Goal: Task Accomplishment & Management: Manage account settings

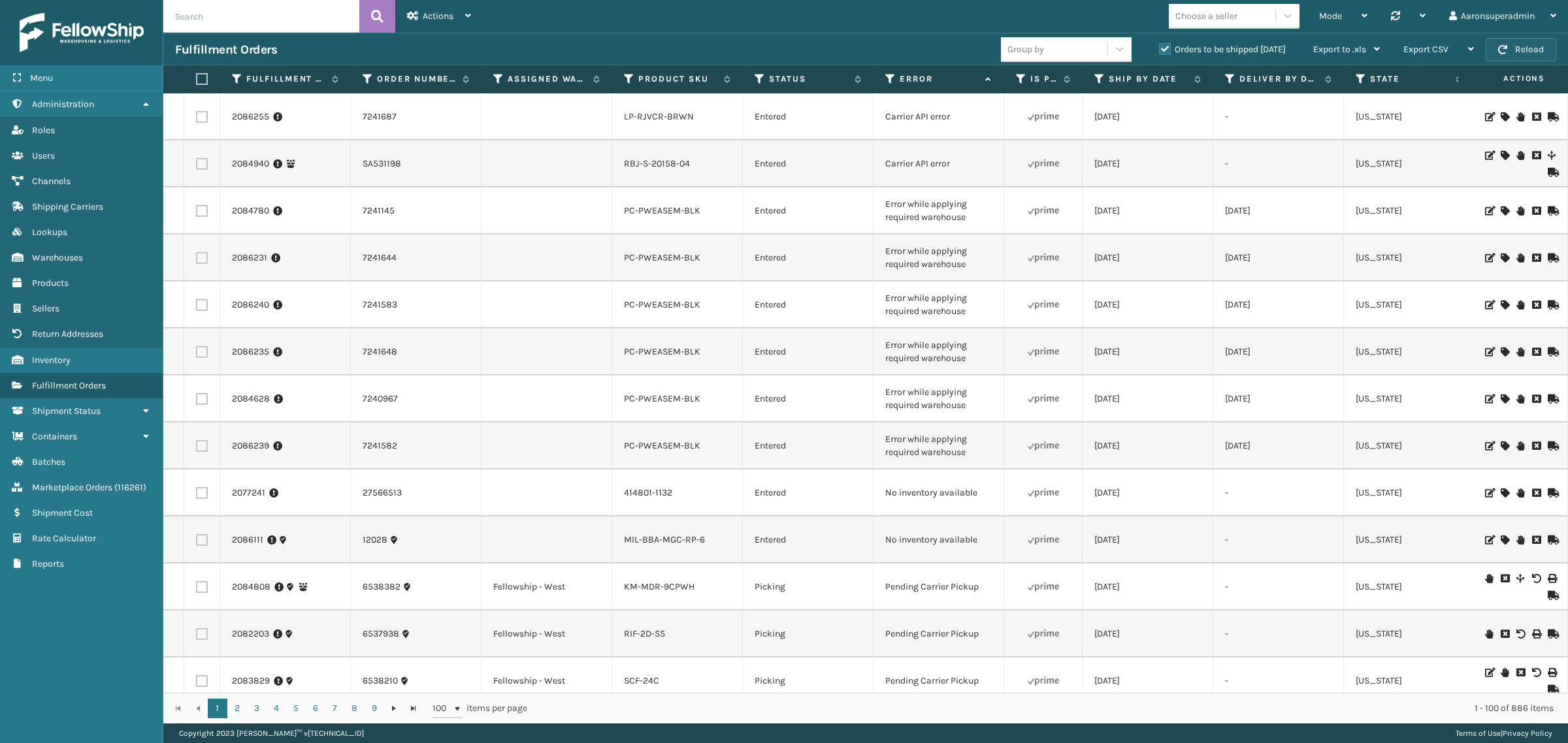
scroll to position [1166, 0]
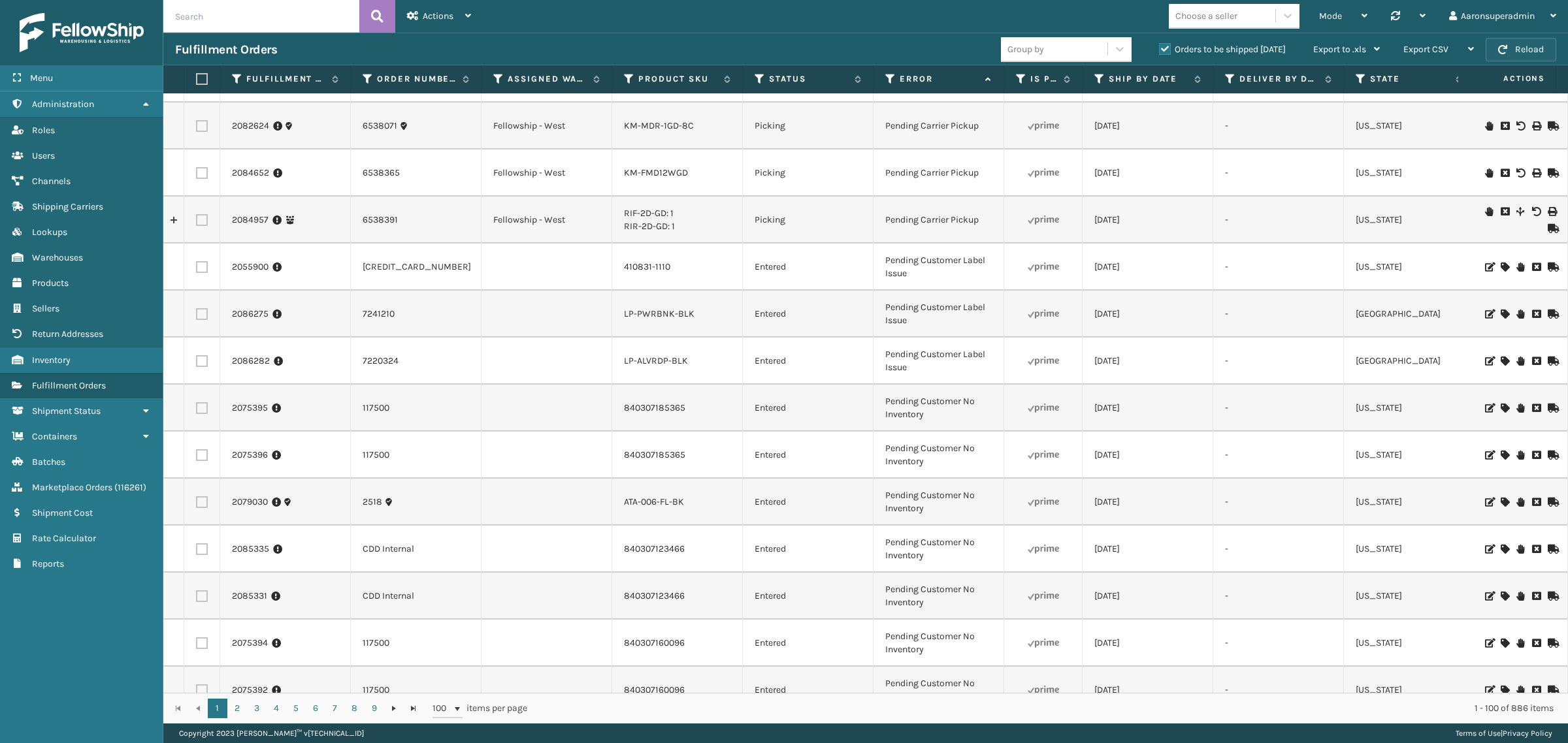
click at [1507, 48] on span "button" at bounding box center [1503, 49] width 9 height 9
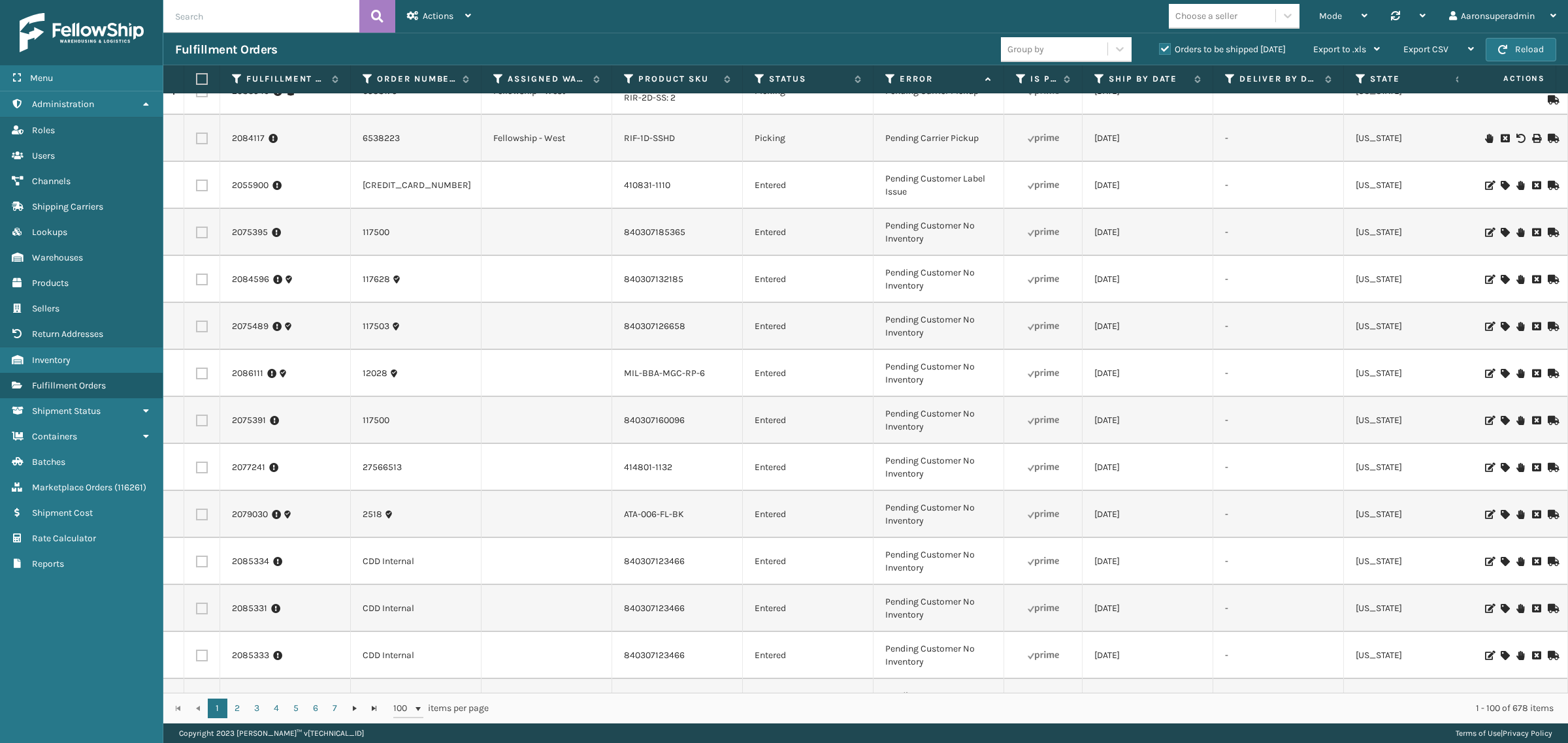
scroll to position [792, 0]
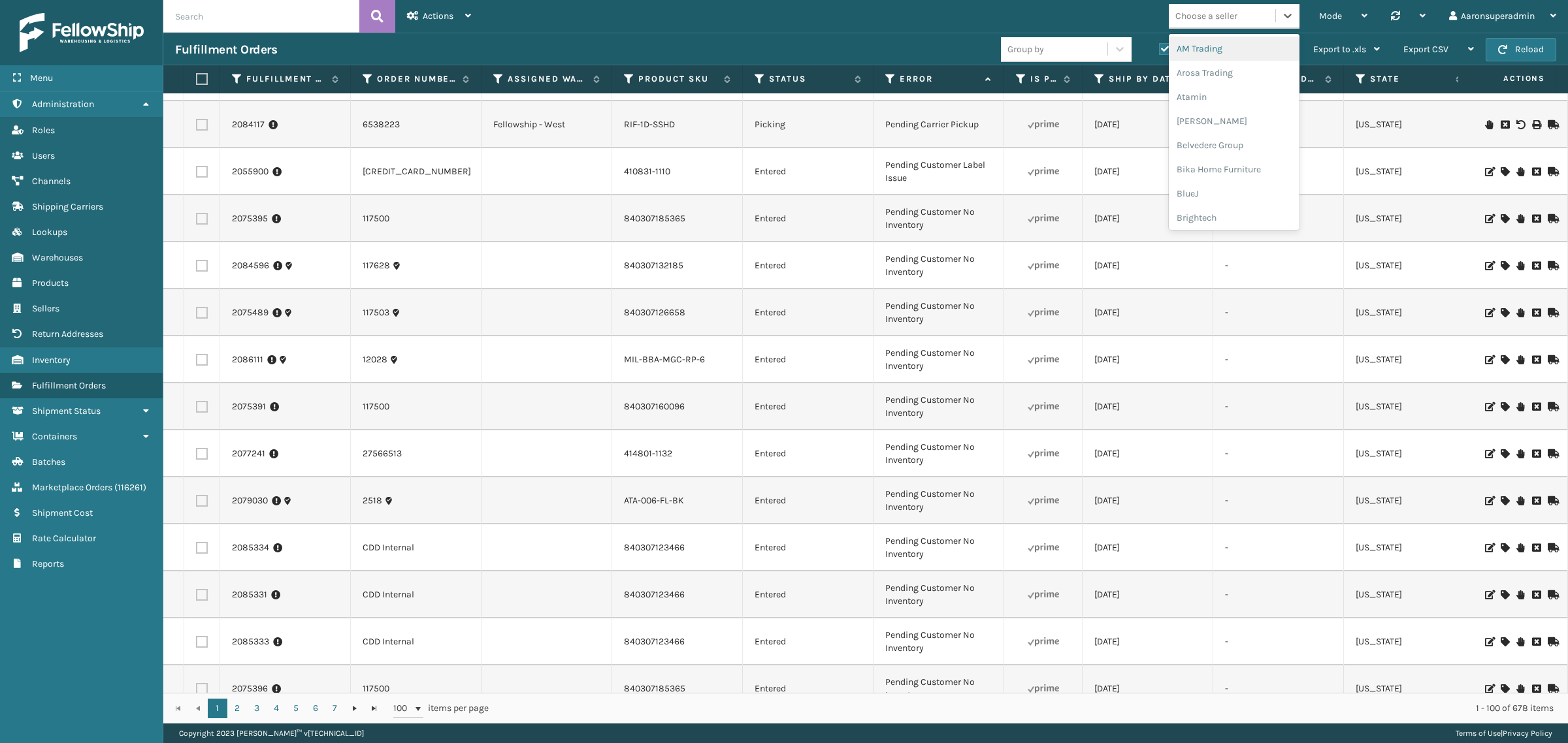
click at [1239, 24] on div "Choose a seller" at bounding box center [1221, 16] width 106 height 22
type input "mil"
click at [1252, 51] on div "[PERSON_NAME] Brands" at bounding box center [1234, 49] width 131 height 24
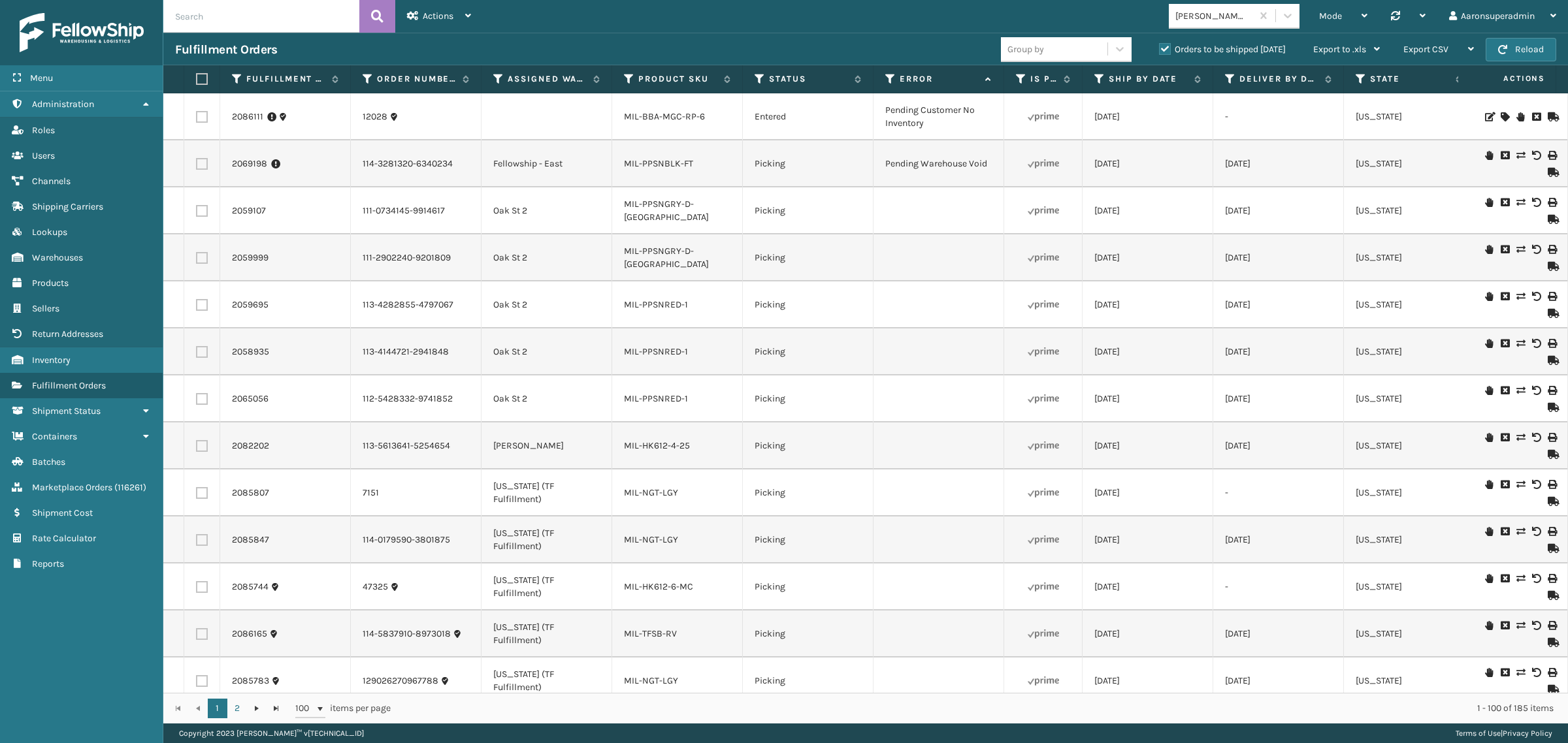
click at [491, 82] on th "Assigned Warehouse" at bounding box center [547, 79] width 131 height 28
click at [496, 80] on icon at bounding box center [499, 79] width 11 height 12
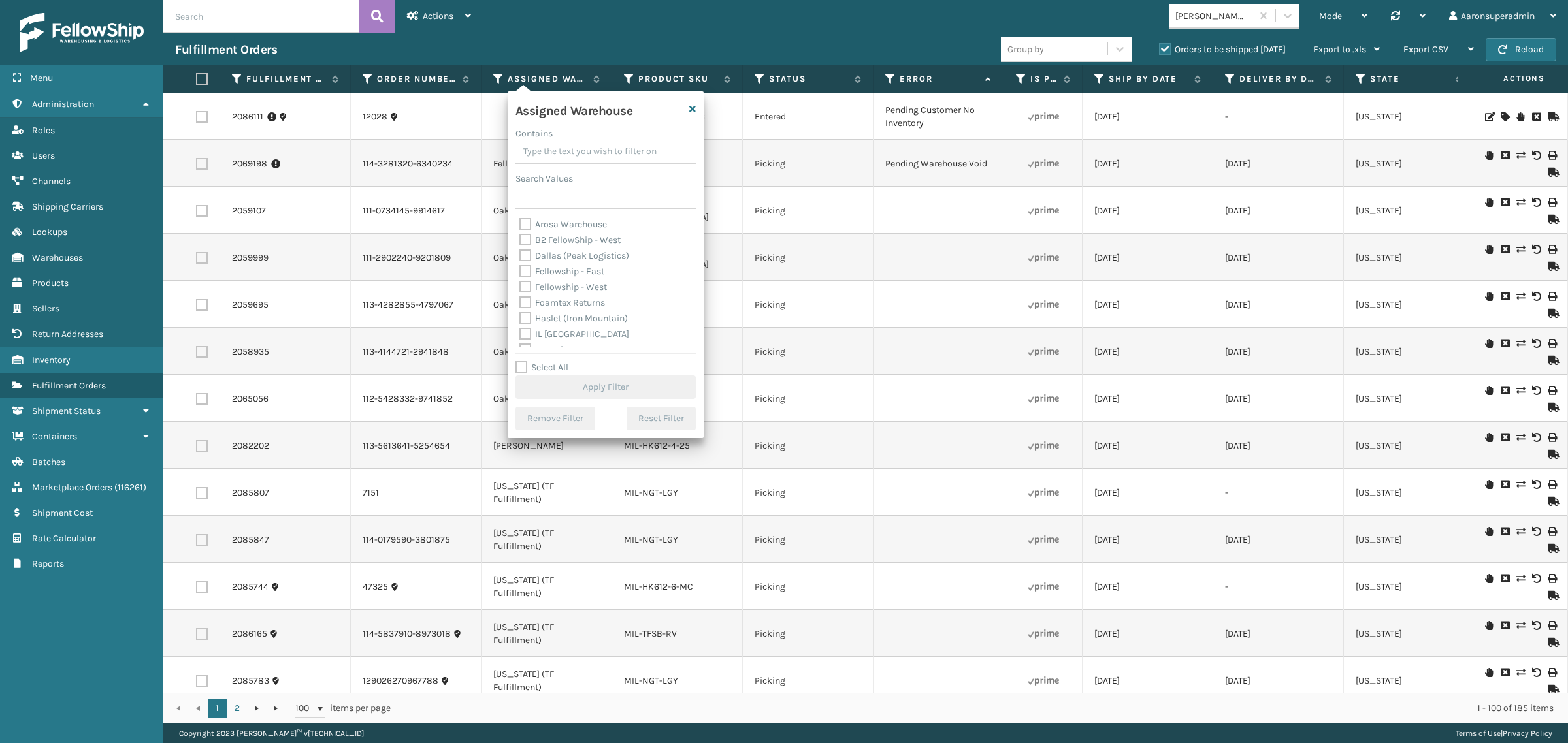
click at [570, 272] on label "Fellowship - East" at bounding box center [562, 270] width 85 height 11
click at [520, 272] on input "Fellowship - East" at bounding box center [519, 267] width 1 height 9
checkbox input "true"
click at [611, 385] on button "Apply Filter" at bounding box center [606, 387] width 180 height 24
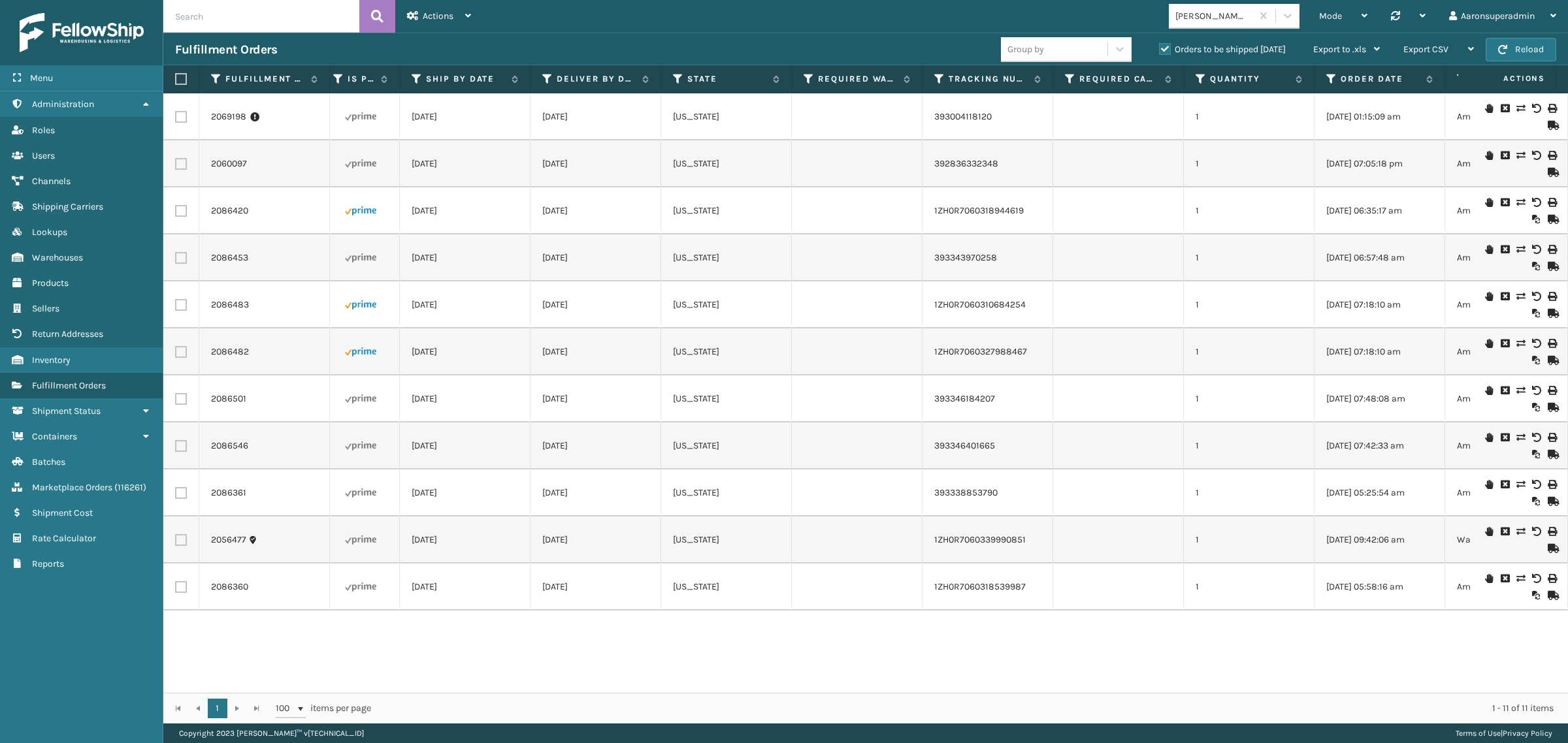
scroll to position [0, 0]
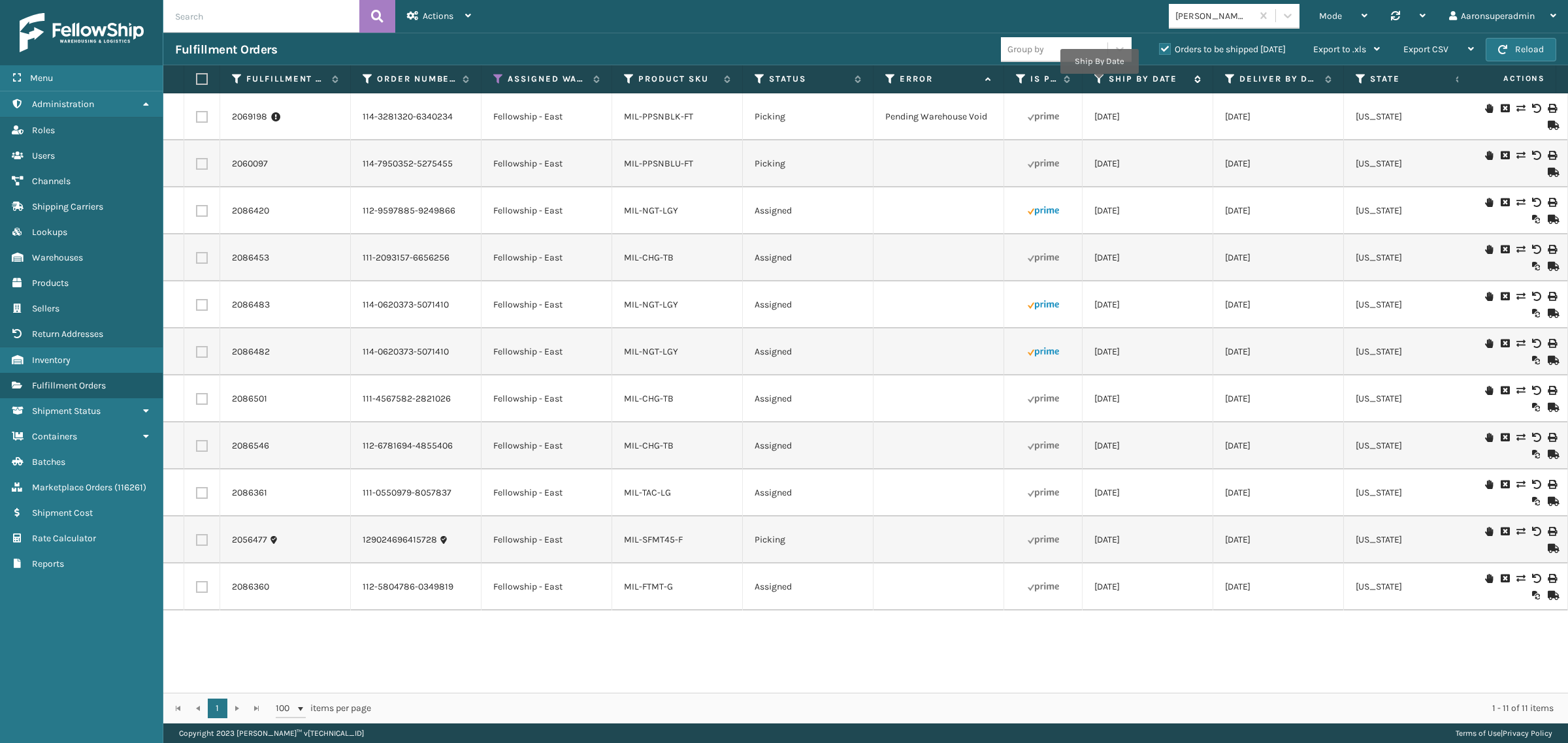
click at [1100, 83] on icon at bounding box center [1099, 79] width 11 height 12
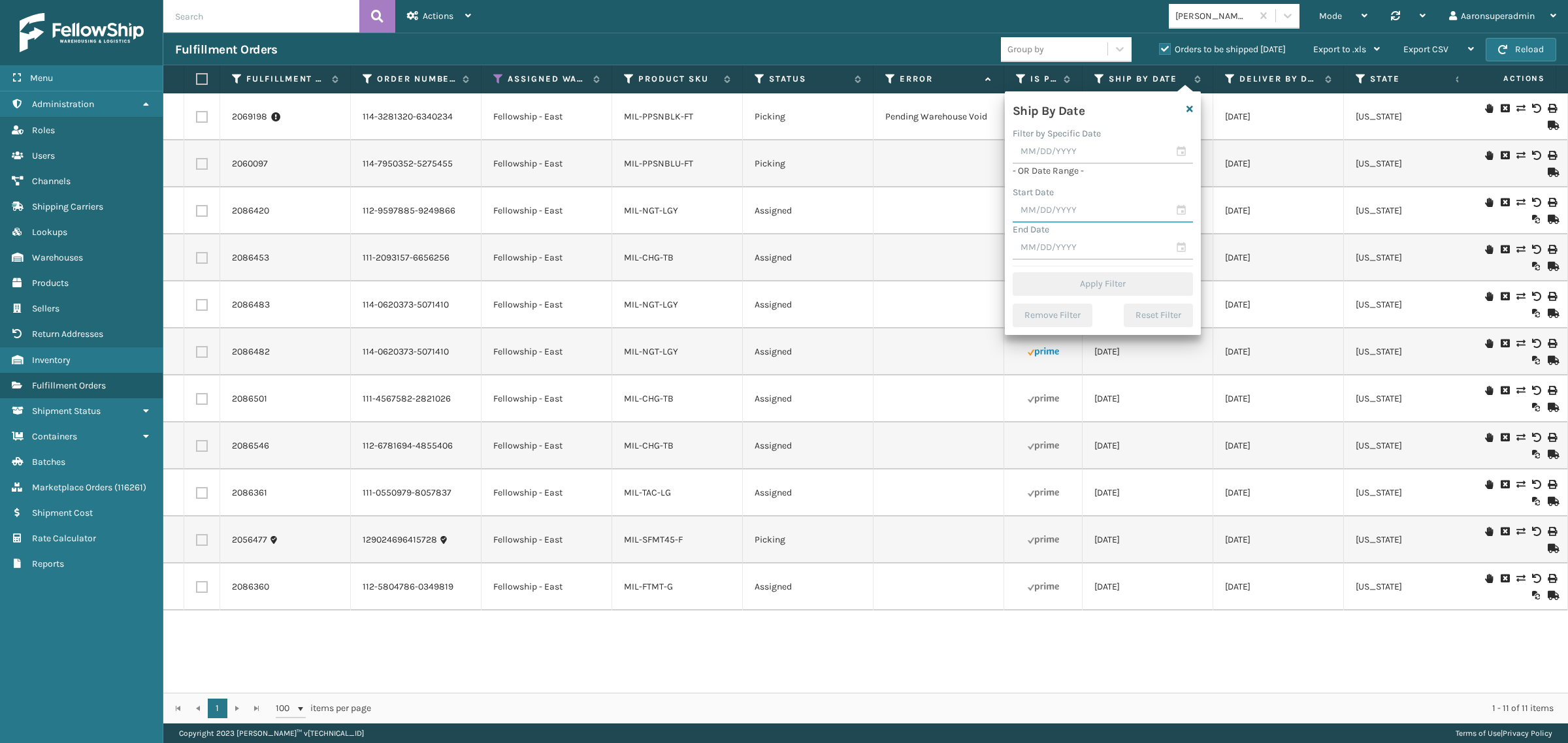
click at [1050, 214] on input "text" at bounding box center [1103, 211] width 180 height 24
click at [1119, 327] on div "18" at bounding box center [1119, 329] width 20 height 20
type input "[DATE]"
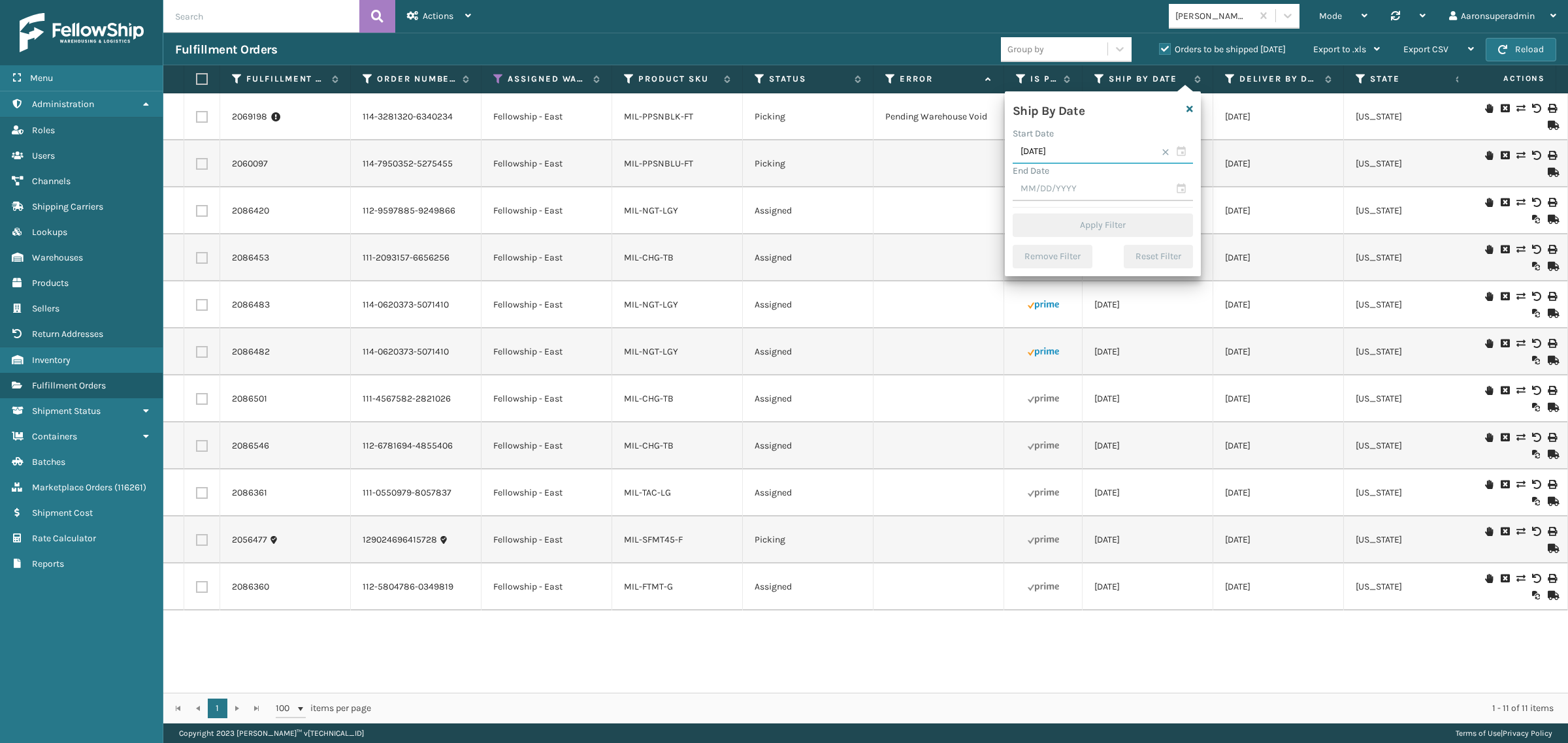
click at [1069, 152] on input "[DATE]" at bounding box center [1103, 153] width 180 height 24
click at [1119, 267] on div "18" at bounding box center [1119, 270] width 20 height 20
click at [1192, 108] on icon "button" at bounding box center [1189, 108] width 7 height 9
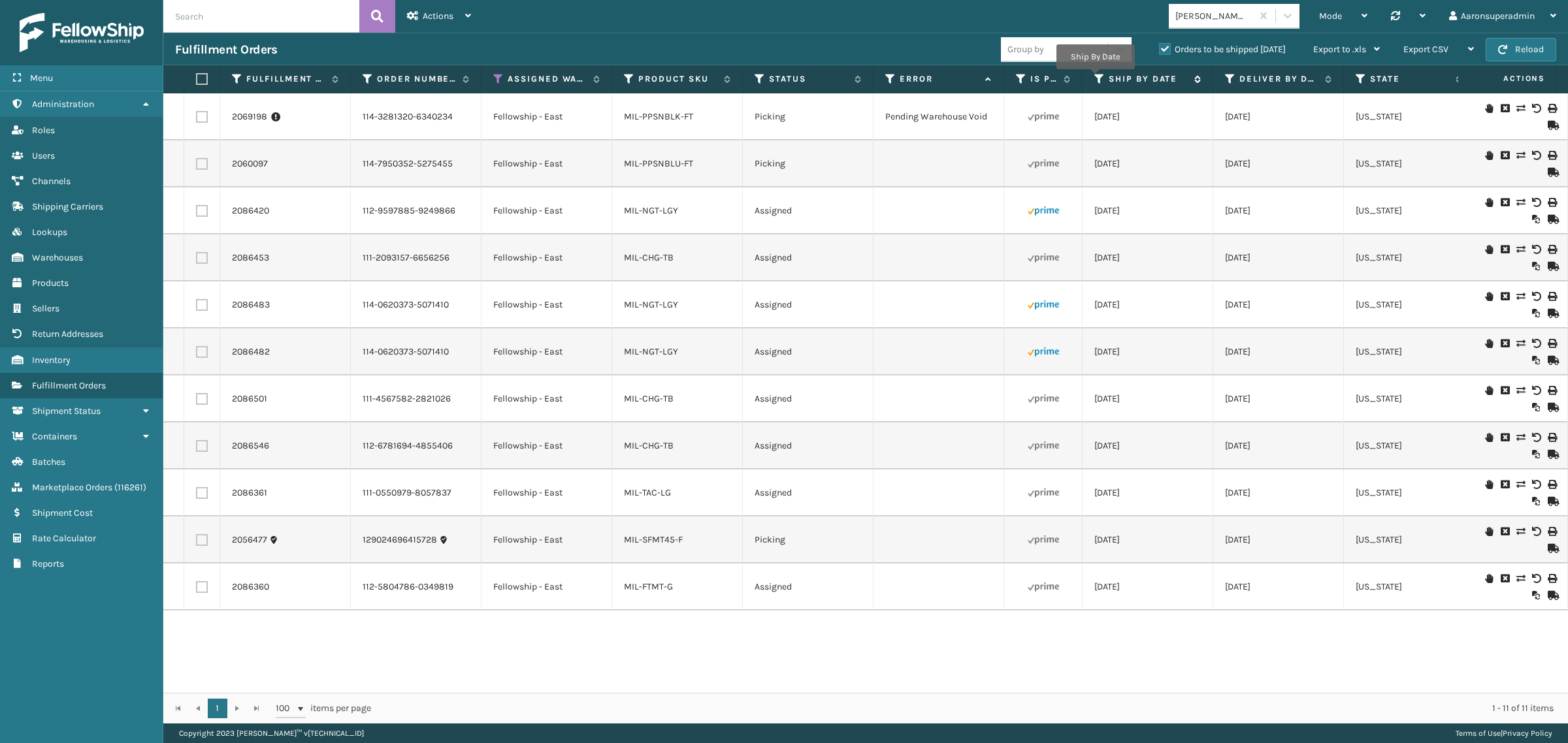
click at [1096, 78] on icon at bounding box center [1099, 79] width 11 height 12
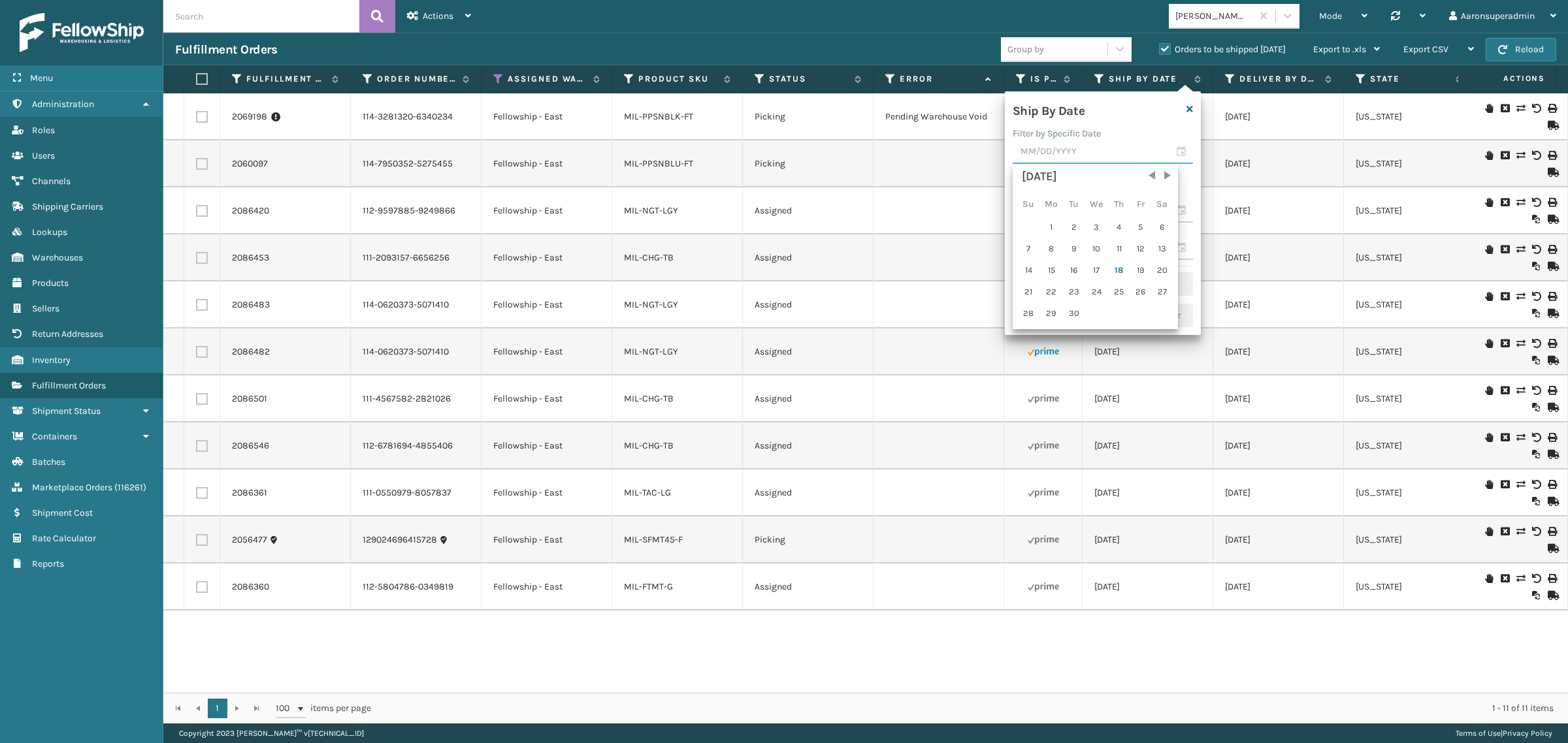
click at [1069, 149] on input "text" at bounding box center [1103, 153] width 180 height 24
click at [1111, 266] on div "18" at bounding box center [1119, 270] width 20 height 20
type input "[DATE]"
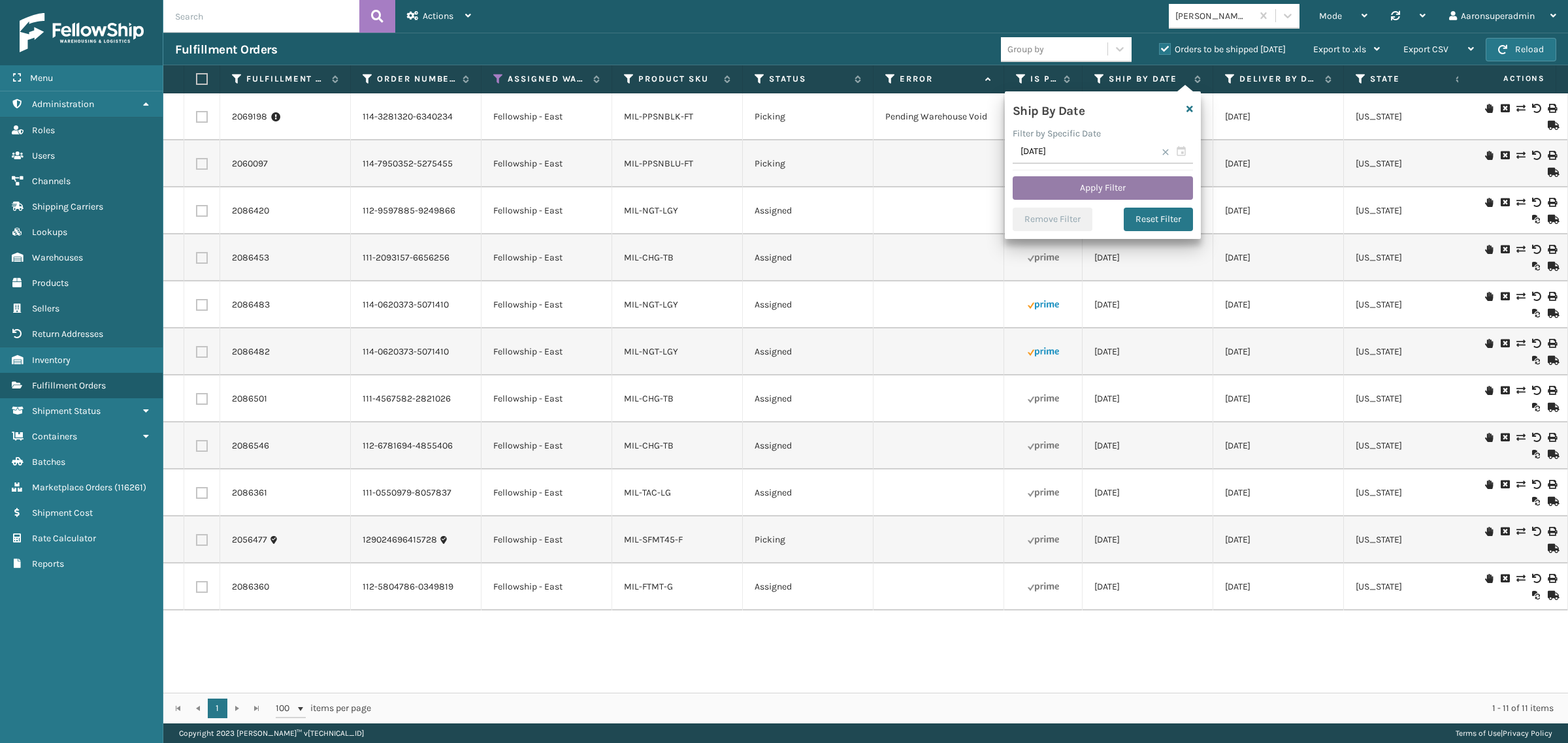
click at [1046, 186] on button "Apply Filter" at bounding box center [1103, 188] width 180 height 24
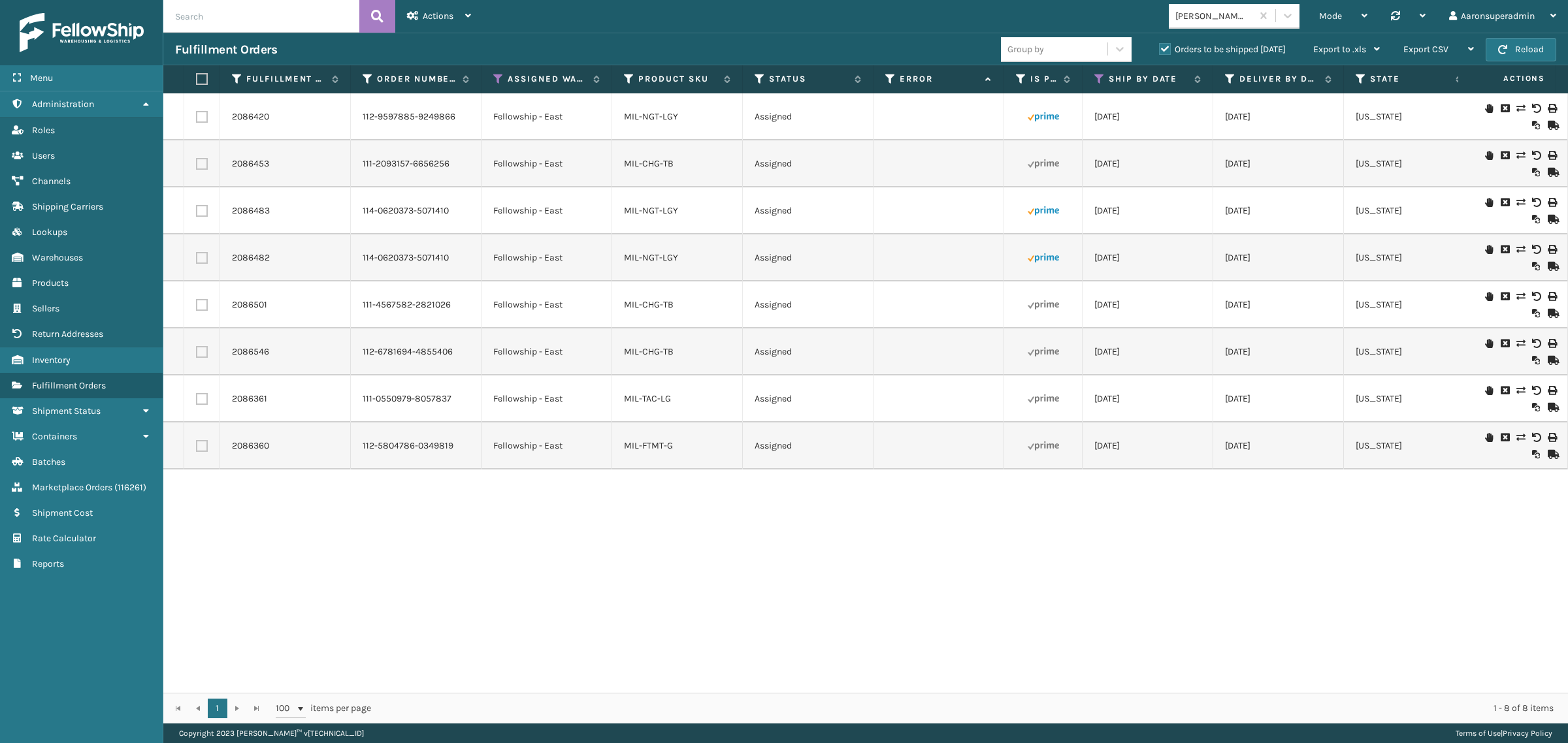
click at [1180, 44] on label "Orders to be shipped [DATE]" at bounding box center [1223, 49] width 127 height 11
click at [1160, 44] on input "Orders to be shipped [DATE]" at bounding box center [1160, 46] width 1 height 9
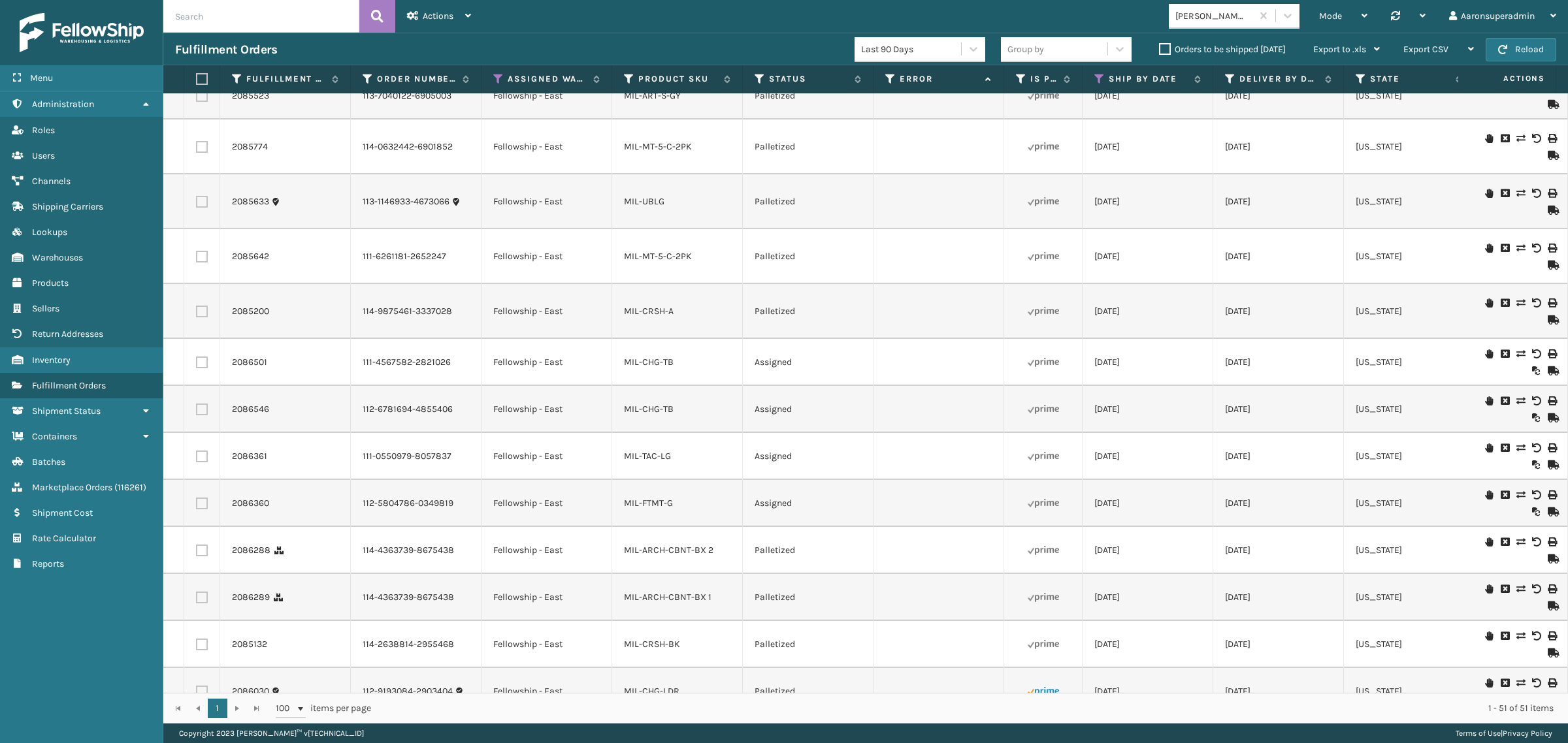
scroll to position [1007, 0]
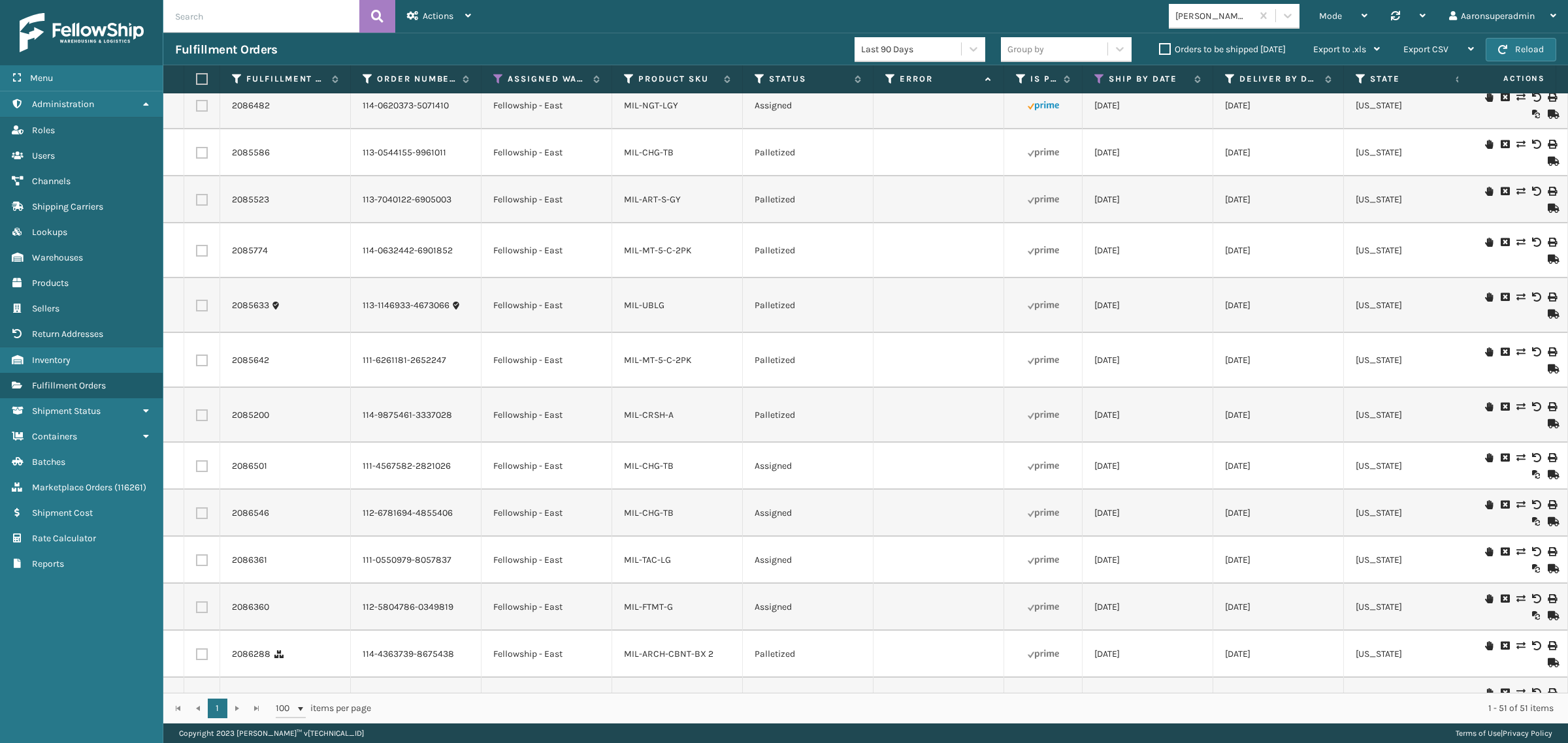
click at [1182, 51] on label "Orders to be shipped [DATE]" at bounding box center [1223, 49] width 127 height 11
click at [1160, 51] on input "Orders to be shipped [DATE]" at bounding box center [1160, 46] width 1 height 9
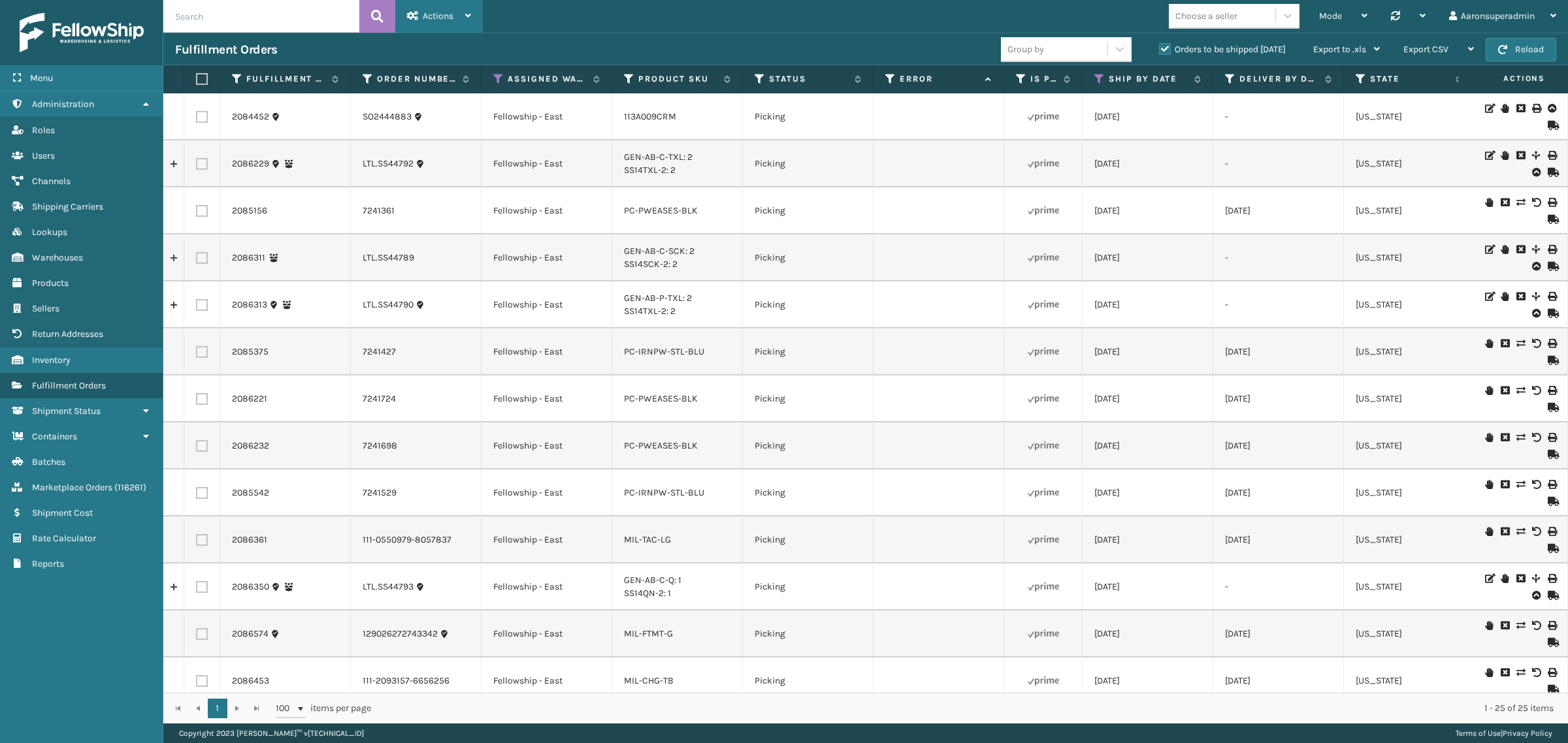
click at [419, 21] on div "Actions" at bounding box center [439, 16] width 64 height 33
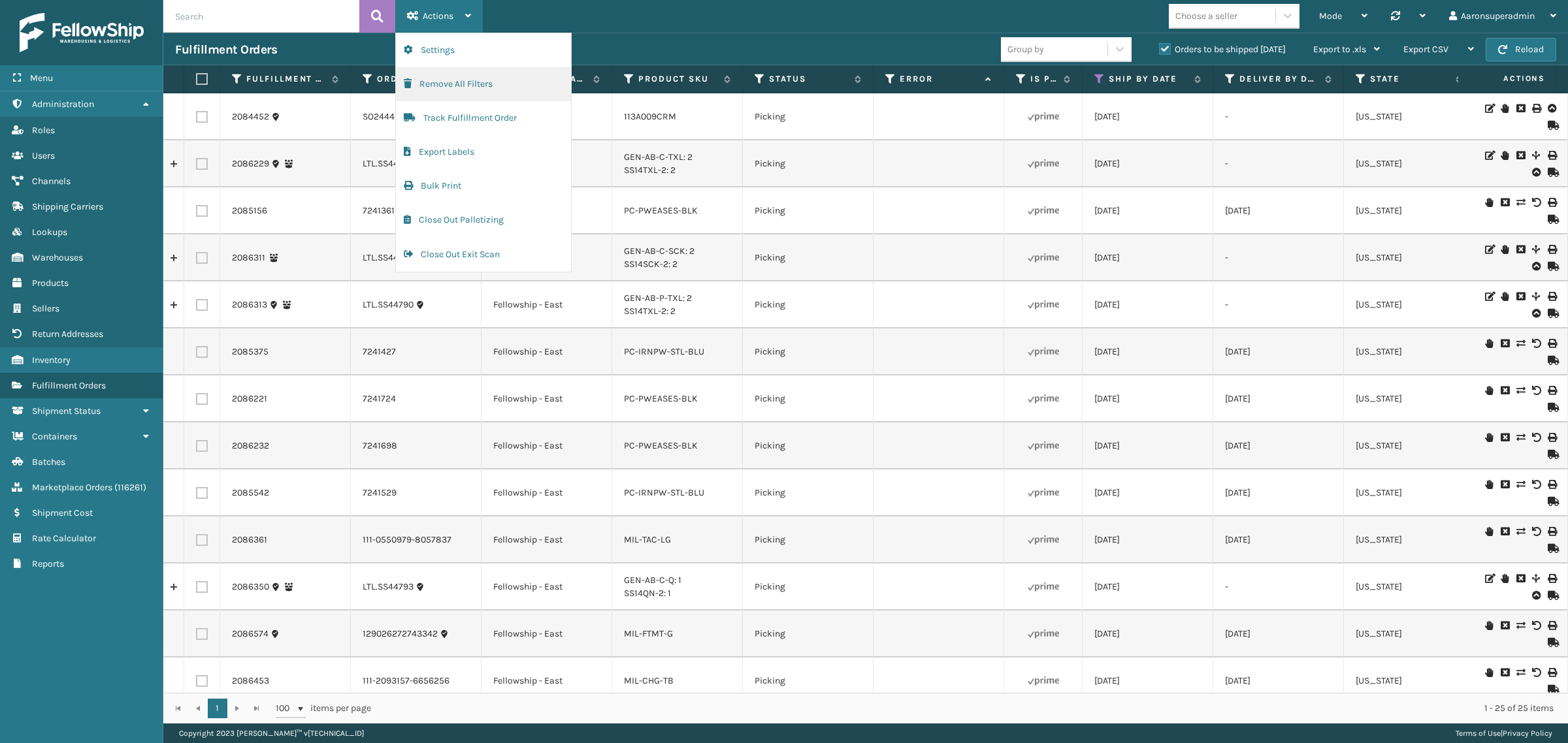
click at [469, 87] on button "Remove All Filters" at bounding box center [484, 84] width 175 height 34
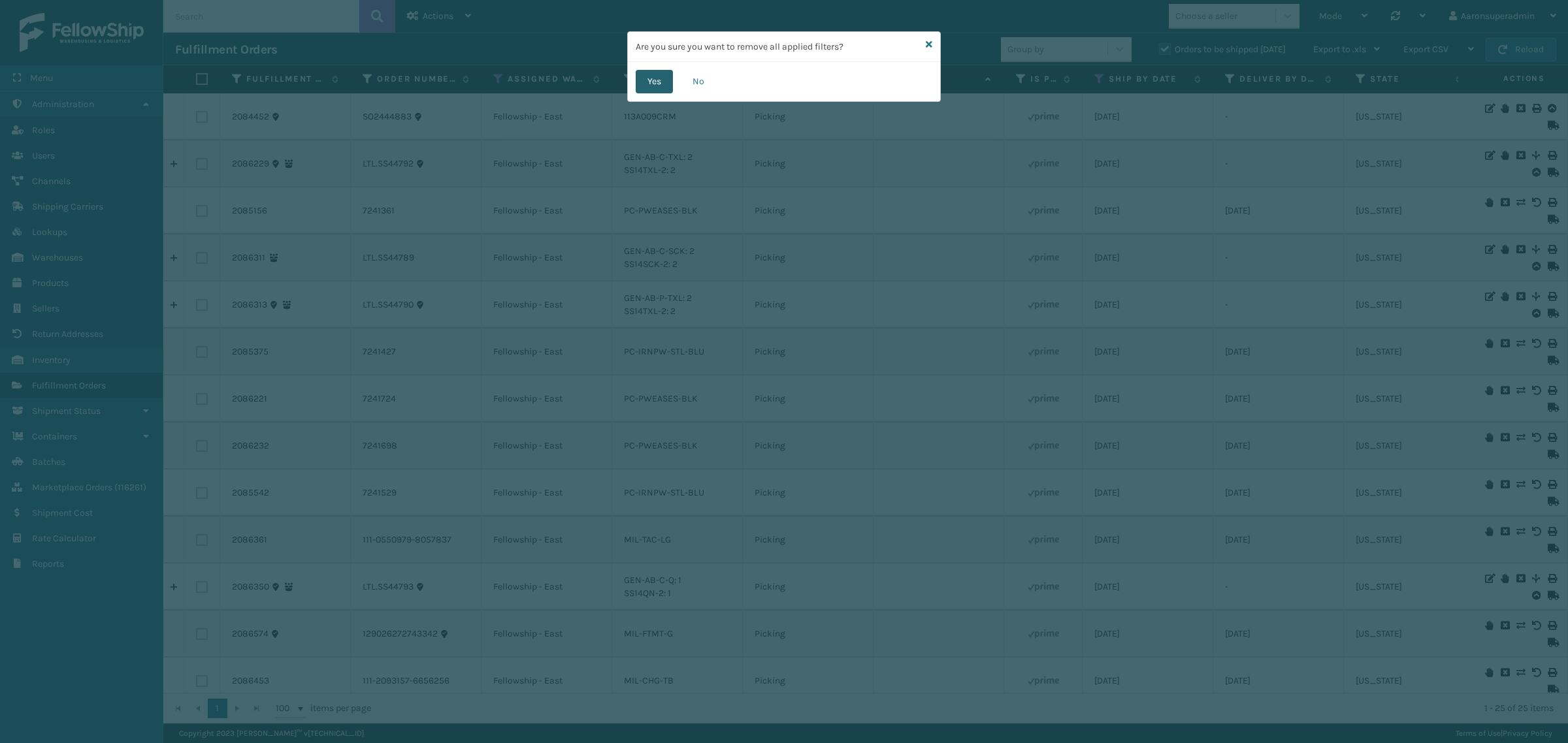
click at [645, 78] on button "Yes" at bounding box center [654, 82] width 38 height 24
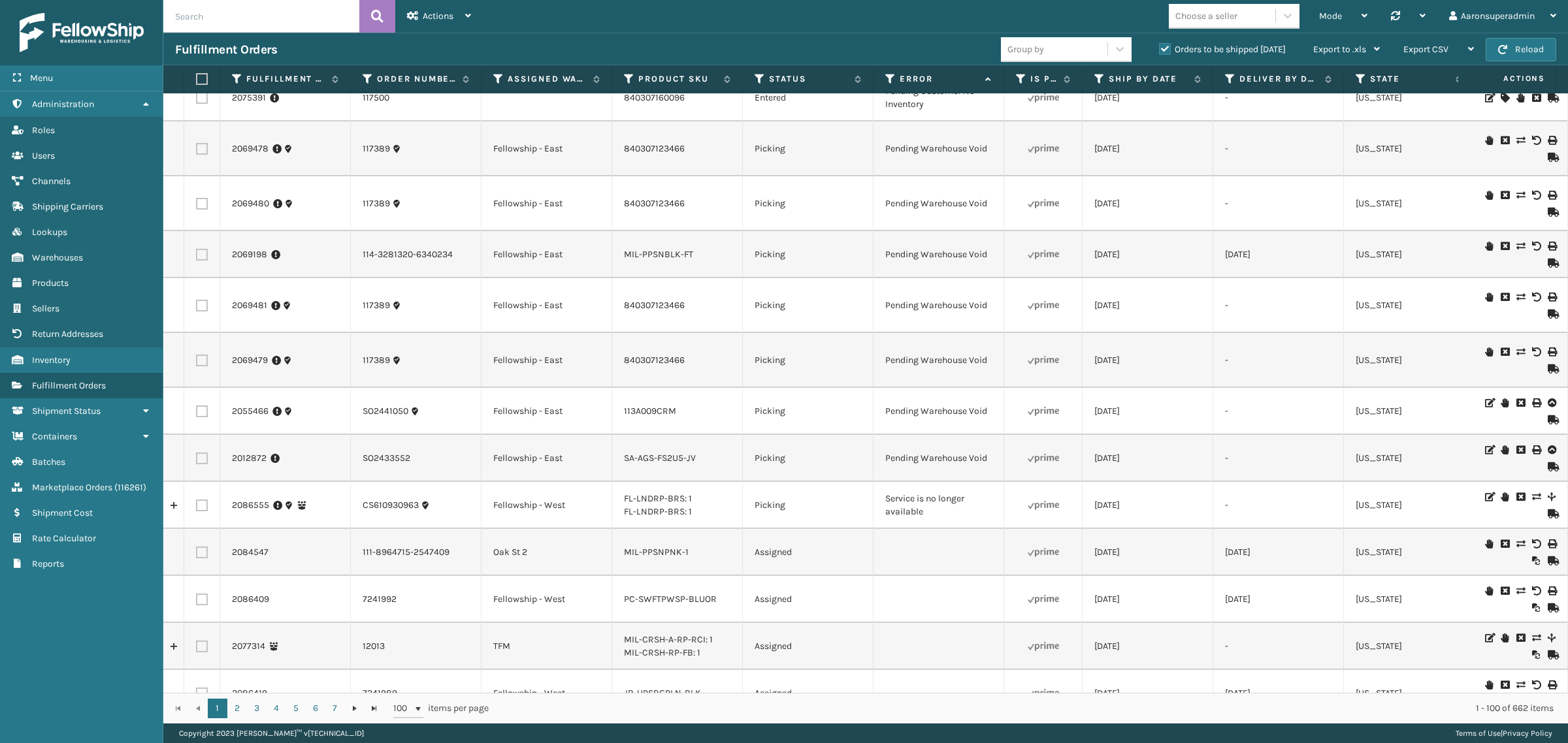
scroll to position [1797, 0]
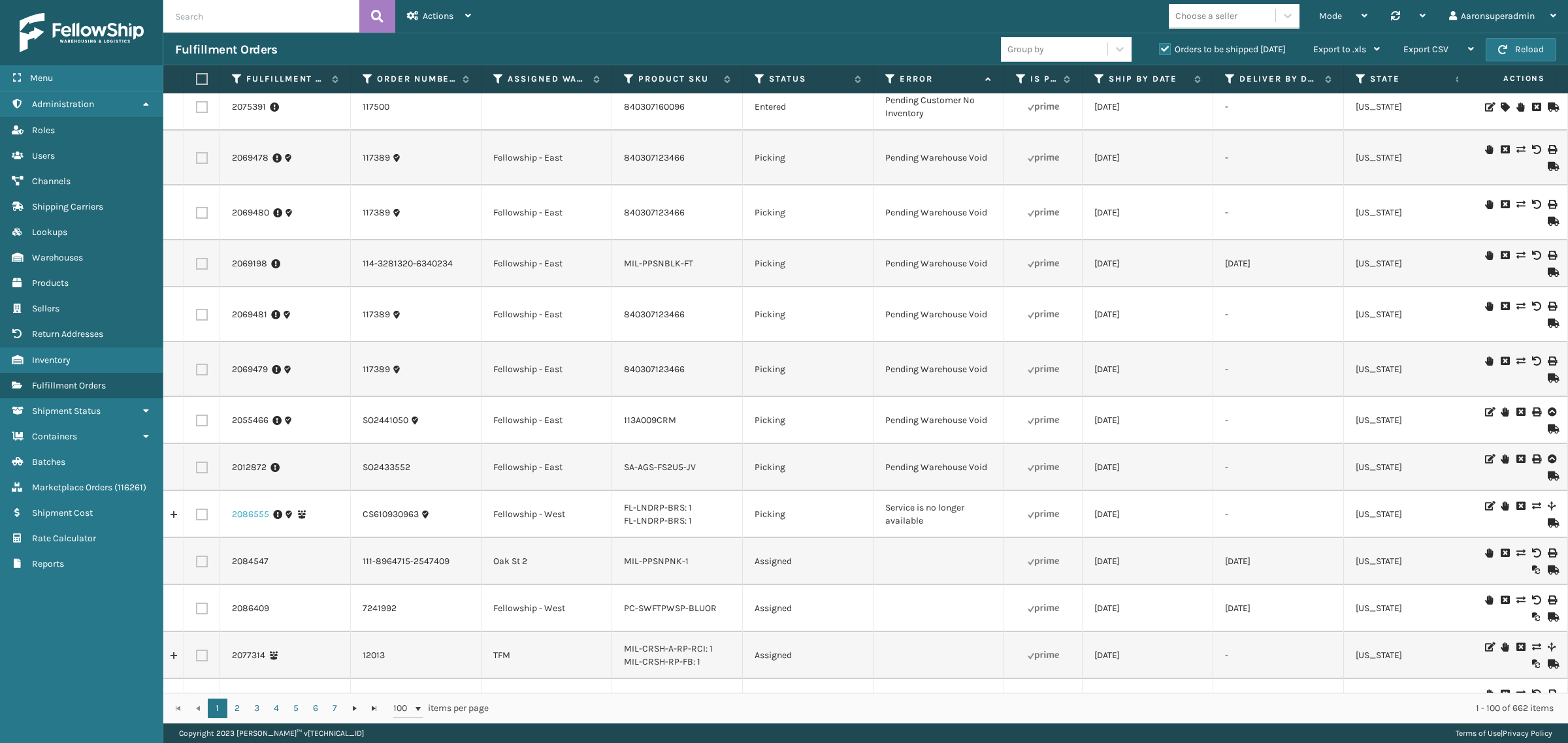
click at [252, 508] on link "2086555" at bounding box center [251, 514] width 38 height 13
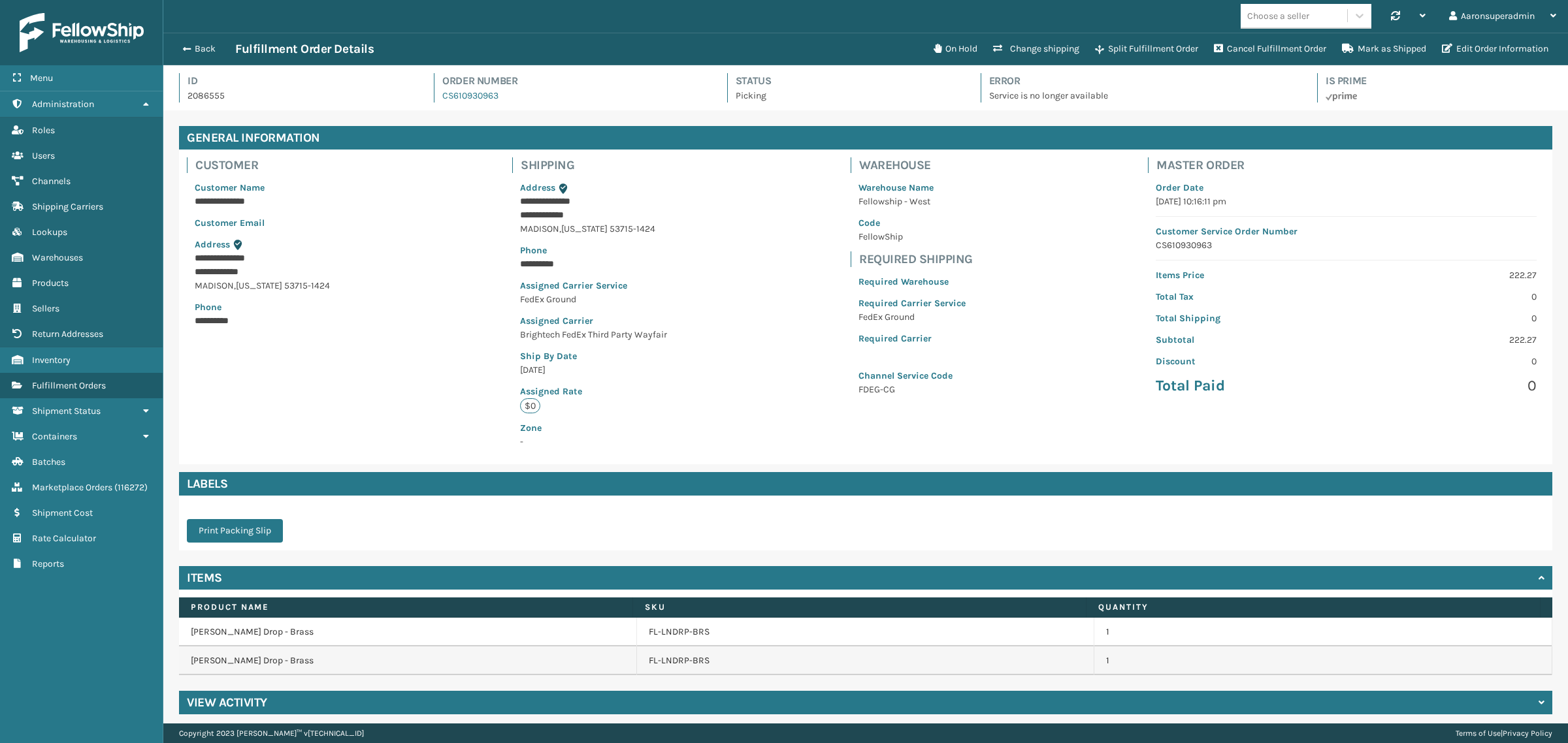
scroll to position [31, 1404]
click at [952, 46] on button "On Hold" at bounding box center [955, 49] width 59 height 26
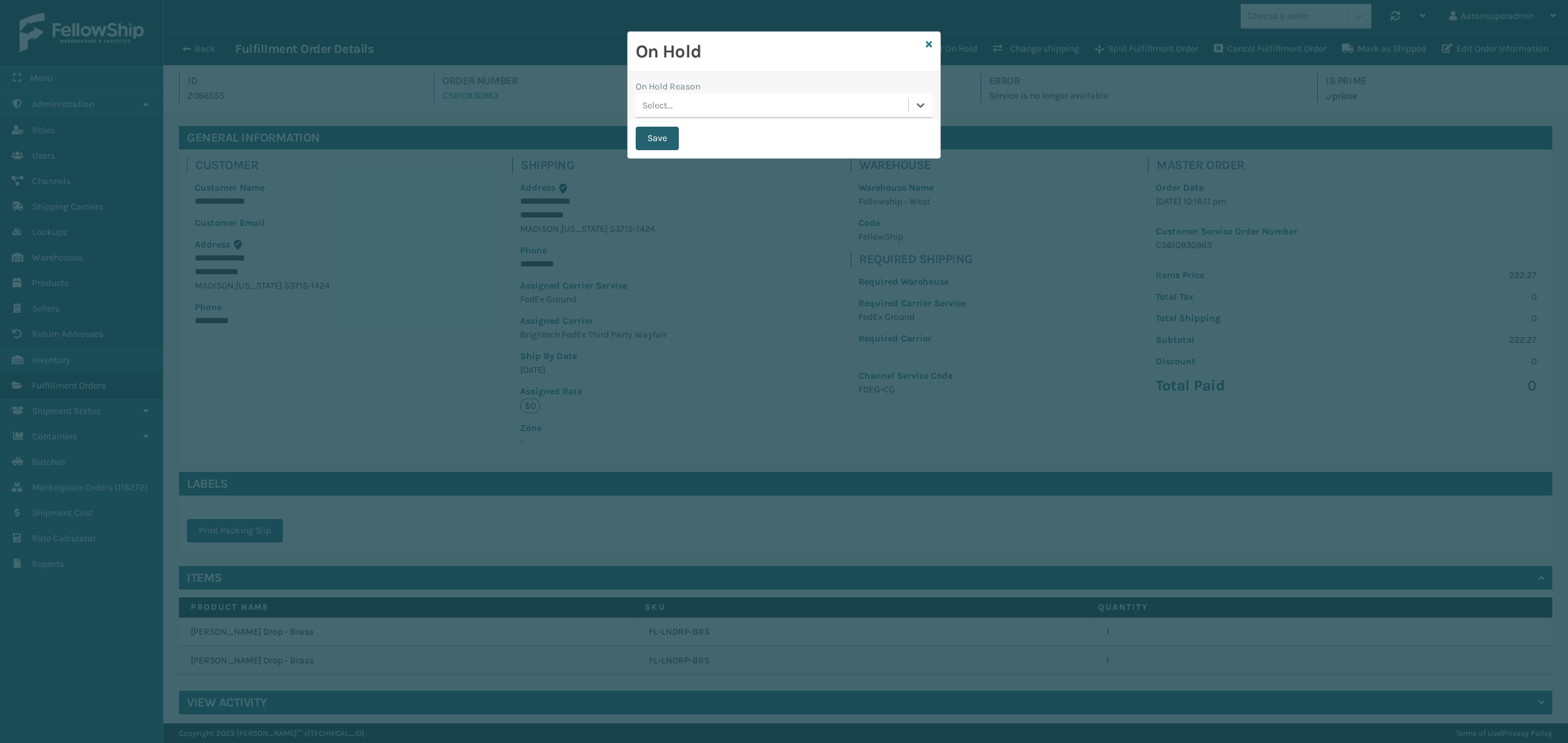
click at [658, 145] on button "Save" at bounding box center [657, 139] width 44 height 24
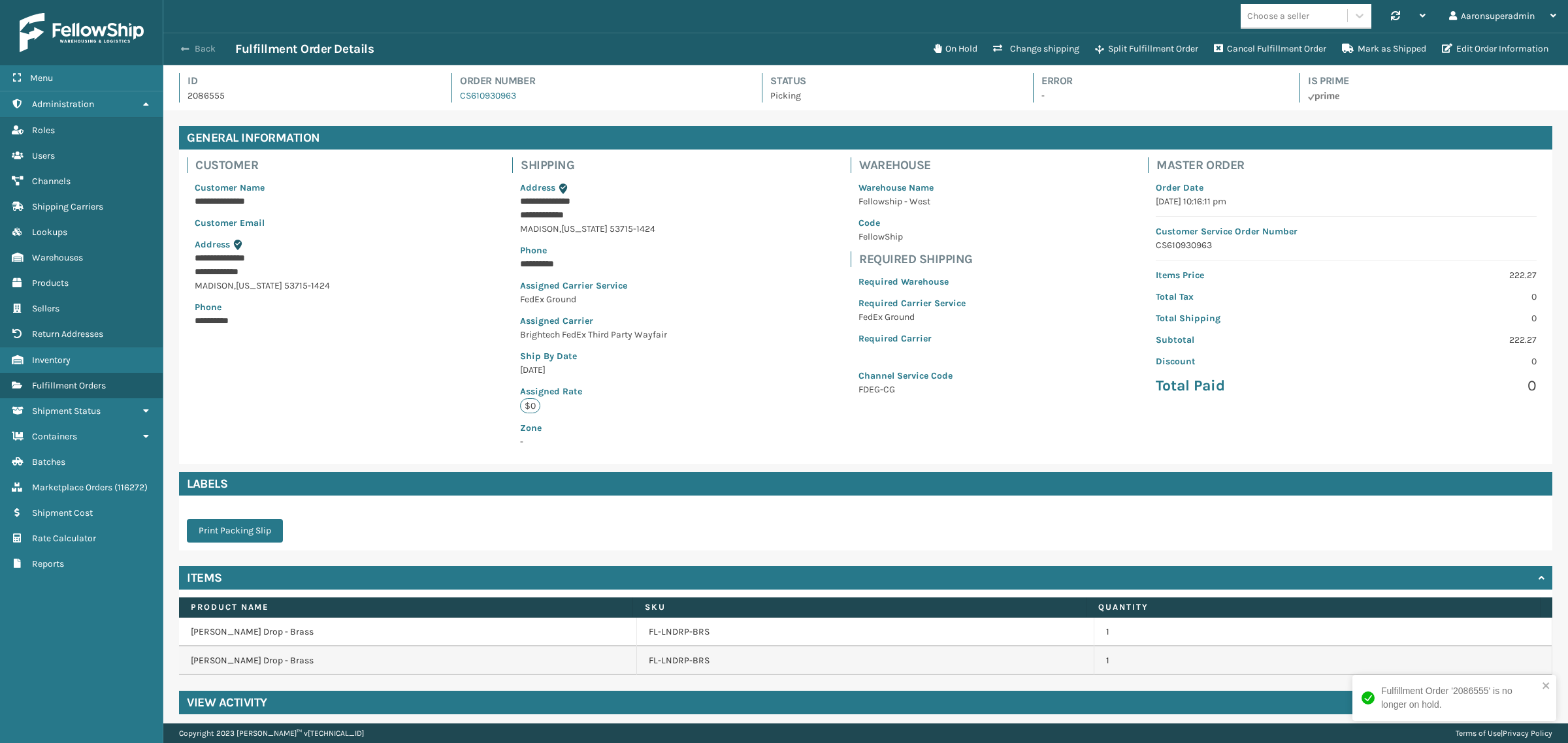
click at [200, 44] on button "Back" at bounding box center [205, 50] width 60 height 12
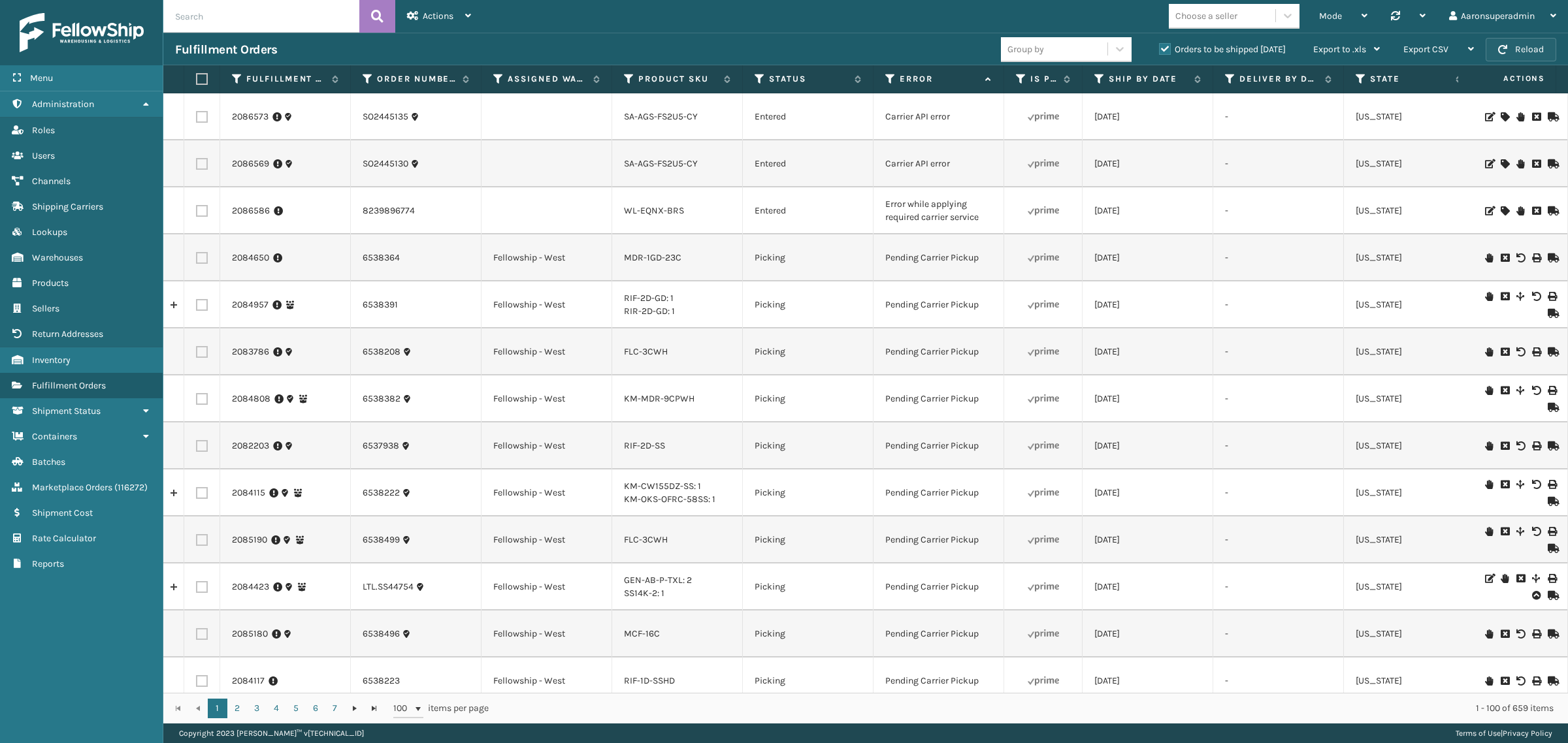
click at [1511, 56] on button "Reload" at bounding box center [1520, 50] width 70 height 24
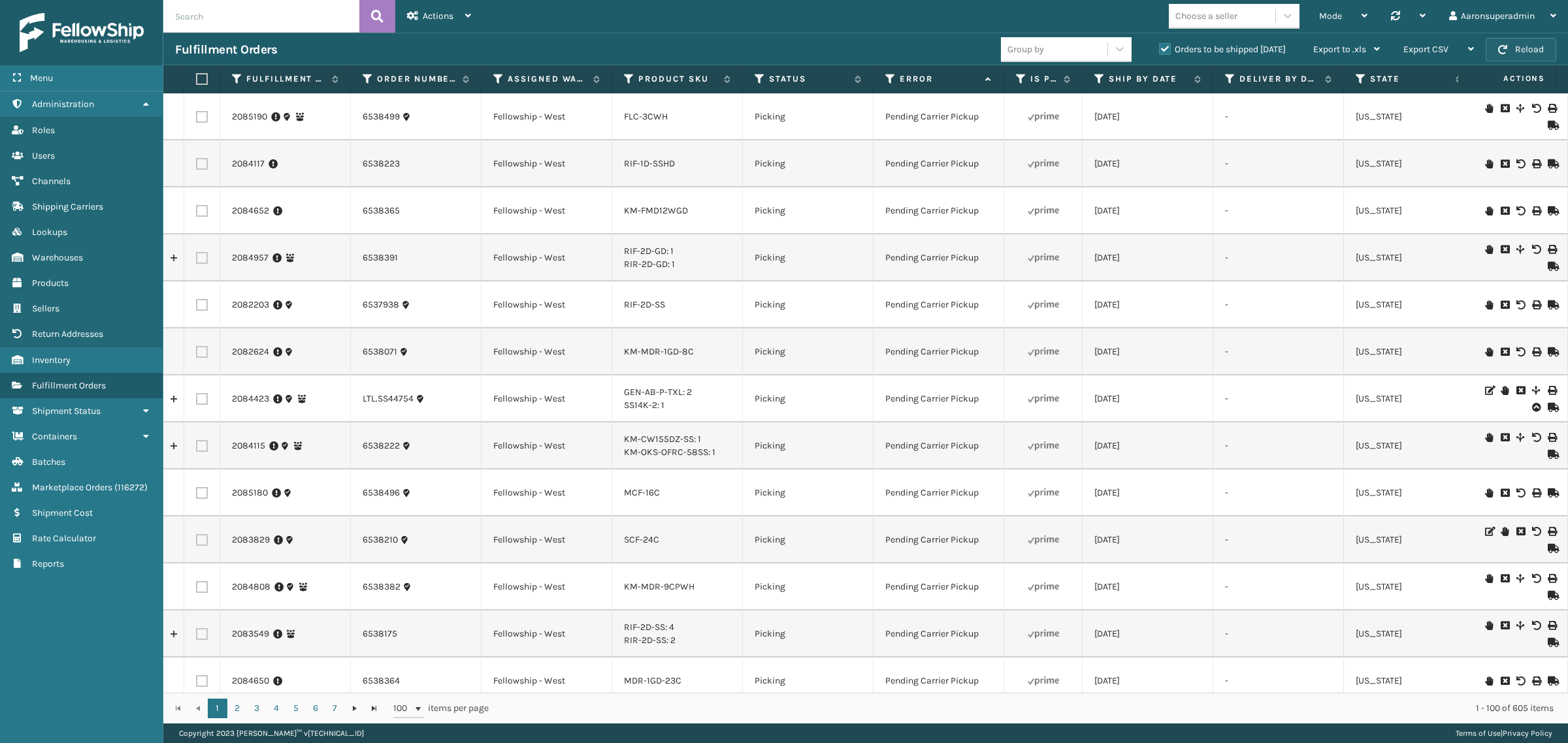
click at [1534, 56] on button "Reload" at bounding box center [1520, 50] width 70 height 24
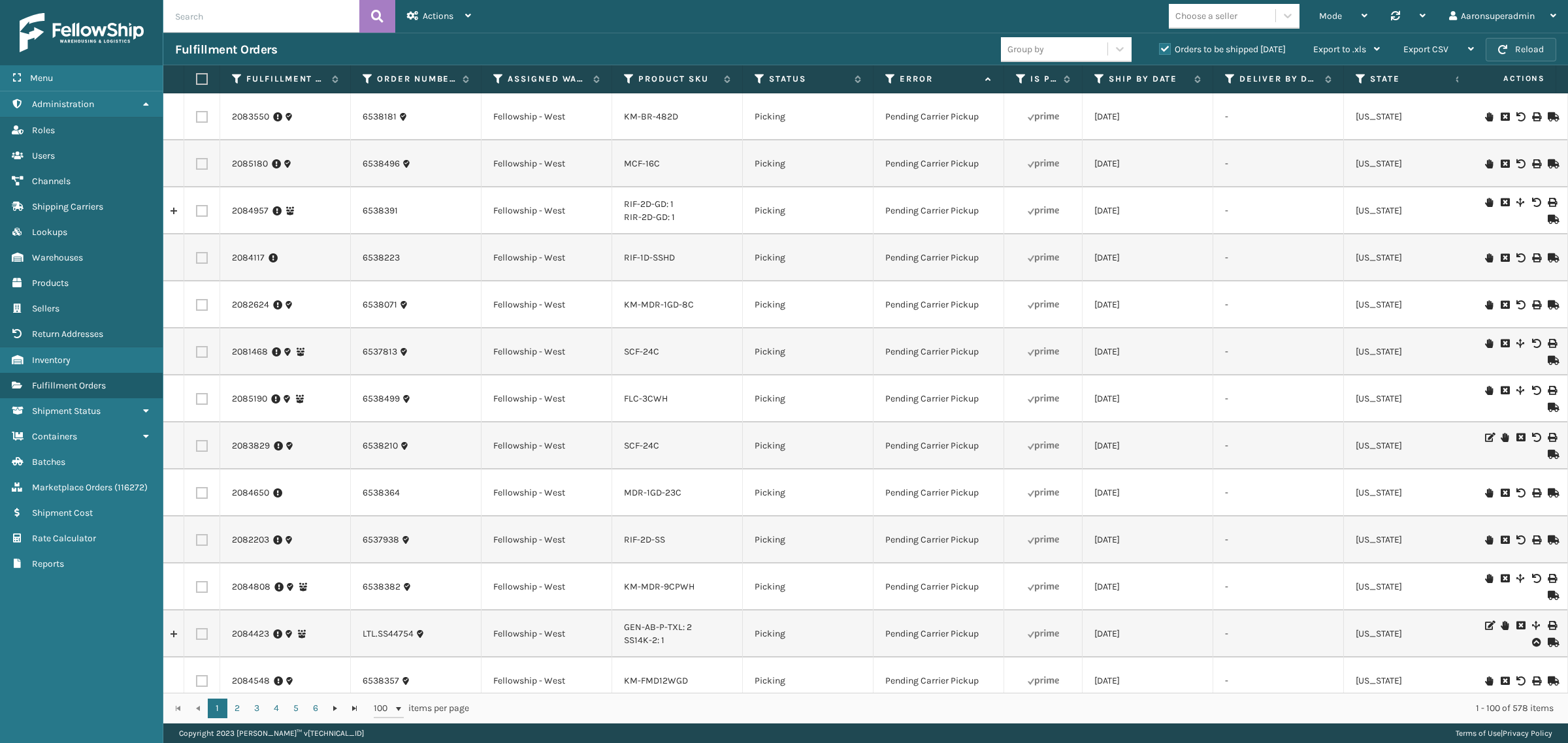
click at [1521, 41] on button "Reload" at bounding box center [1520, 50] width 70 height 24
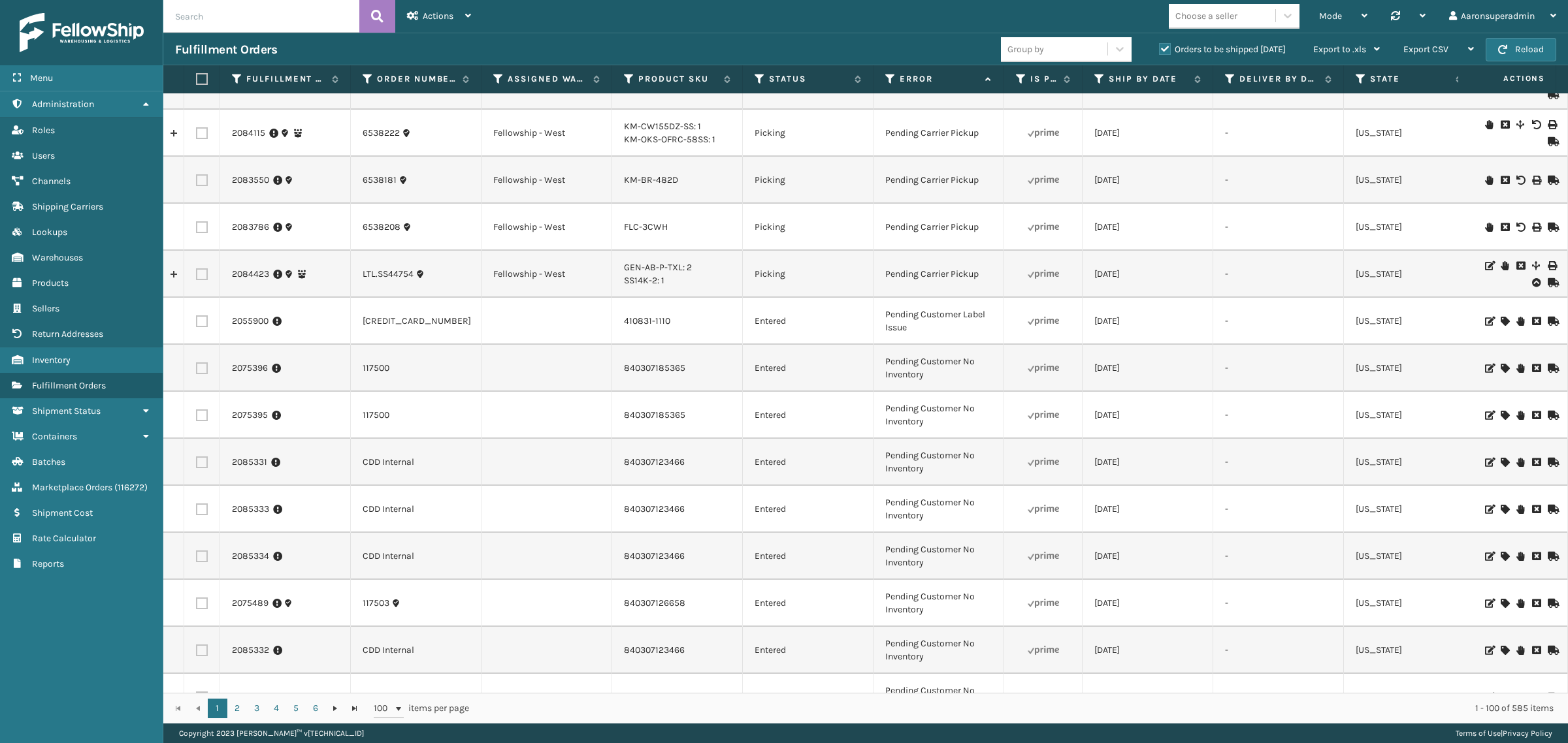
scroll to position [653, 0]
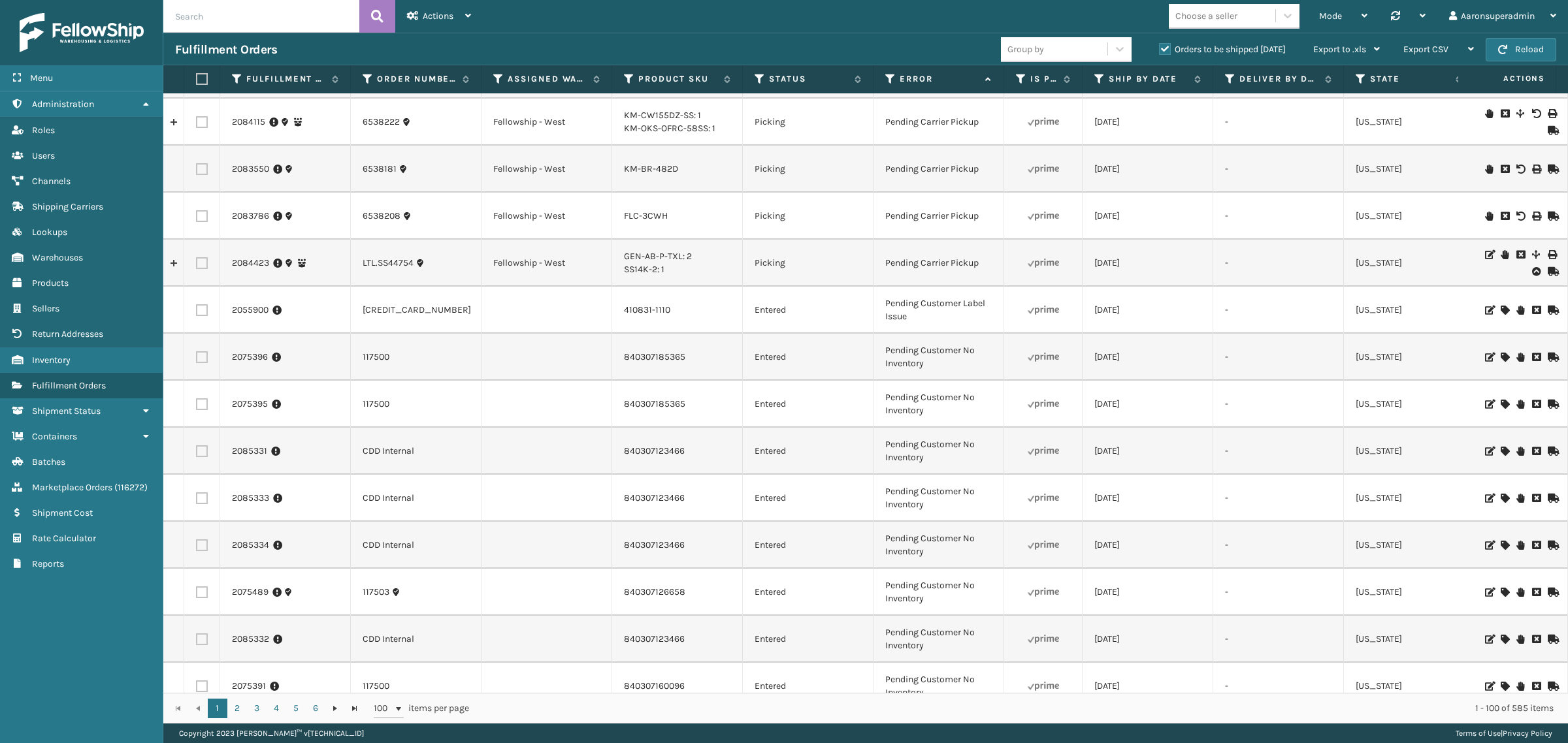
click at [961, 216] on td "Pending Carrier Pickup" at bounding box center [939, 215] width 131 height 47
click at [891, 220] on td "Pending Carrier Pickup" at bounding box center [939, 215] width 131 height 47
click at [891, 265] on td "Pending Carrier Pickup" at bounding box center [939, 263] width 131 height 47
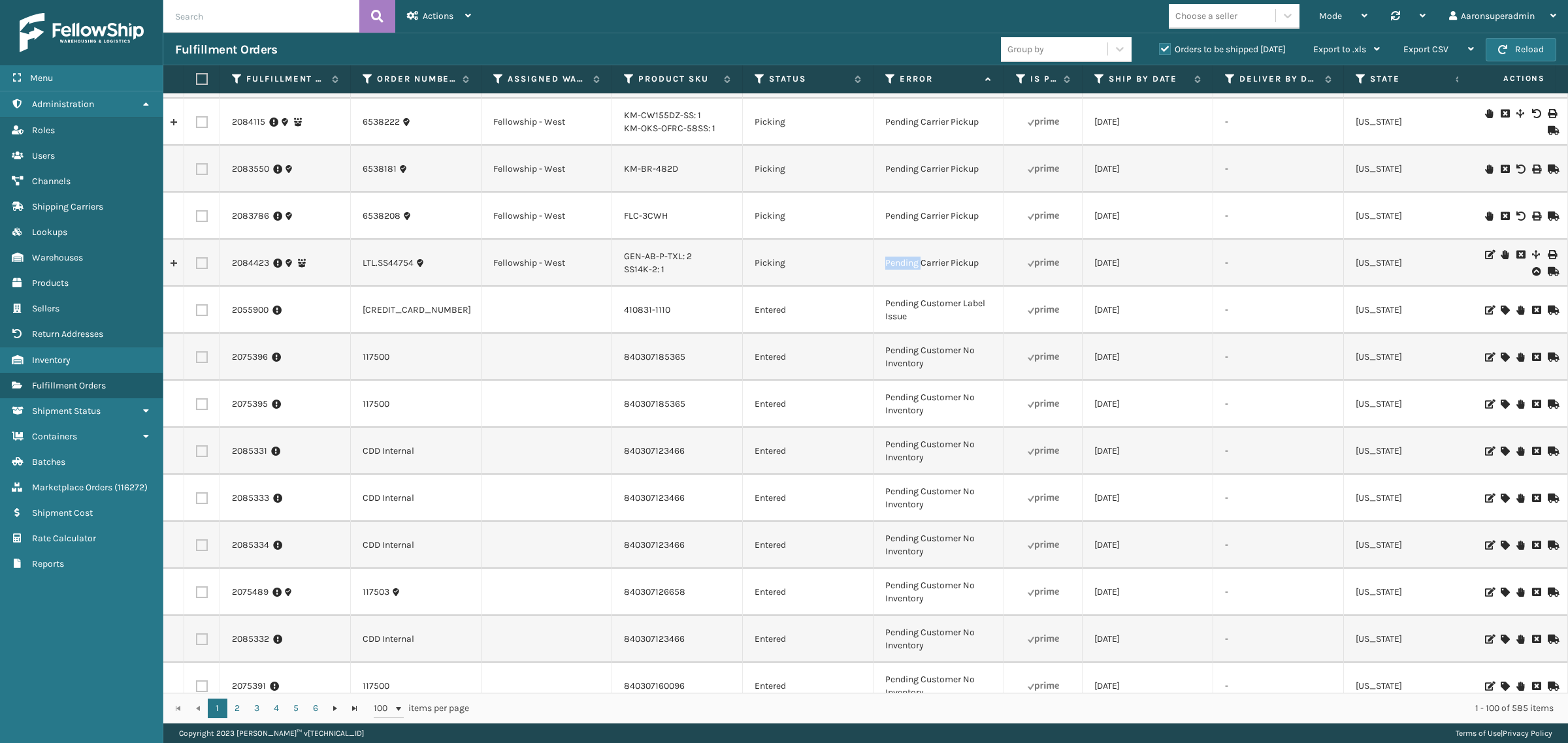
click at [891, 265] on td "Pending Carrier Pickup" at bounding box center [939, 263] width 131 height 47
click at [898, 302] on td "Pending Customer Label Issue" at bounding box center [939, 309] width 131 height 47
click at [898, 299] on td "Pending Customer Label Issue" at bounding box center [939, 309] width 131 height 47
drag, startPoint x: 914, startPoint y: 324, endPoint x: 882, endPoint y: 304, distance: 37.7
click at [882, 304] on td "Pending Customer Label Issue" at bounding box center [939, 309] width 131 height 47
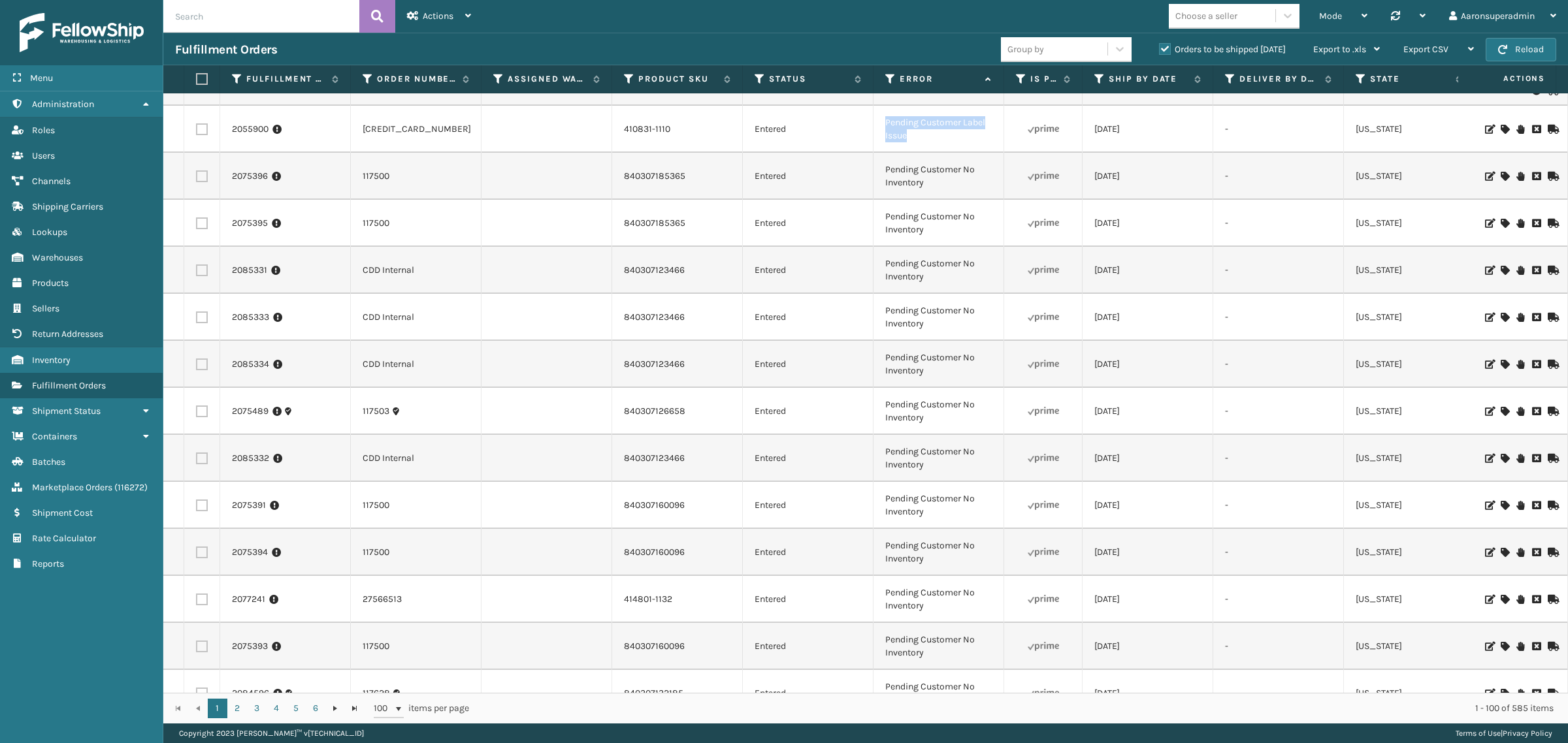
scroll to position [0, 0]
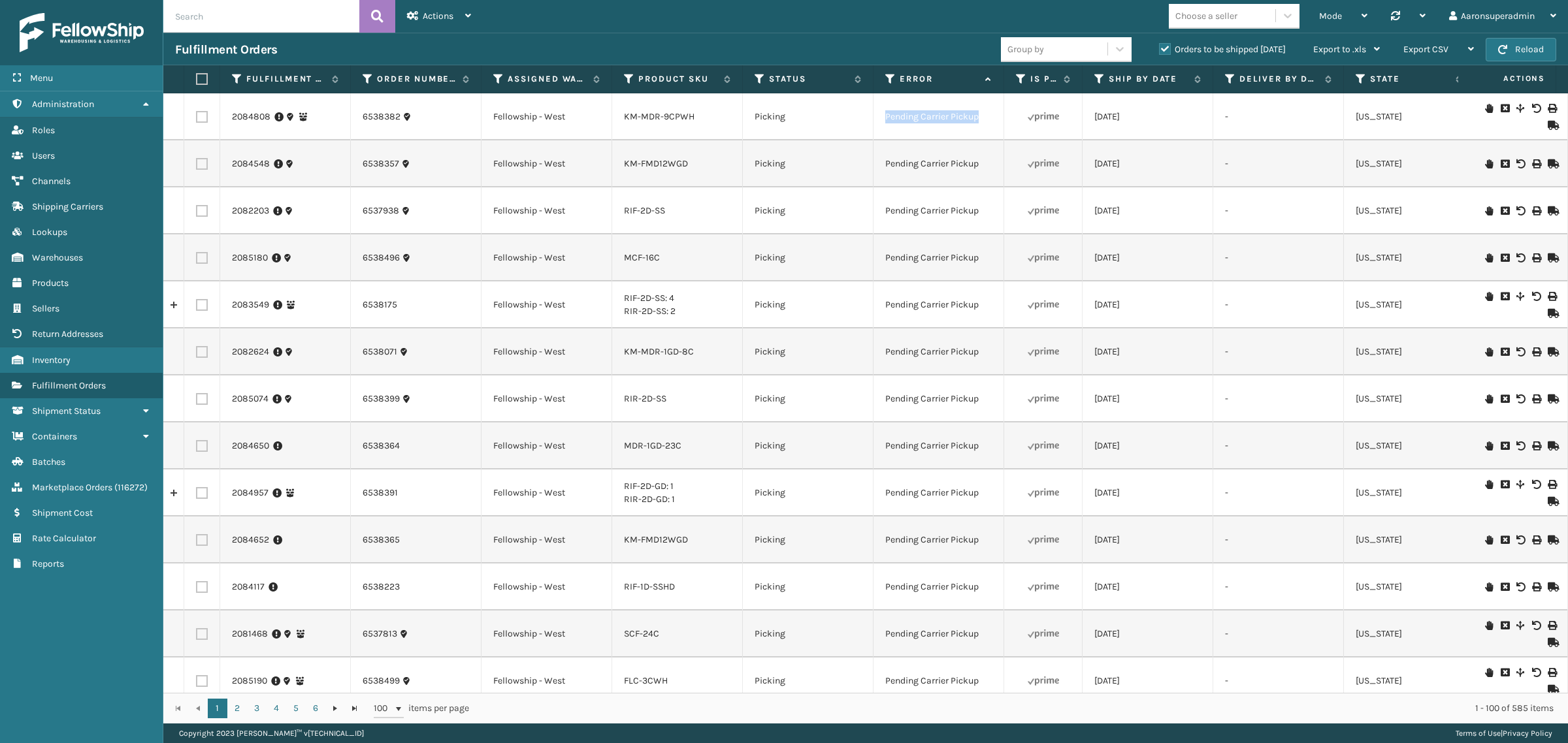
drag, startPoint x: 948, startPoint y: 123, endPoint x: 996, endPoint y: 130, distance: 48.5
drag, startPoint x: 883, startPoint y: 217, endPoint x: 986, endPoint y: 223, distance: 103.2
click at [986, 223] on td "Pending Carrier Pickup" at bounding box center [939, 210] width 131 height 47
drag, startPoint x: 879, startPoint y: 302, endPoint x: 986, endPoint y: 319, distance: 108.3
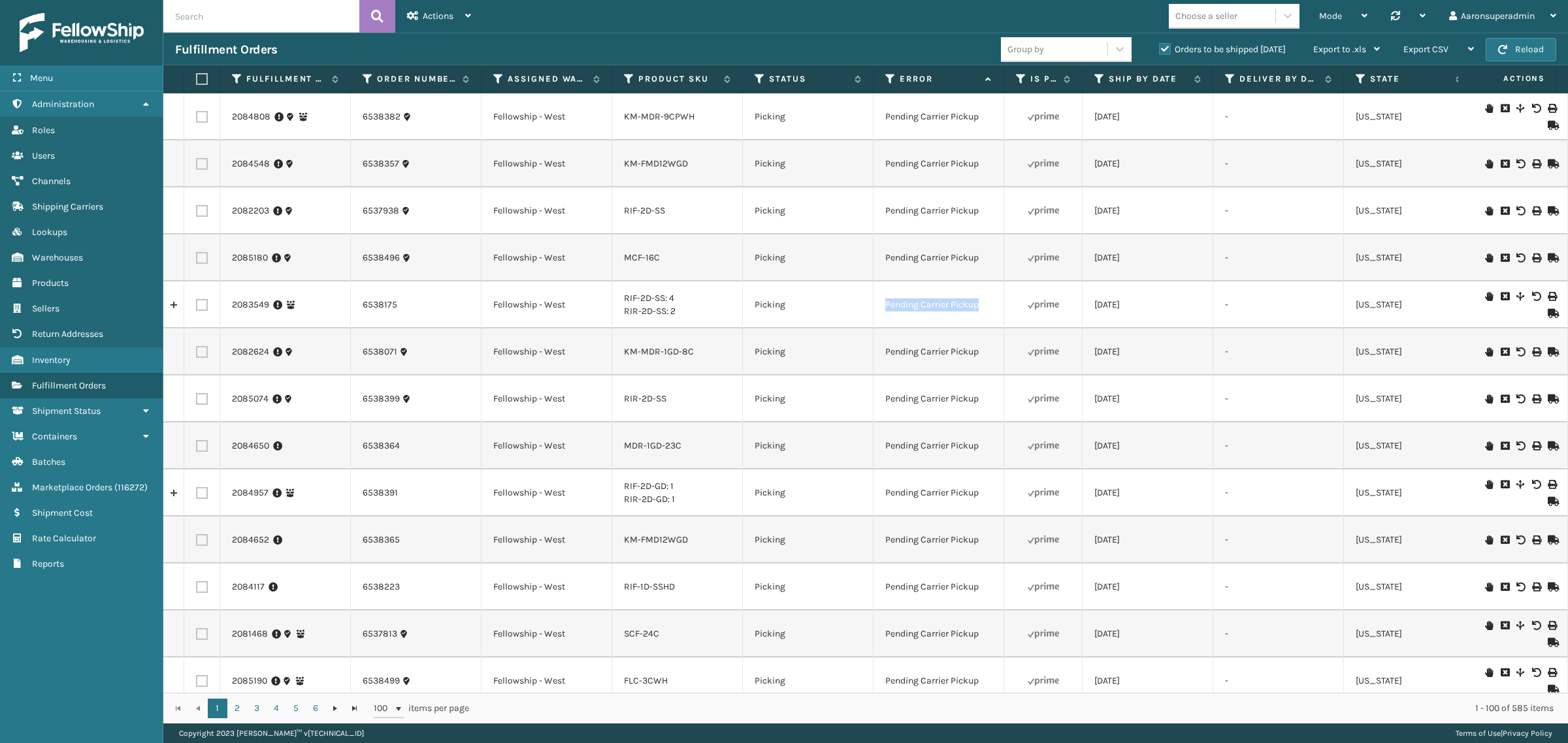
click at [986, 319] on td "Pending Carrier Pickup" at bounding box center [939, 304] width 131 height 47
drag, startPoint x: 886, startPoint y: 397, endPoint x: 981, endPoint y: 403, distance: 95.2
click at [981, 403] on td "Pending Carrier Pickup" at bounding box center [939, 398] width 131 height 47
drag, startPoint x: 988, startPoint y: 494, endPoint x: 883, endPoint y: 496, distance: 105.0
click at [883, 496] on td "Pending Carrier Pickup" at bounding box center [939, 492] width 131 height 47
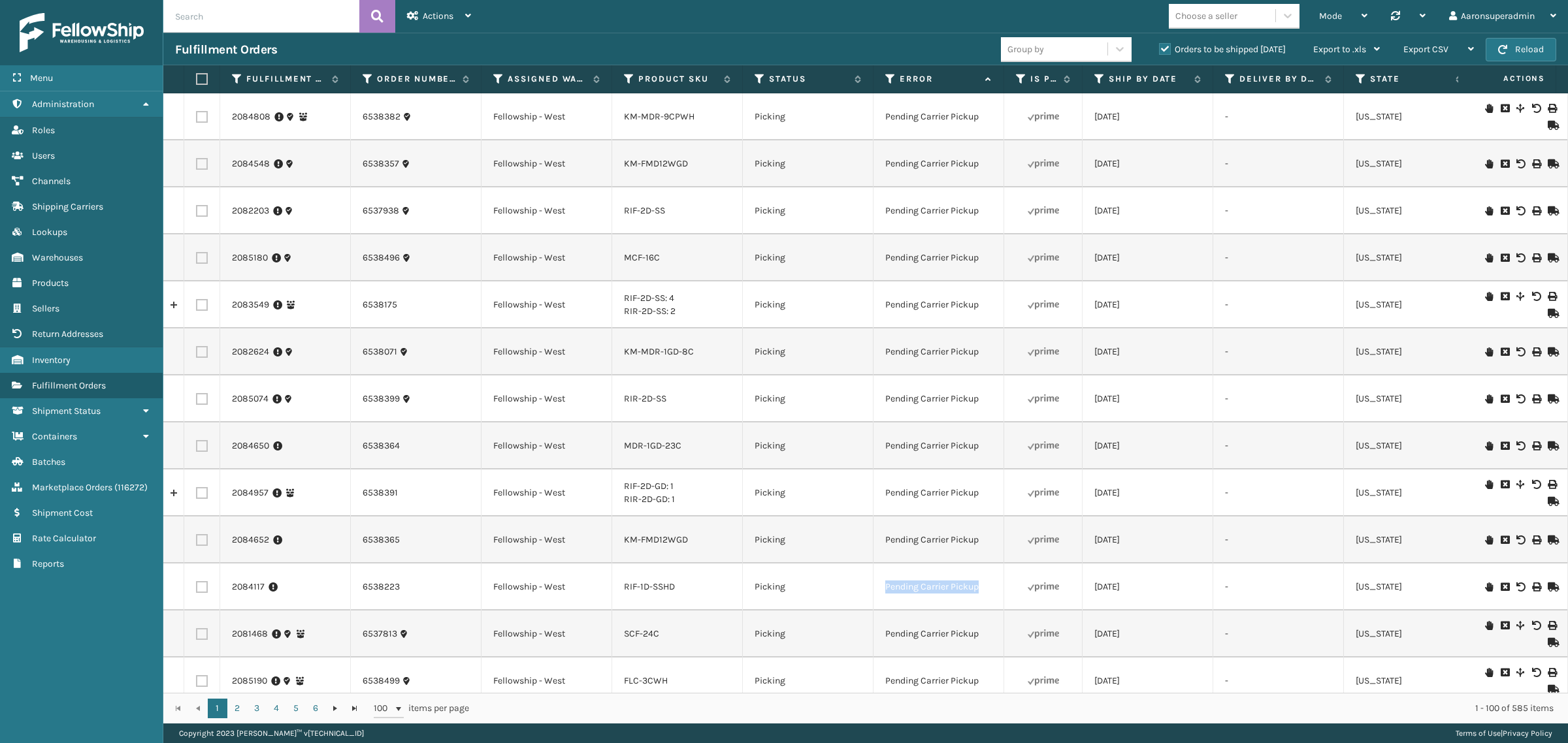
drag, startPoint x: 983, startPoint y: 595, endPoint x: 881, endPoint y: 606, distance: 102.6
click at [881, 606] on td "Pending Carrier Pickup" at bounding box center [939, 586] width 131 height 47
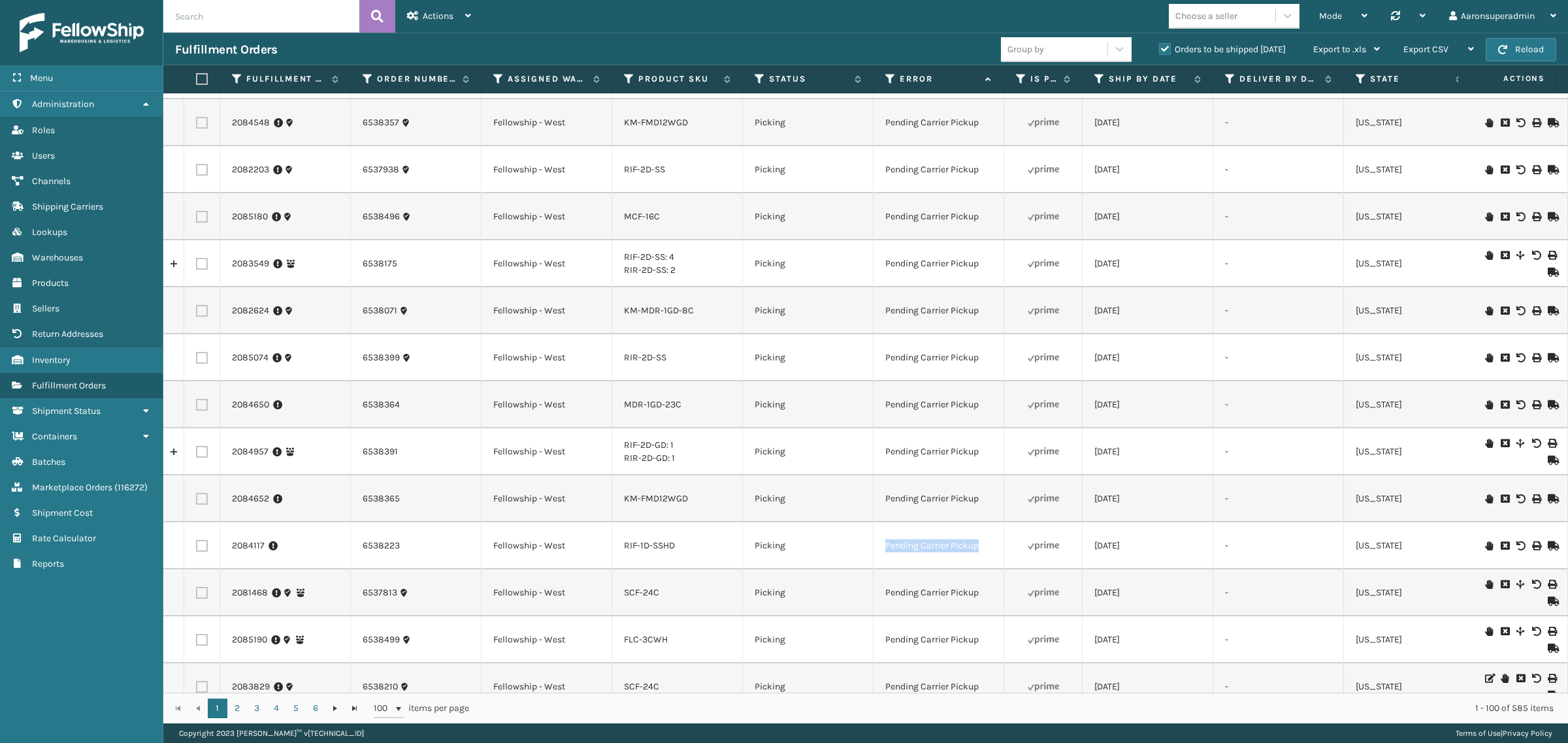
scroll to position [108, 0]
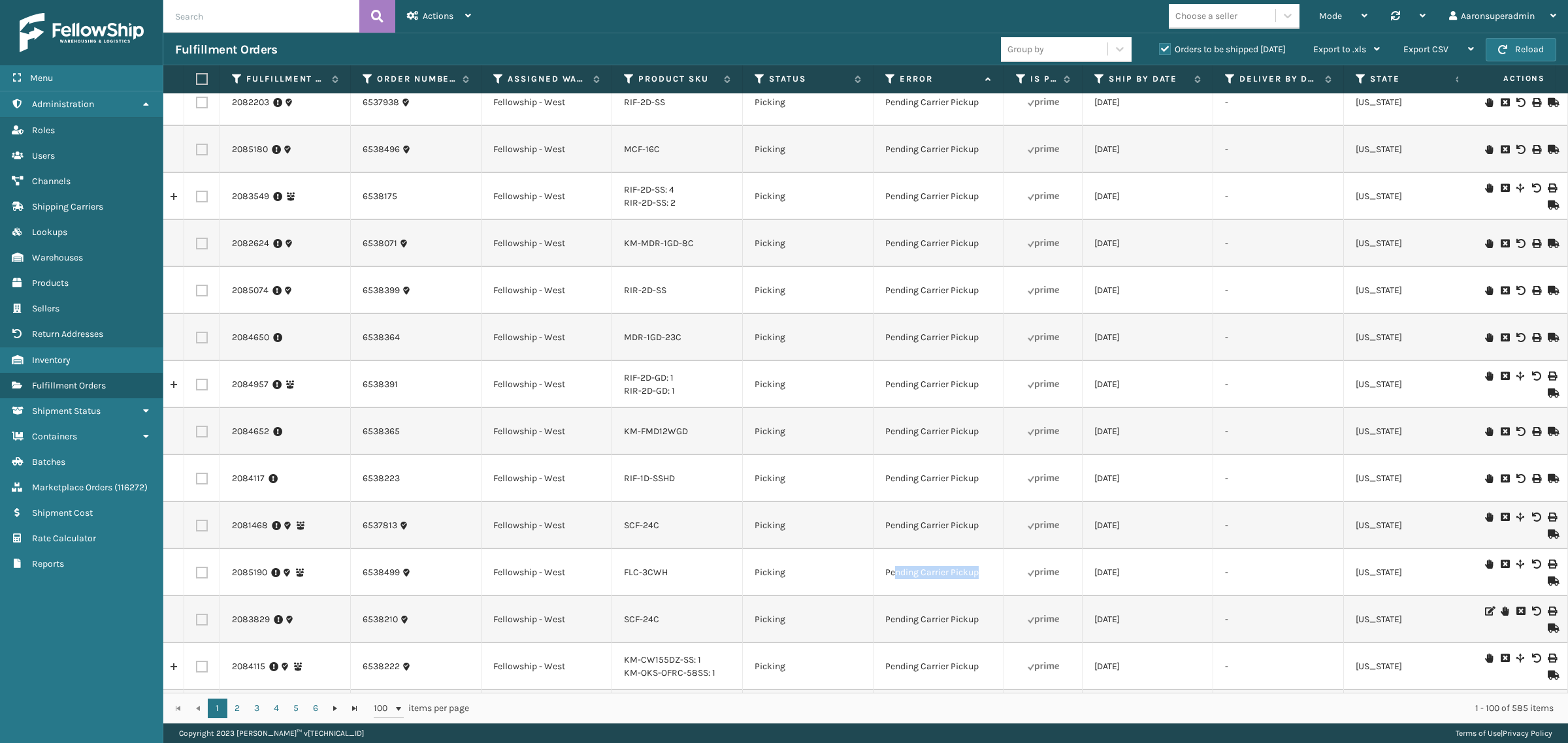
drag, startPoint x: 994, startPoint y: 580, endPoint x: 895, endPoint y: 574, distance: 99.2
click at [895, 574] on td "Pending Carrier Pickup" at bounding box center [939, 572] width 131 height 47
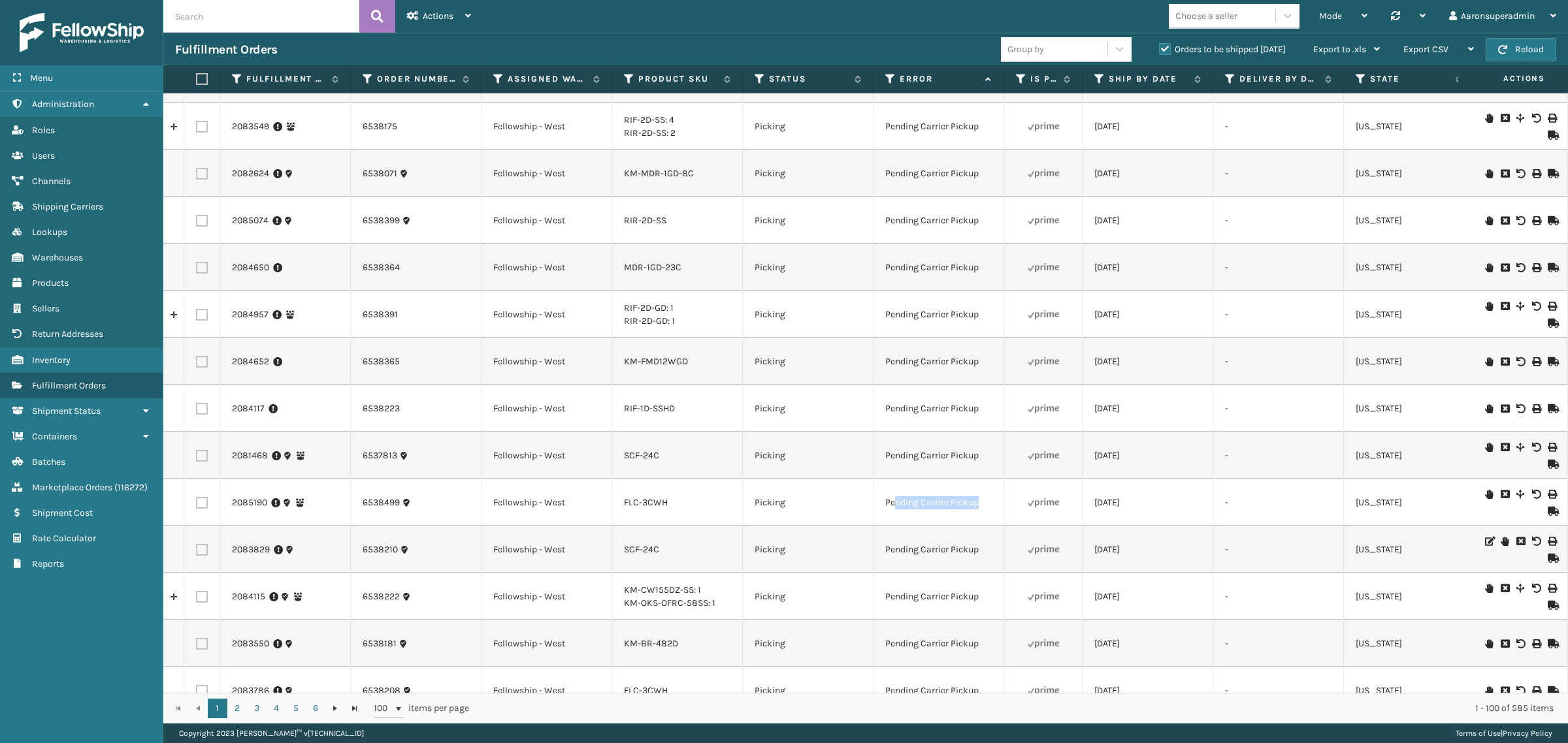
scroll to position [190, 0]
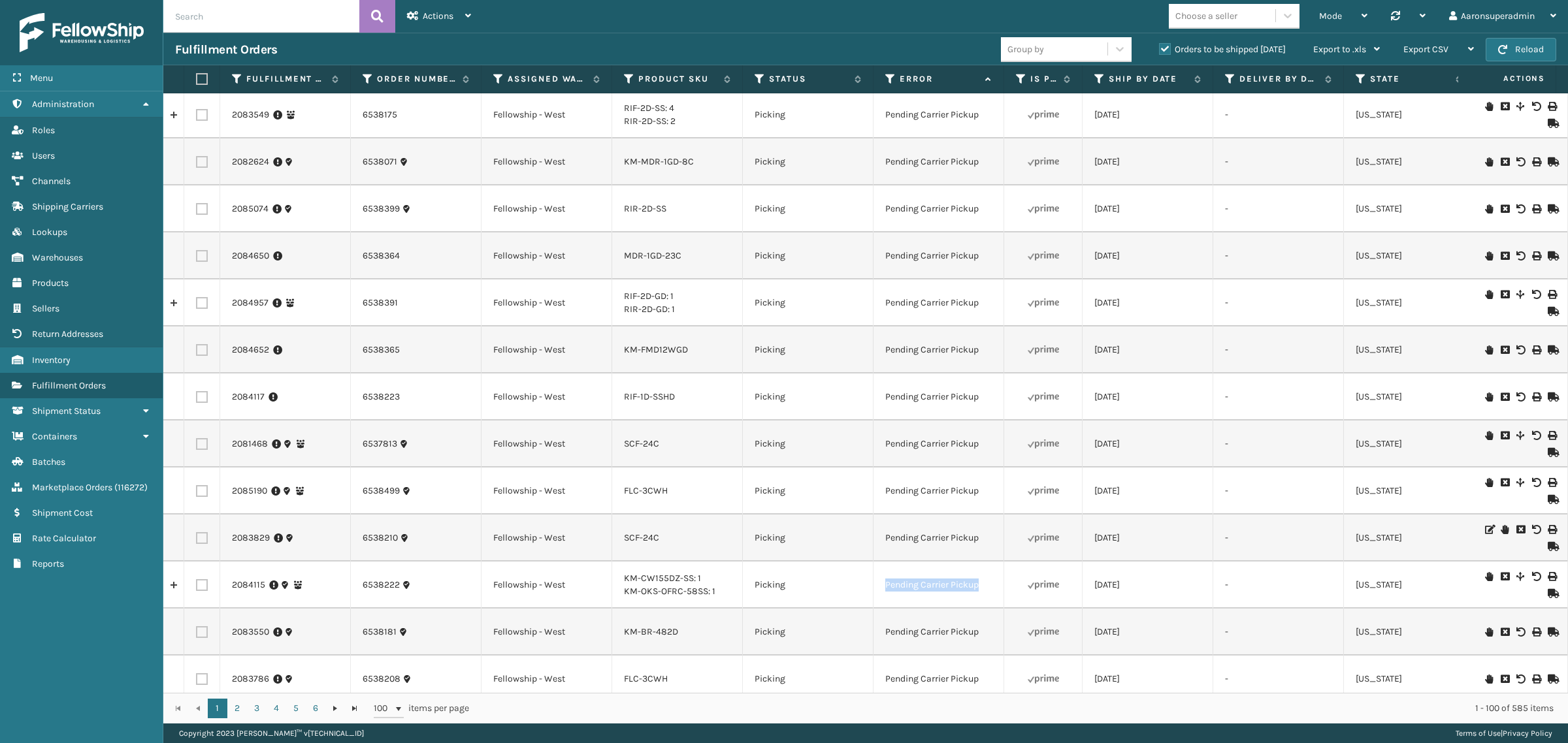
drag, startPoint x: 943, startPoint y: 586, endPoint x: 867, endPoint y: 593, distance: 76.3
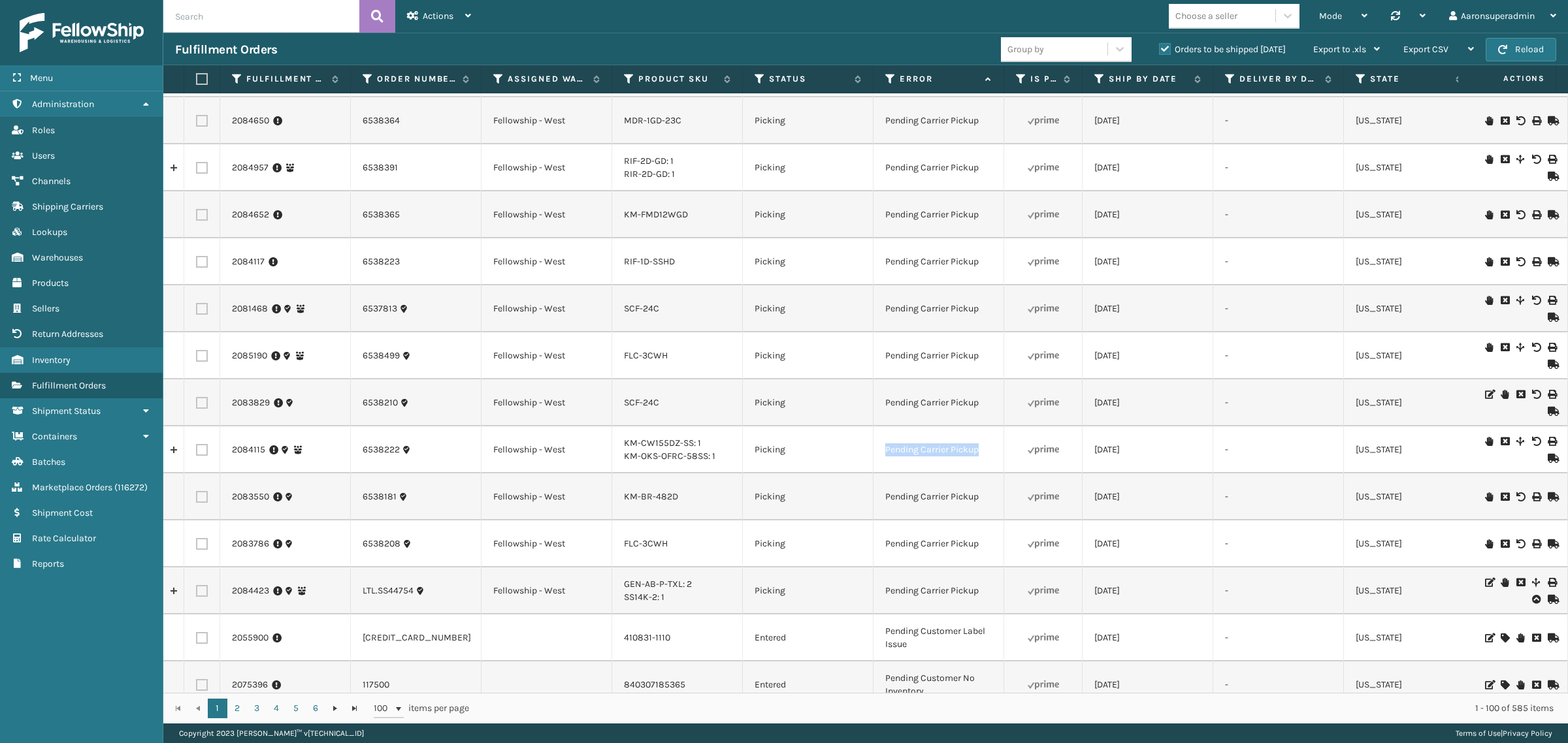
scroll to position [327, 0]
drag, startPoint x: 985, startPoint y: 543, endPoint x: 882, endPoint y: 550, distance: 103.2
click at [882, 550] on td "Pending Carrier Pickup" at bounding box center [939, 542] width 131 height 47
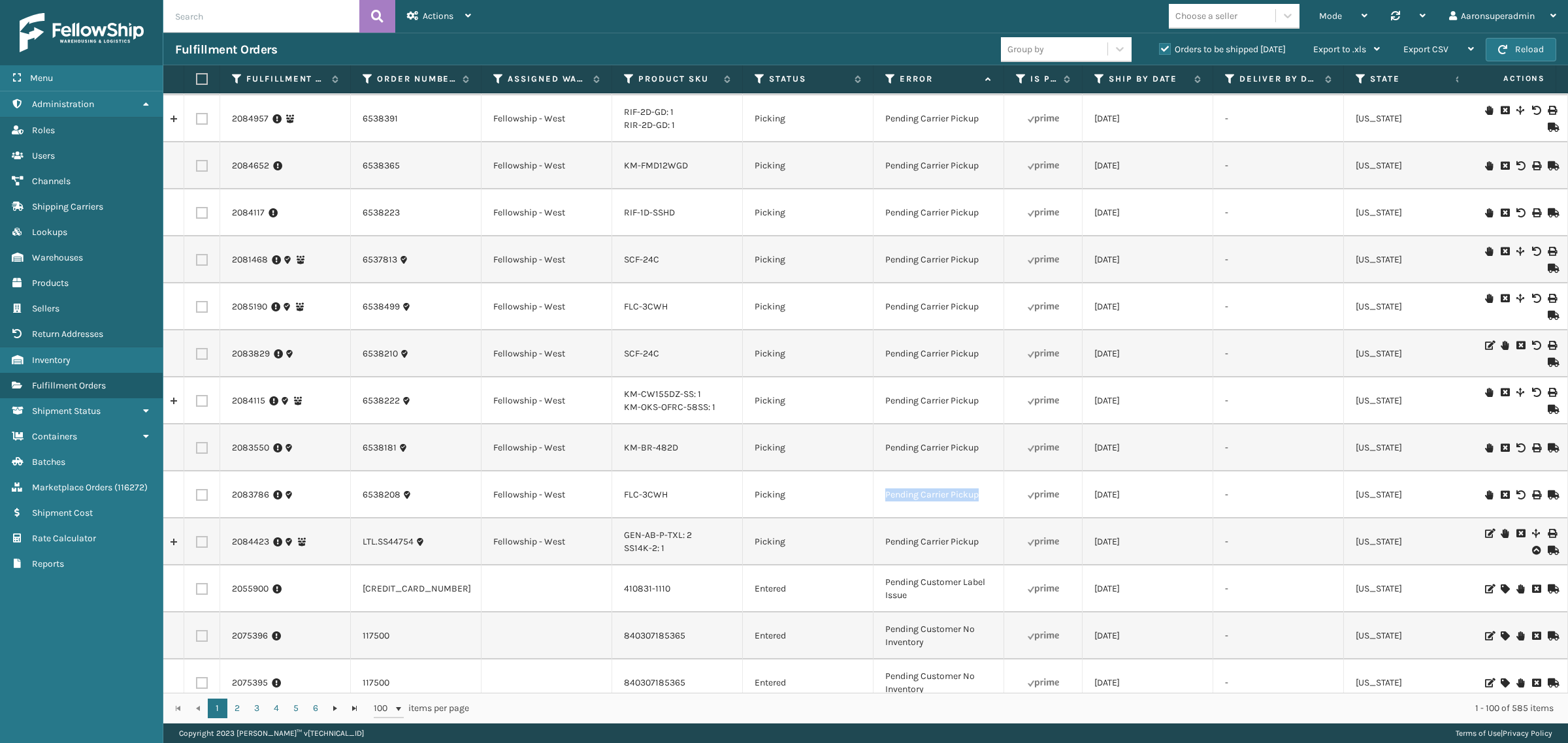
scroll to position [380, 0]
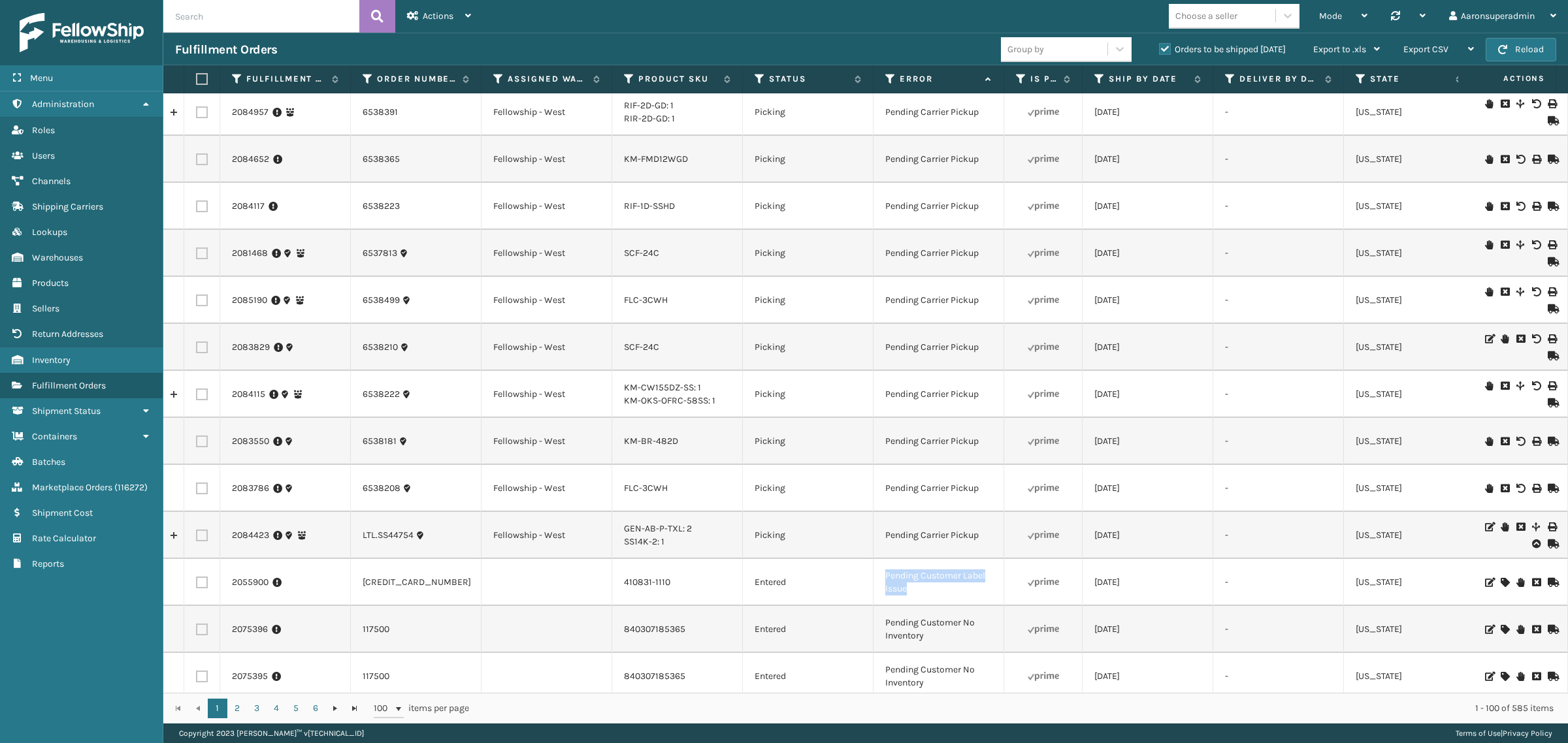
drag, startPoint x: 902, startPoint y: 586, endPoint x: 902, endPoint y: 569, distance: 17.0
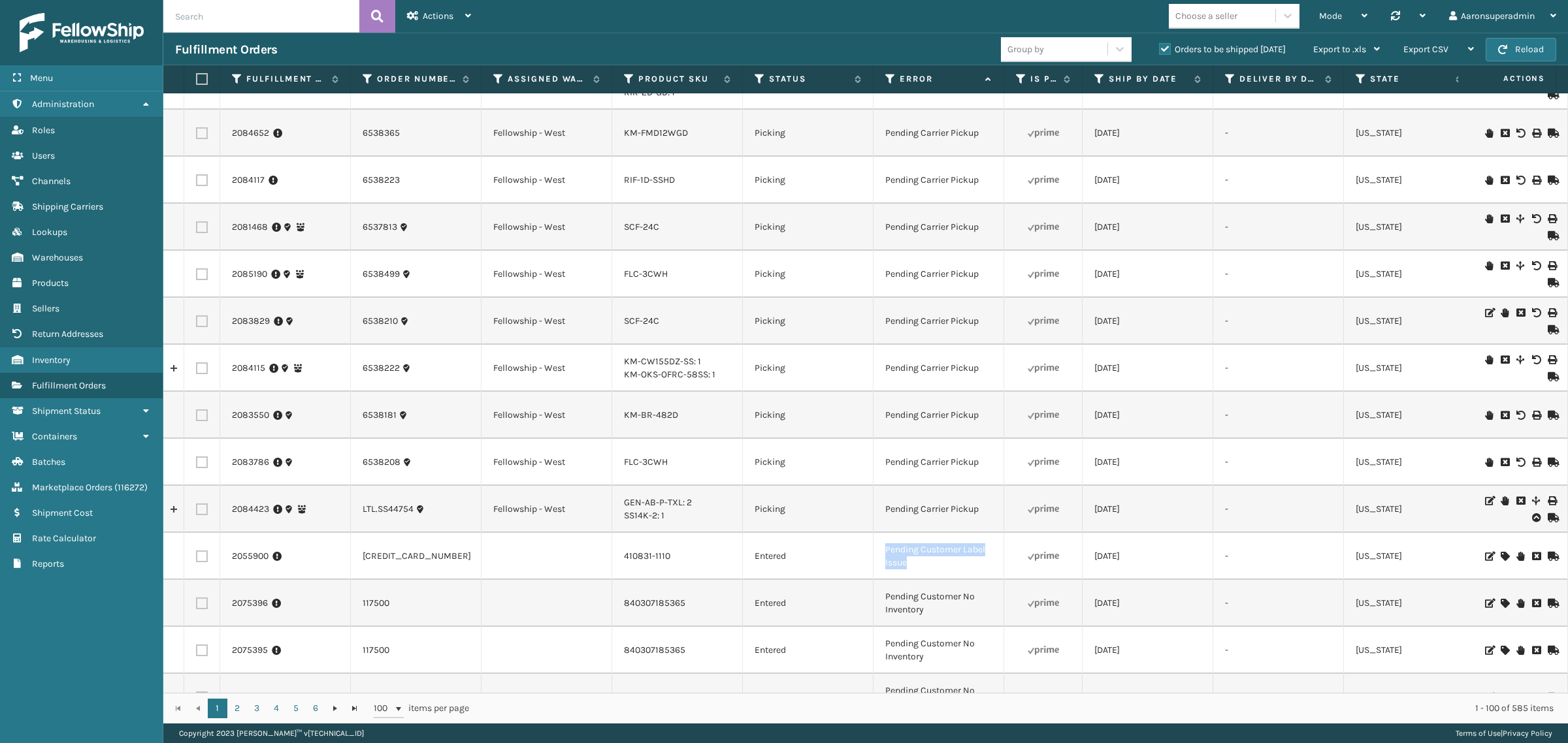
scroll to position [463, 0]
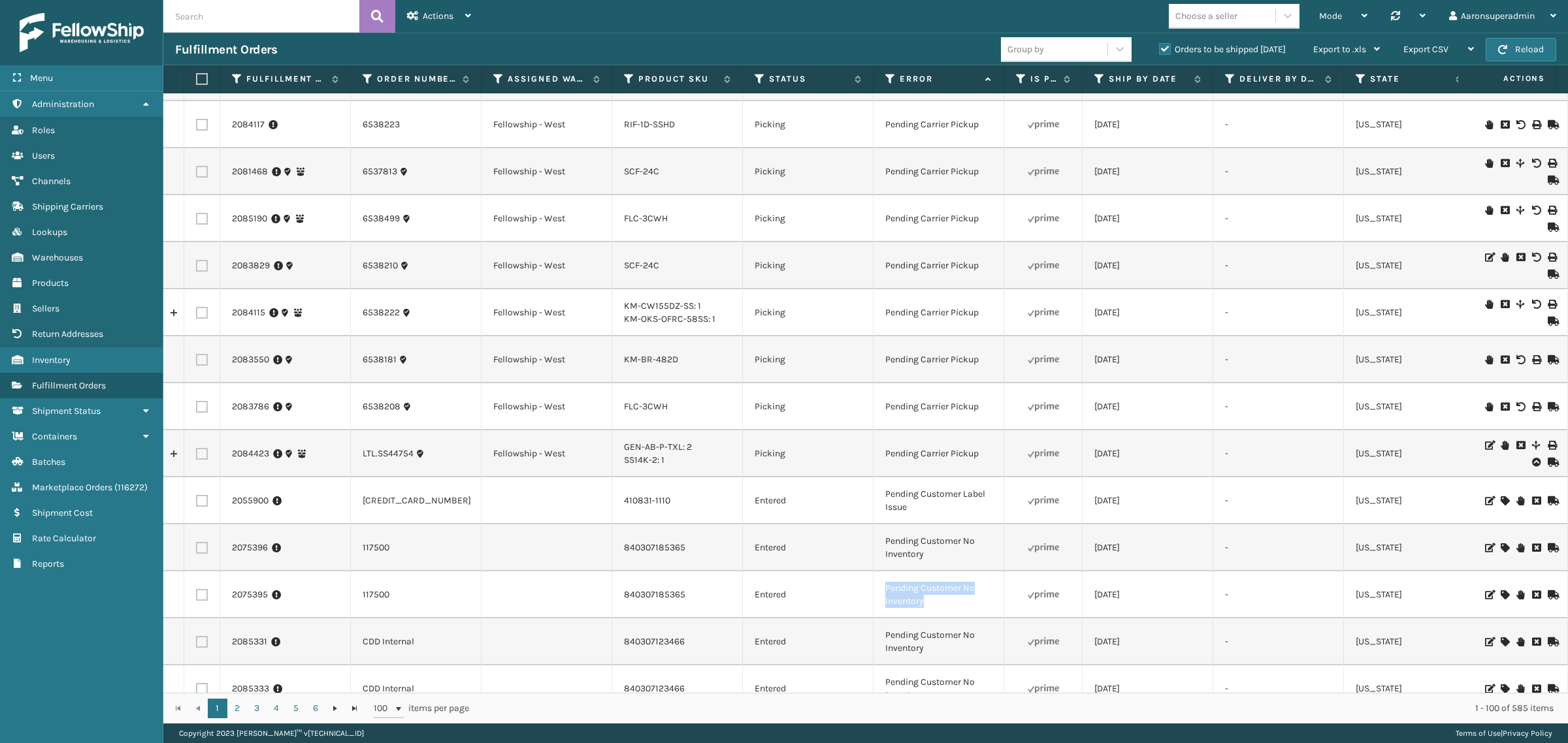
drag, startPoint x: 931, startPoint y: 605, endPoint x: 883, endPoint y: 576, distance: 56.1
click at [883, 576] on td "Pending Customer No Inventory" at bounding box center [939, 594] width 131 height 47
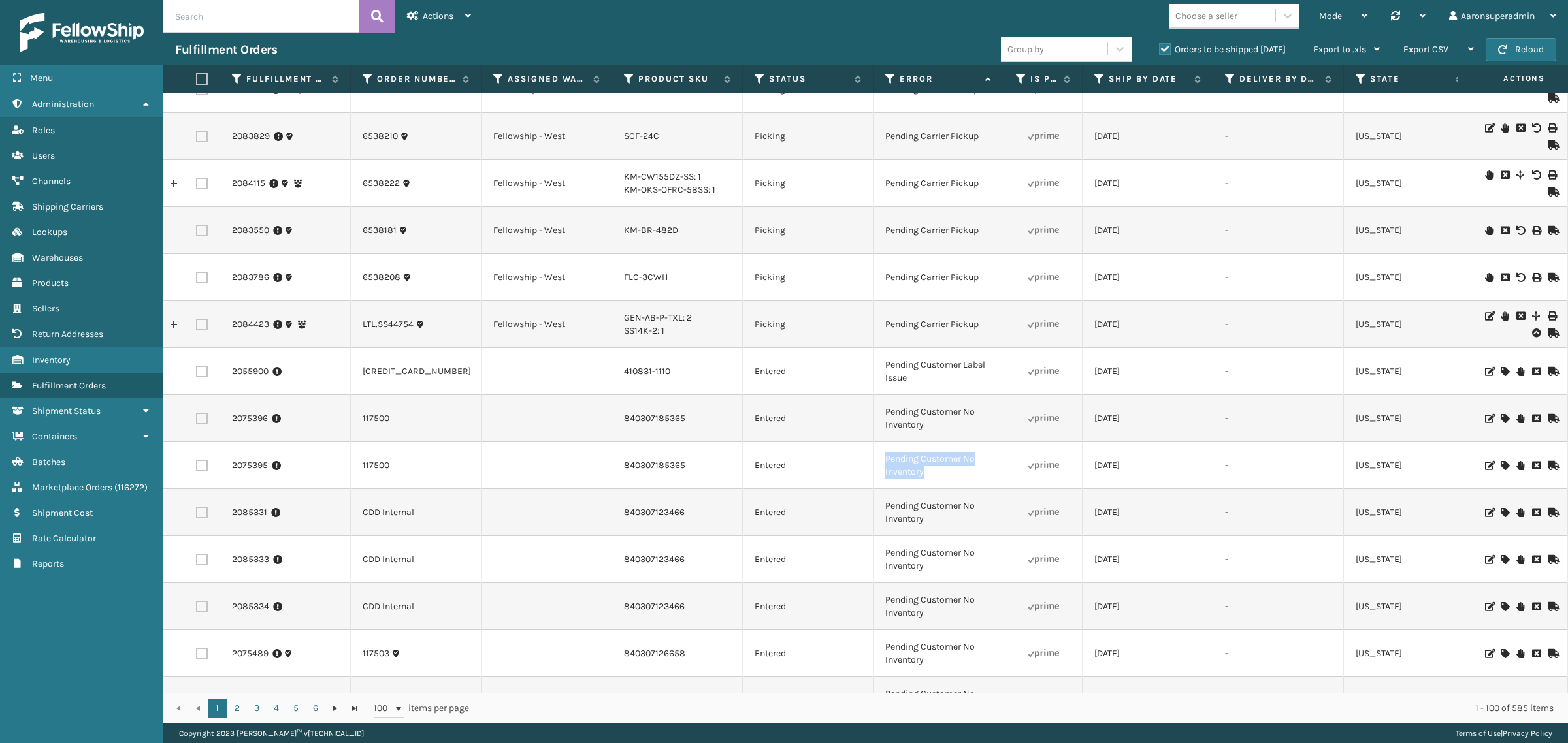
scroll to position [626, 0]
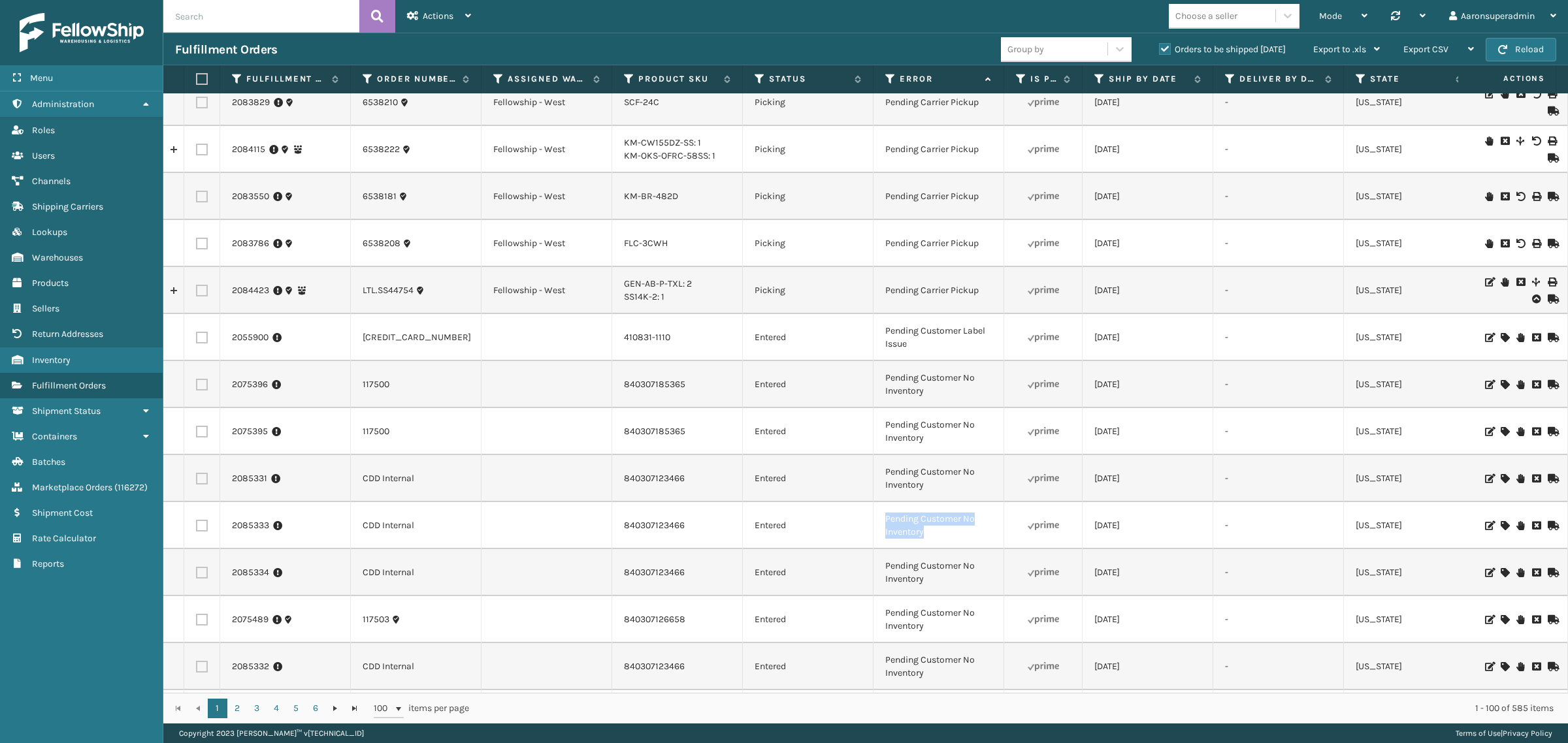
drag, startPoint x: 927, startPoint y: 542, endPoint x: 854, endPoint y: 506, distance: 81.4
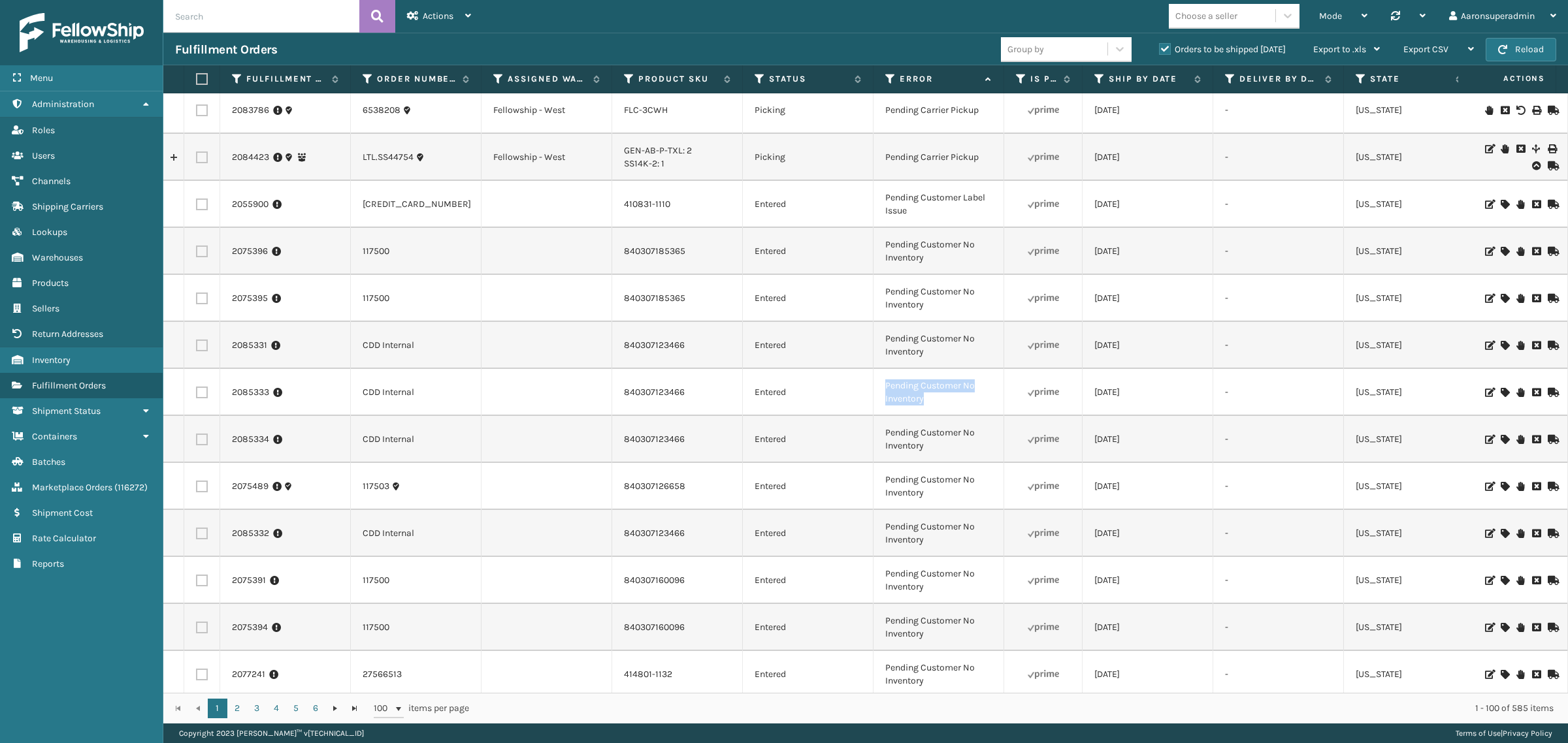
scroll to position [762, 0]
drag, startPoint x: 949, startPoint y: 507, endPoint x: 849, endPoint y: 465, distance: 108.5
drag, startPoint x: 948, startPoint y: 589, endPoint x: 872, endPoint y: 563, distance: 80.3
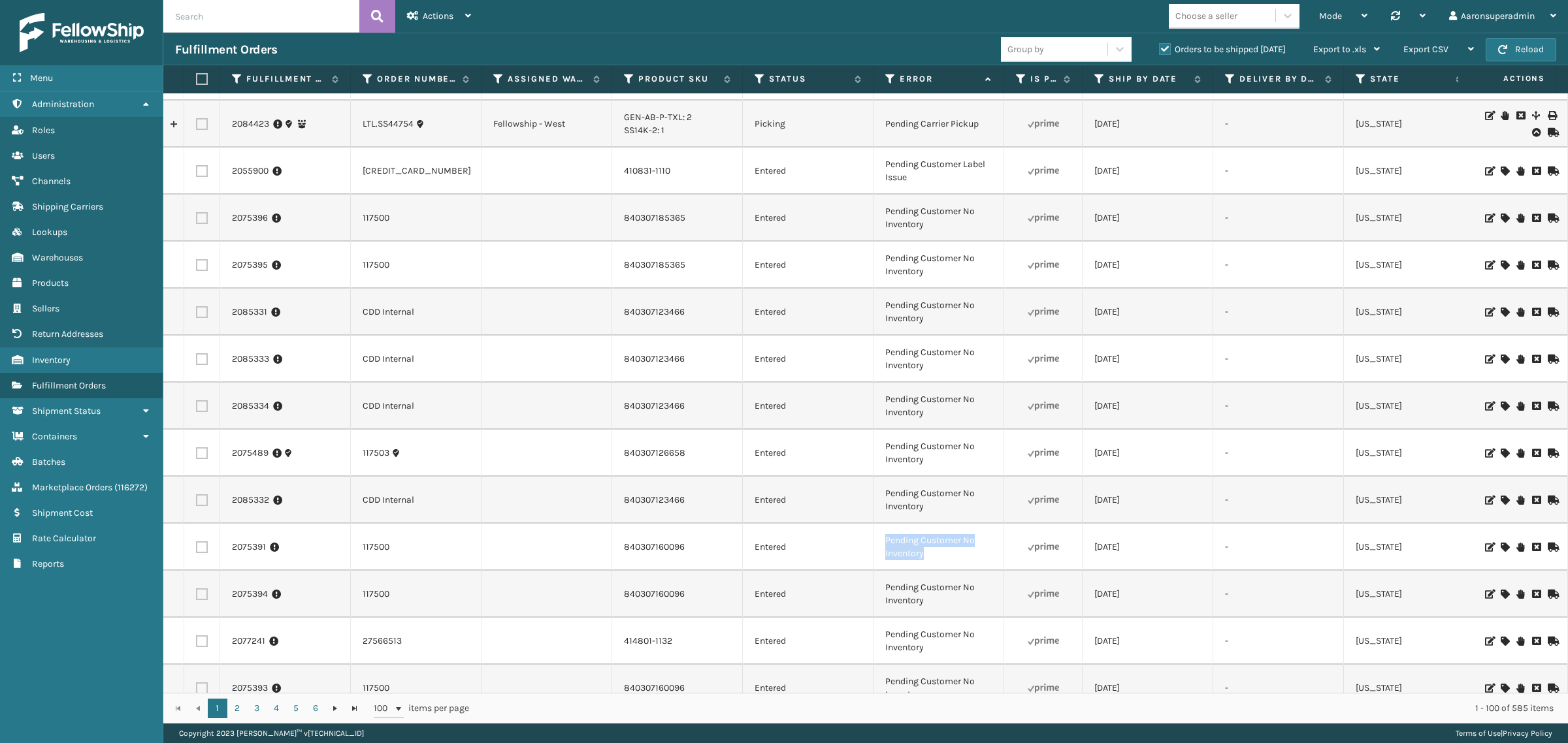
scroll to position [871, 0]
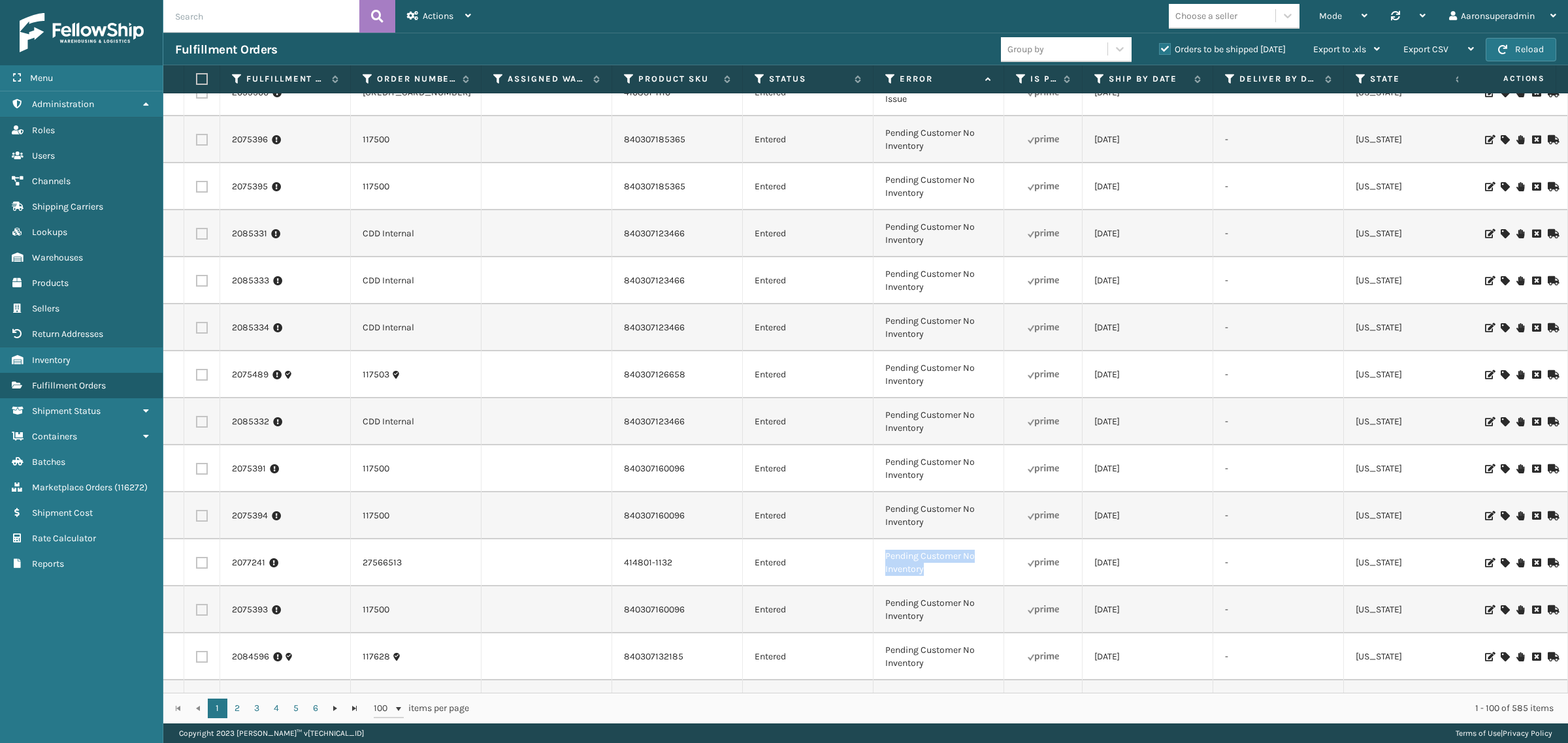
drag, startPoint x: 938, startPoint y: 575, endPoint x: 879, endPoint y: 549, distance: 64.5
click at [879, 551] on td "Pending Customer No Inventory" at bounding box center [939, 563] width 131 height 47
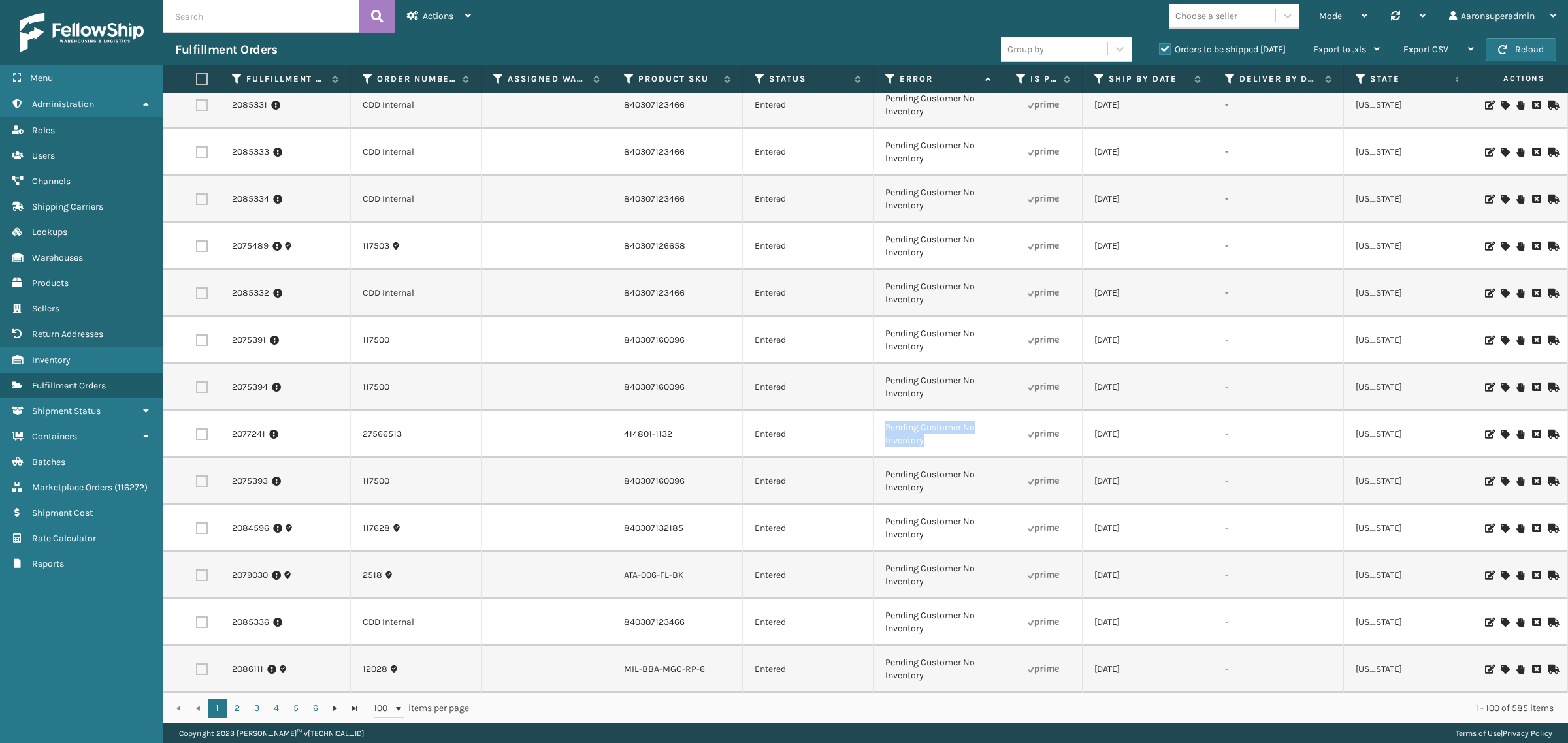
scroll to position [1007, 0]
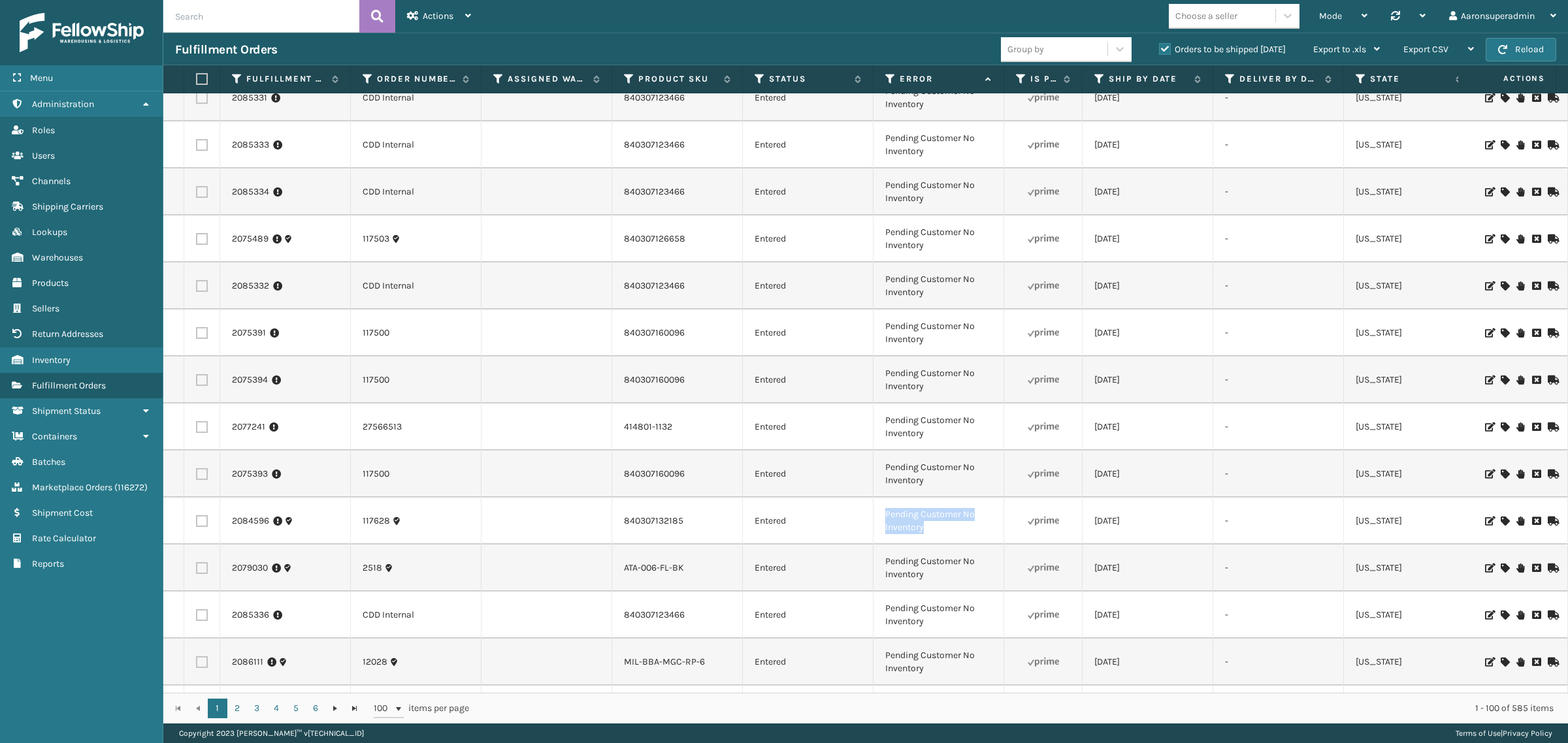
drag, startPoint x: 928, startPoint y: 534, endPoint x: 864, endPoint y: 511, distance: 68.0
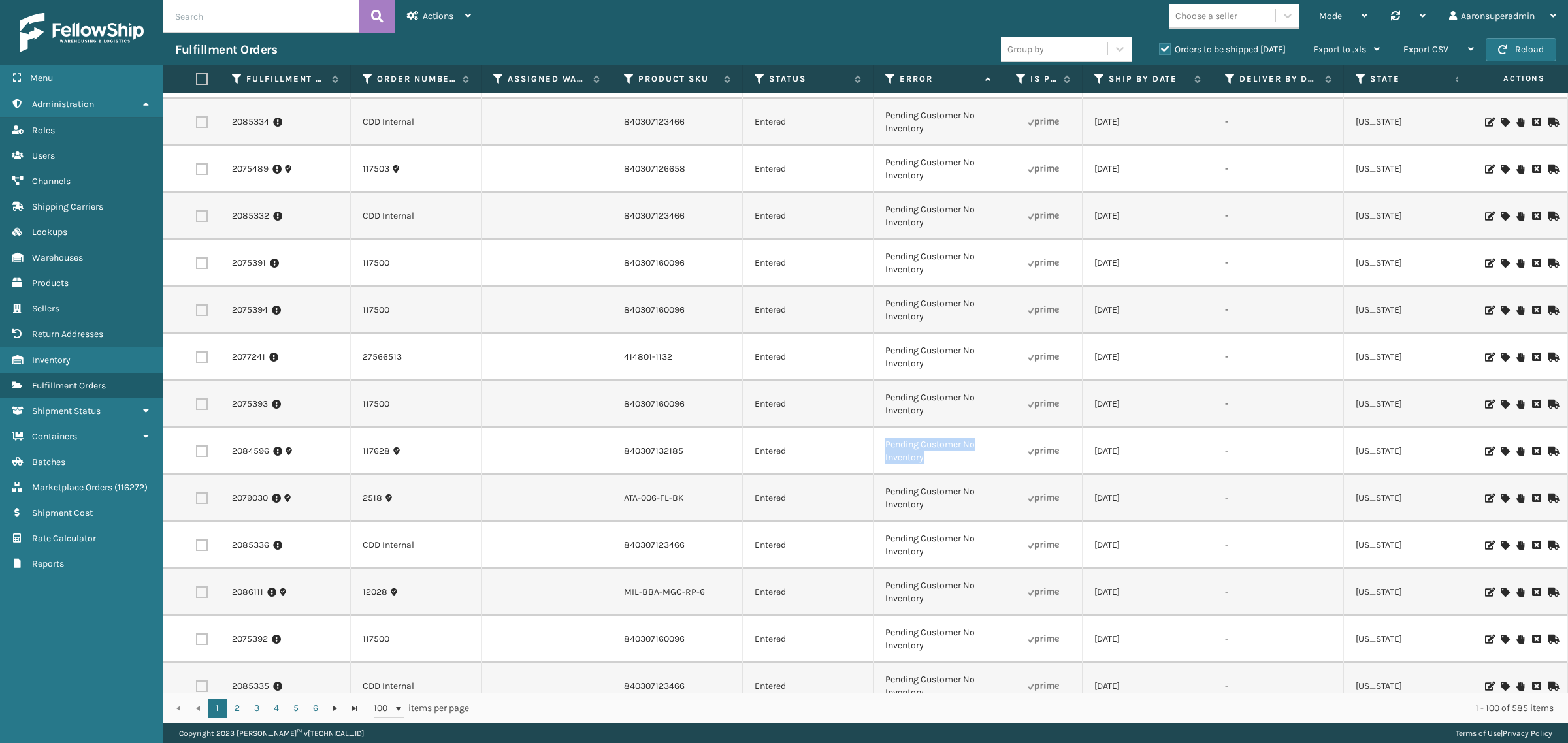
scroll to position [1088, 0]
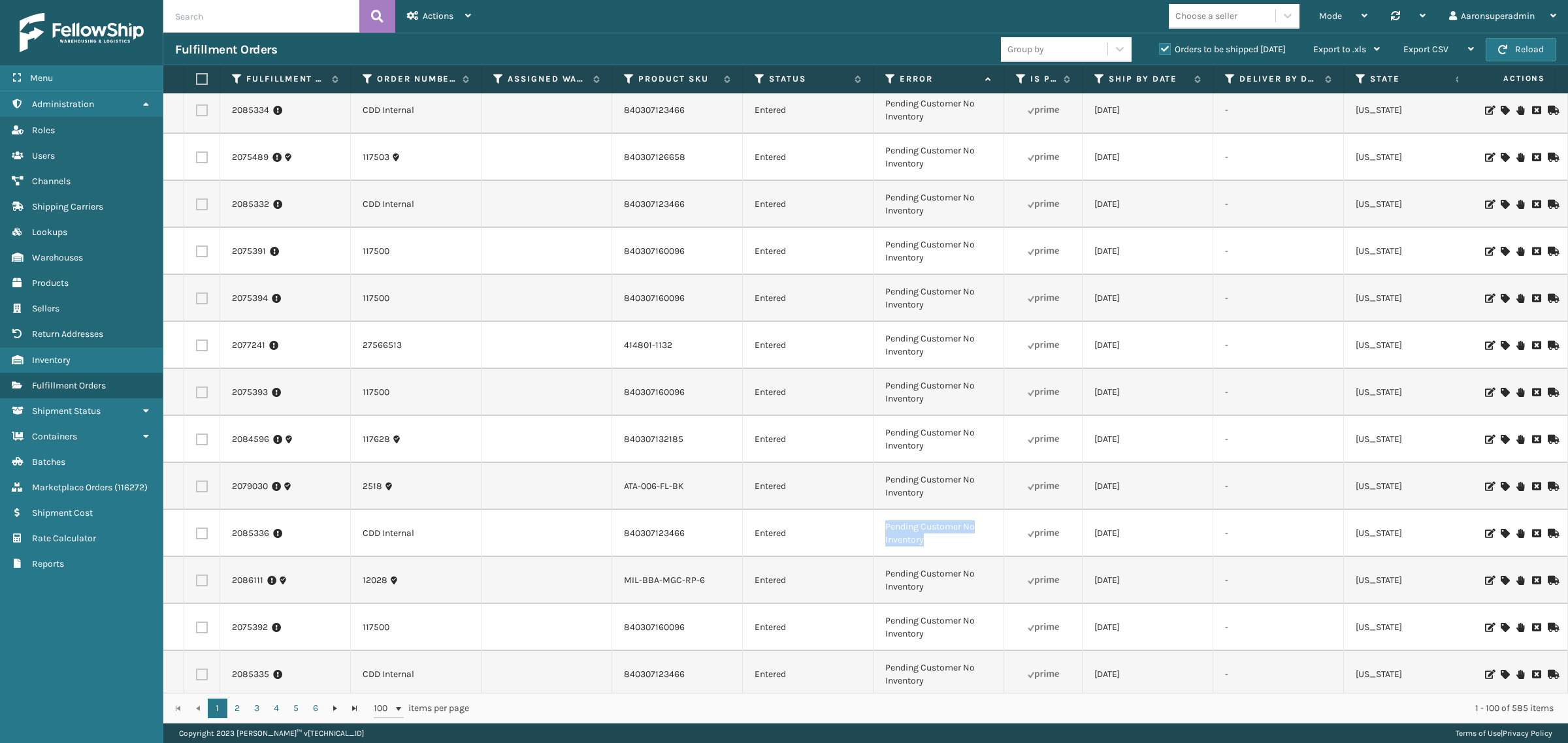
drag, startPoint x: 941, startPoint y: 551, endPoint x: 887, endPoint y: 518, distance: 63.3
click at [887, 518] on td "Pending Customer No Inventory" at bounding box center [939, 533] width 131 height 47
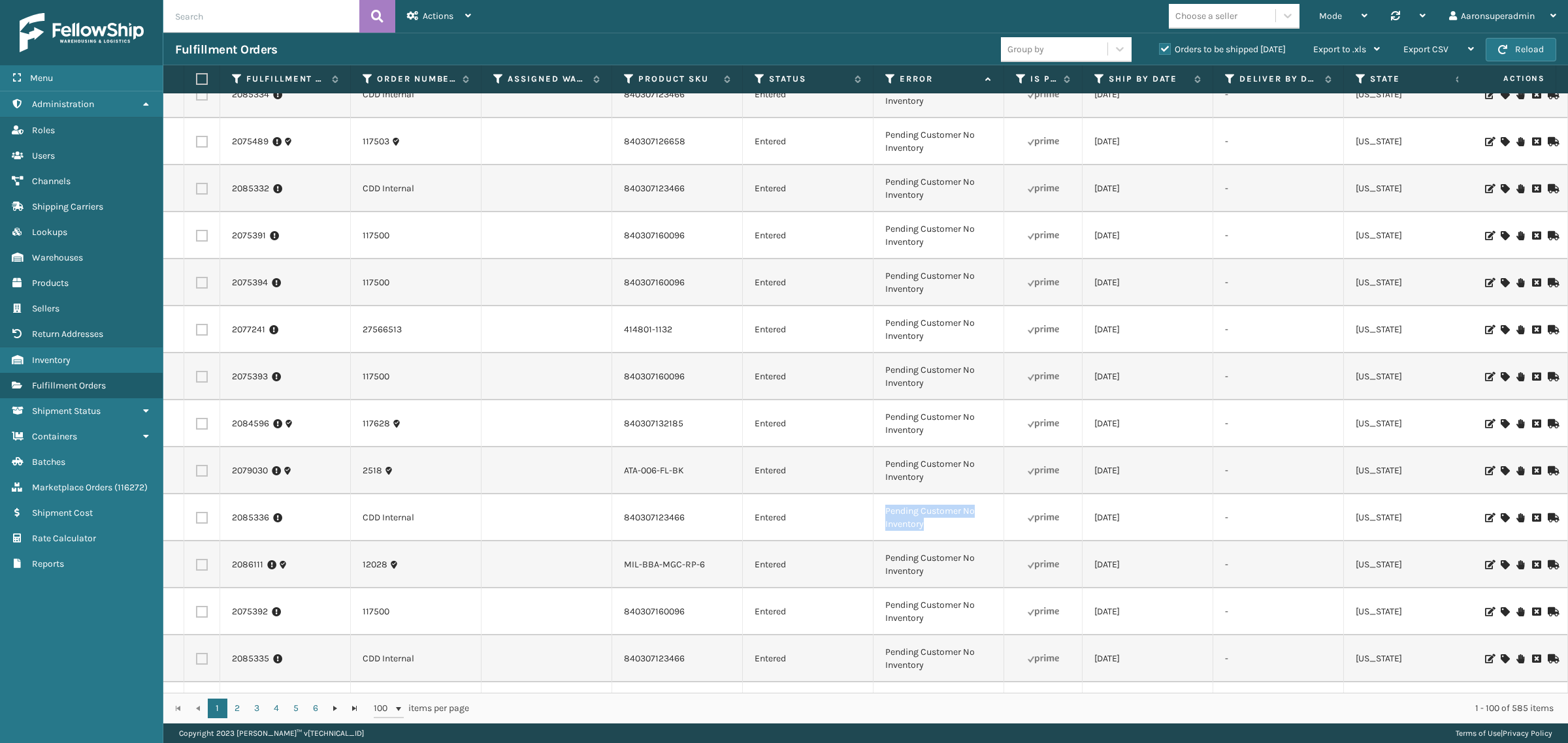
scroll to position [1170, 0]
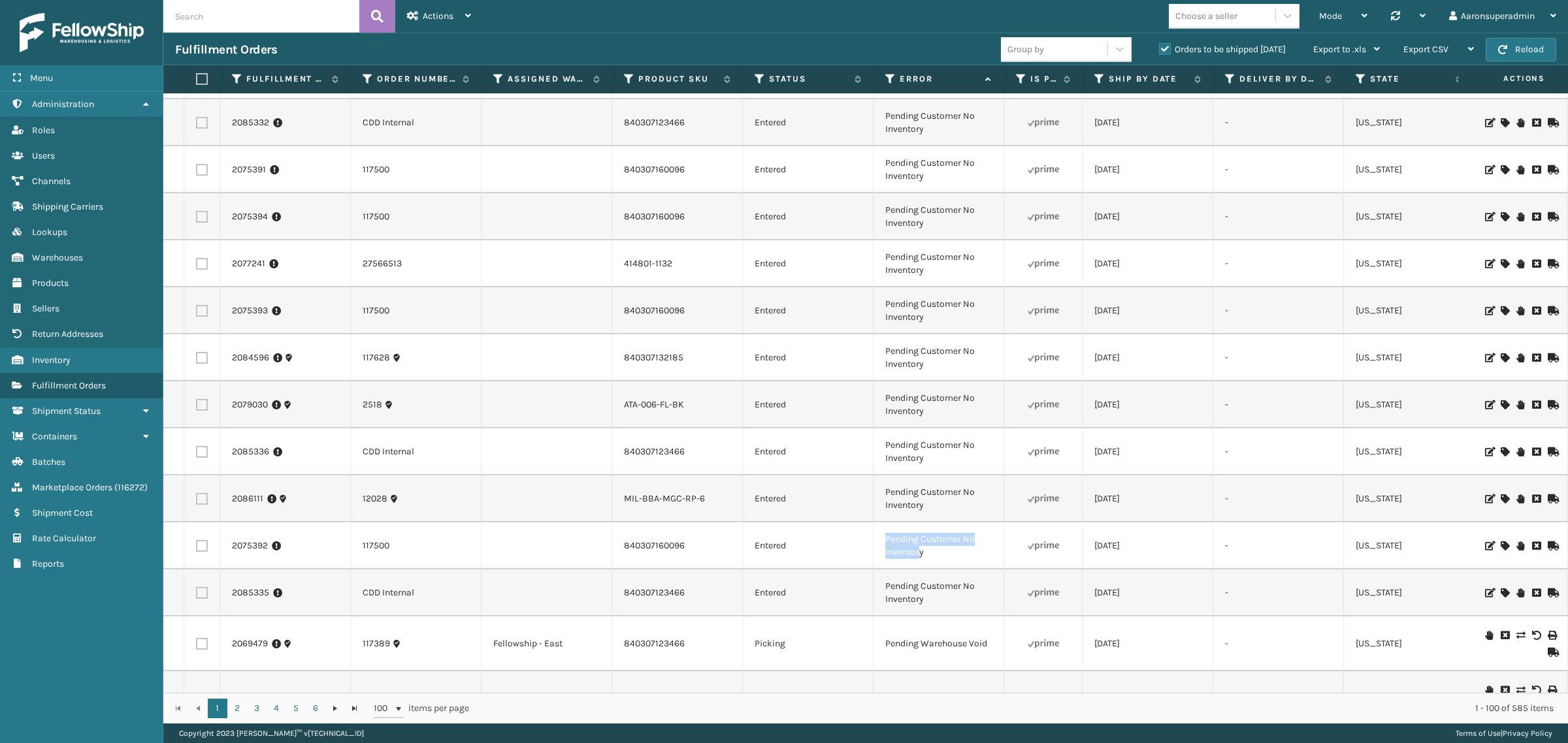
drag, startPoint x: 919, startPoint y: 549, endPoint x: 883, endPoint y: 534, distance: 39.0
click at [885, 534] on td "Pending Customer No Inventory" at bounding box center [939, 545] width 131 height 47
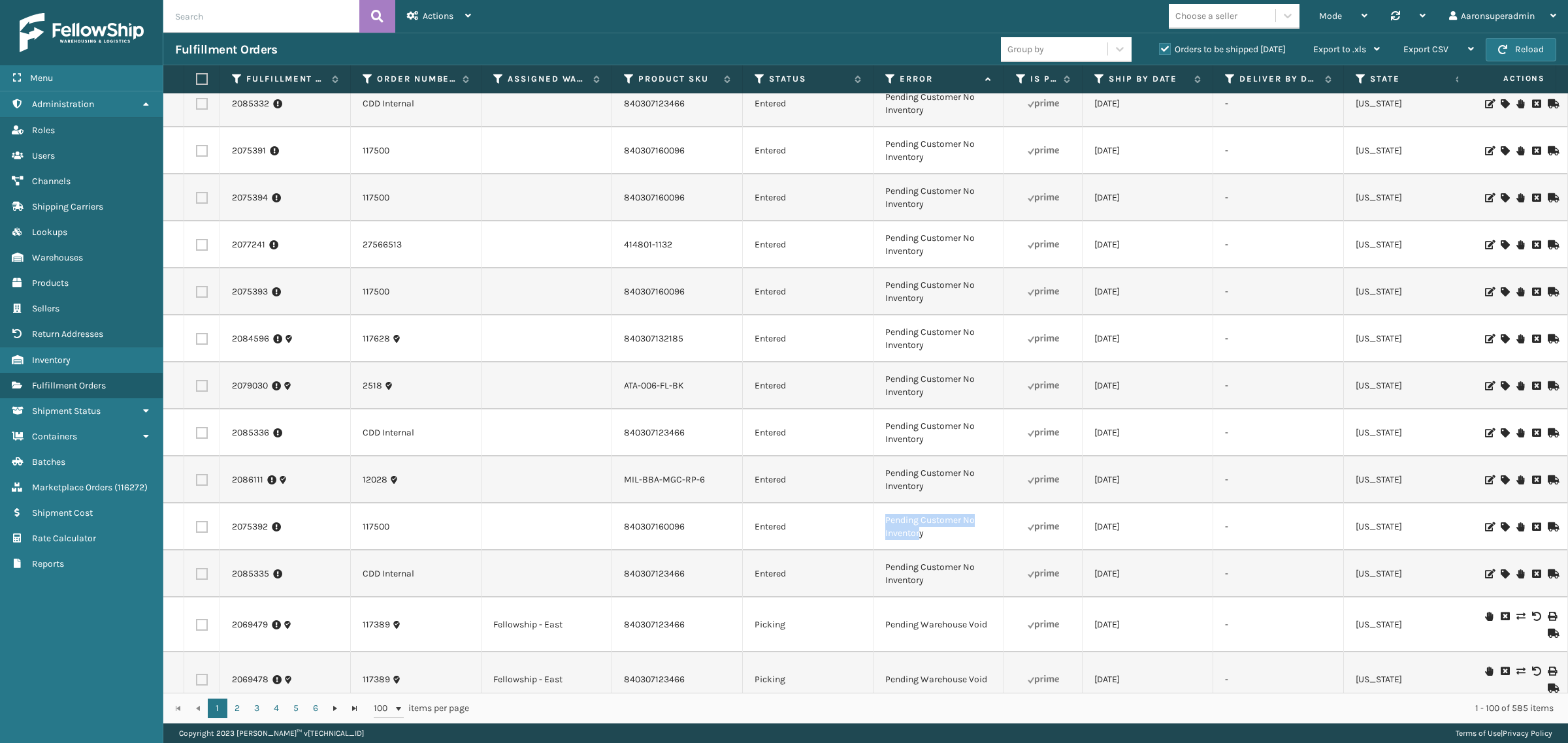
scroll to position [1224, 0]
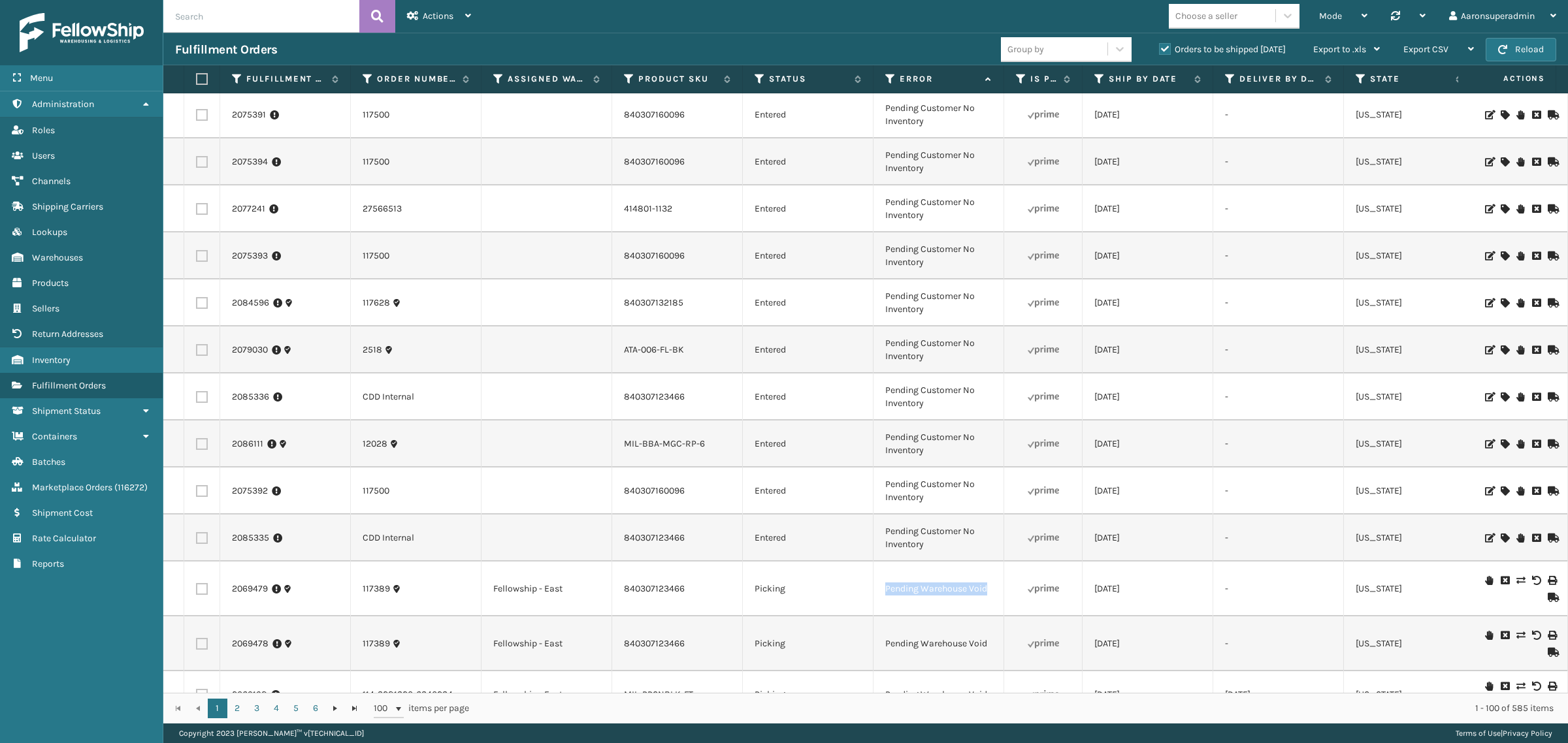
drag, startPoint x: 980, startPoint y: 584, endPoint x: 819, endPoint y: 584, distance: 161.0
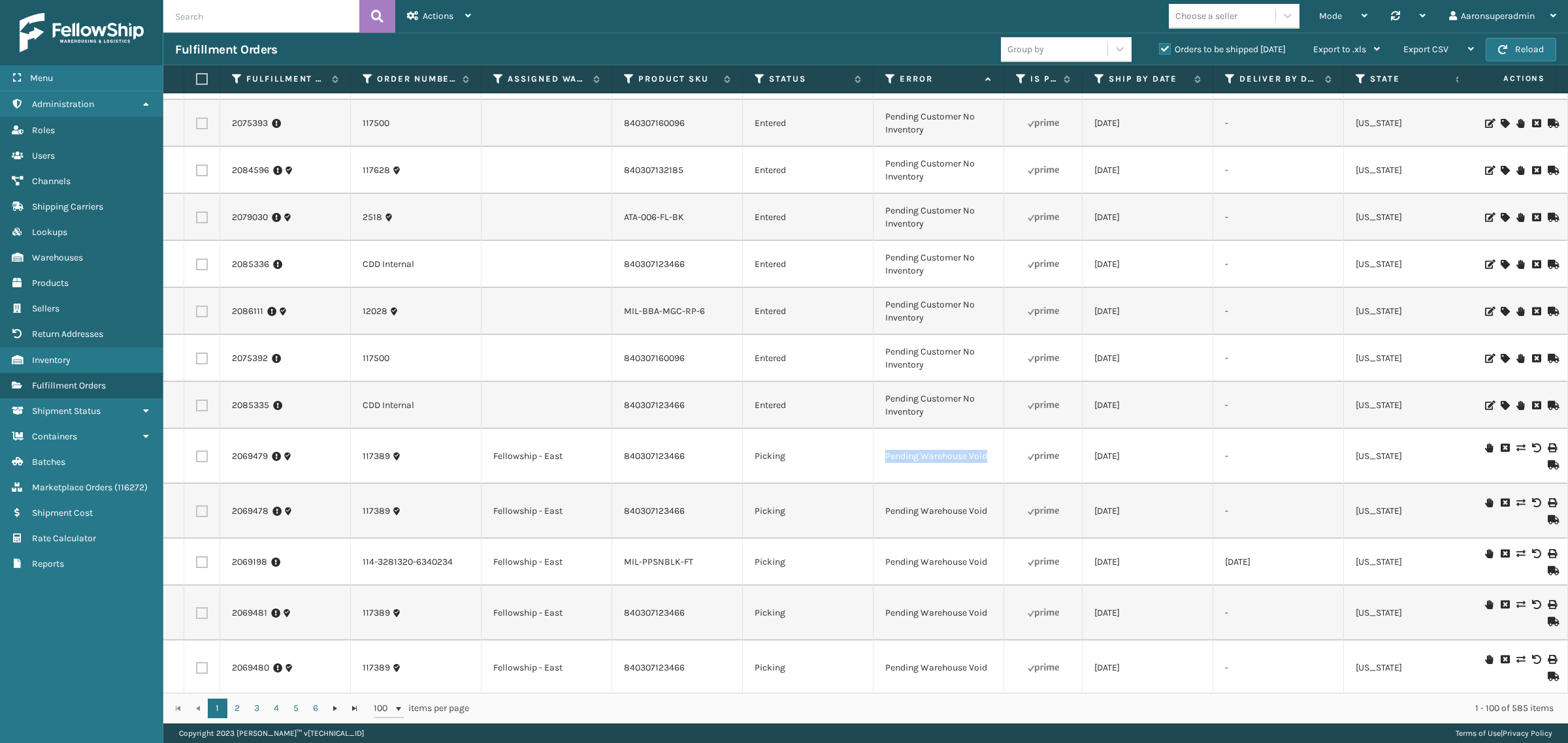
scroll to position [1360, 0]
drag, startPoint x: 1005, startPoint y: 557, endPoint x: 840, endPoint y: 561, distance: 165.0
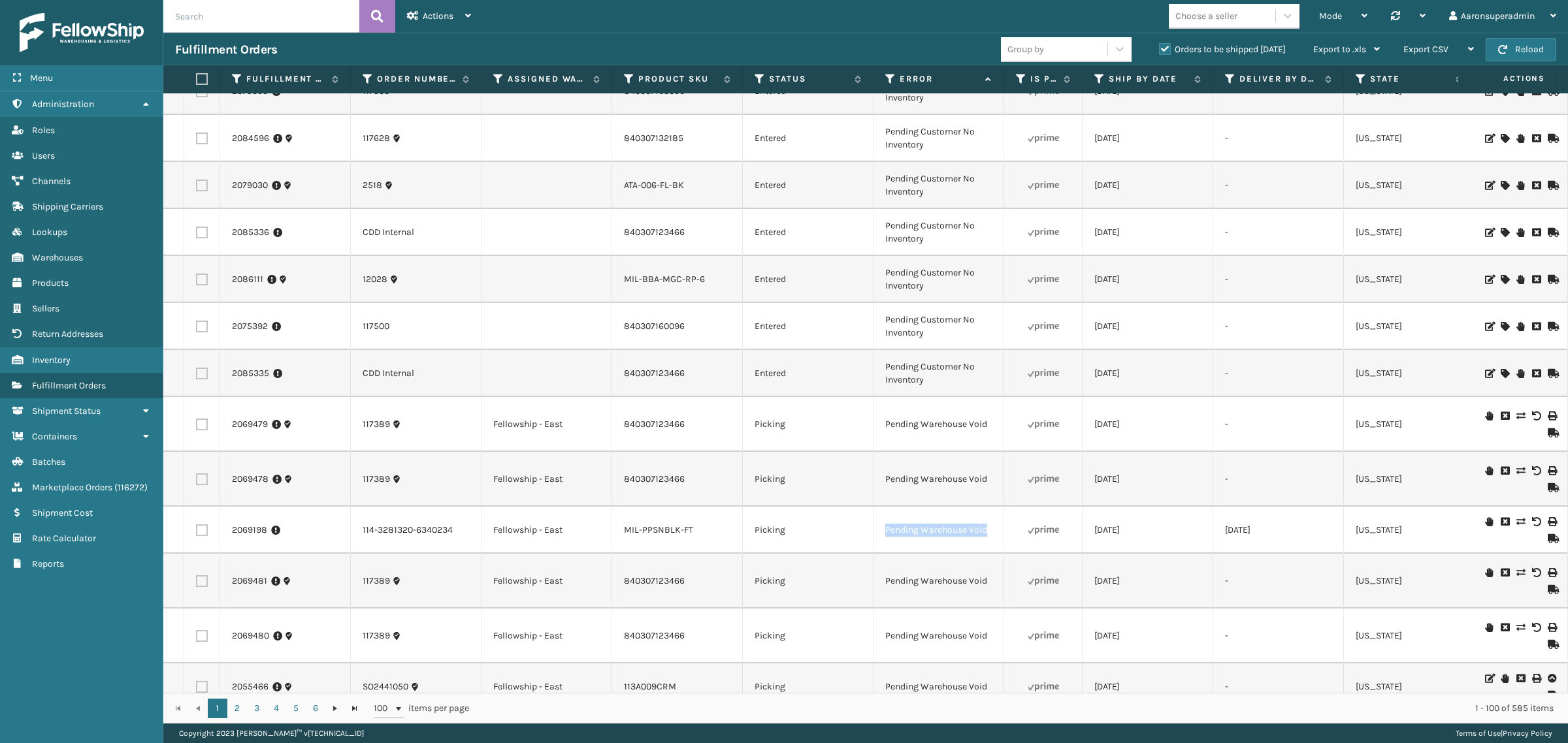
scroll to position [1415, 0]
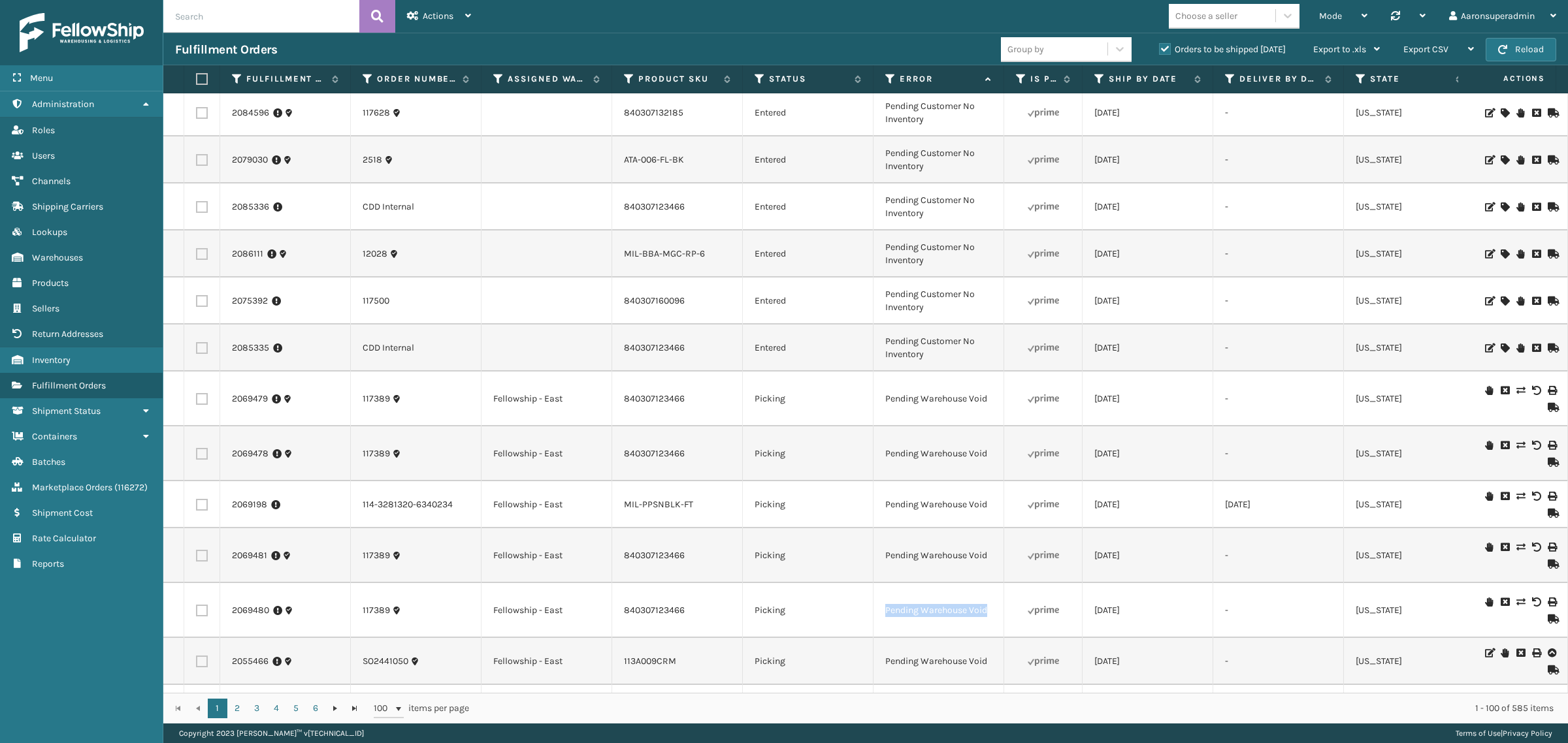
drag, startPoint x: 933, startPoint y: 612, endPoint x: 933, endPoint y: 630, distance: 18.0
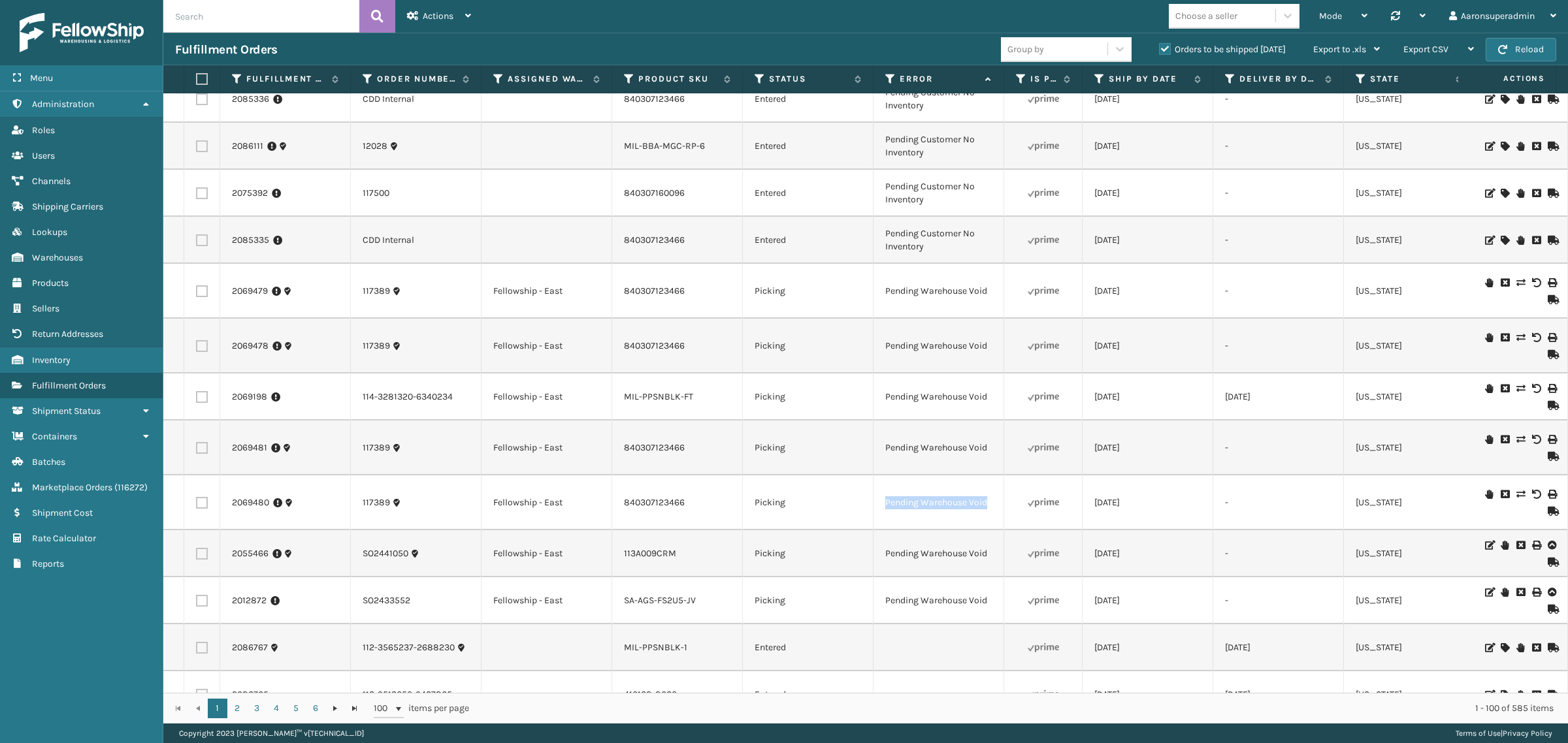
scroll to position [1551, 0]
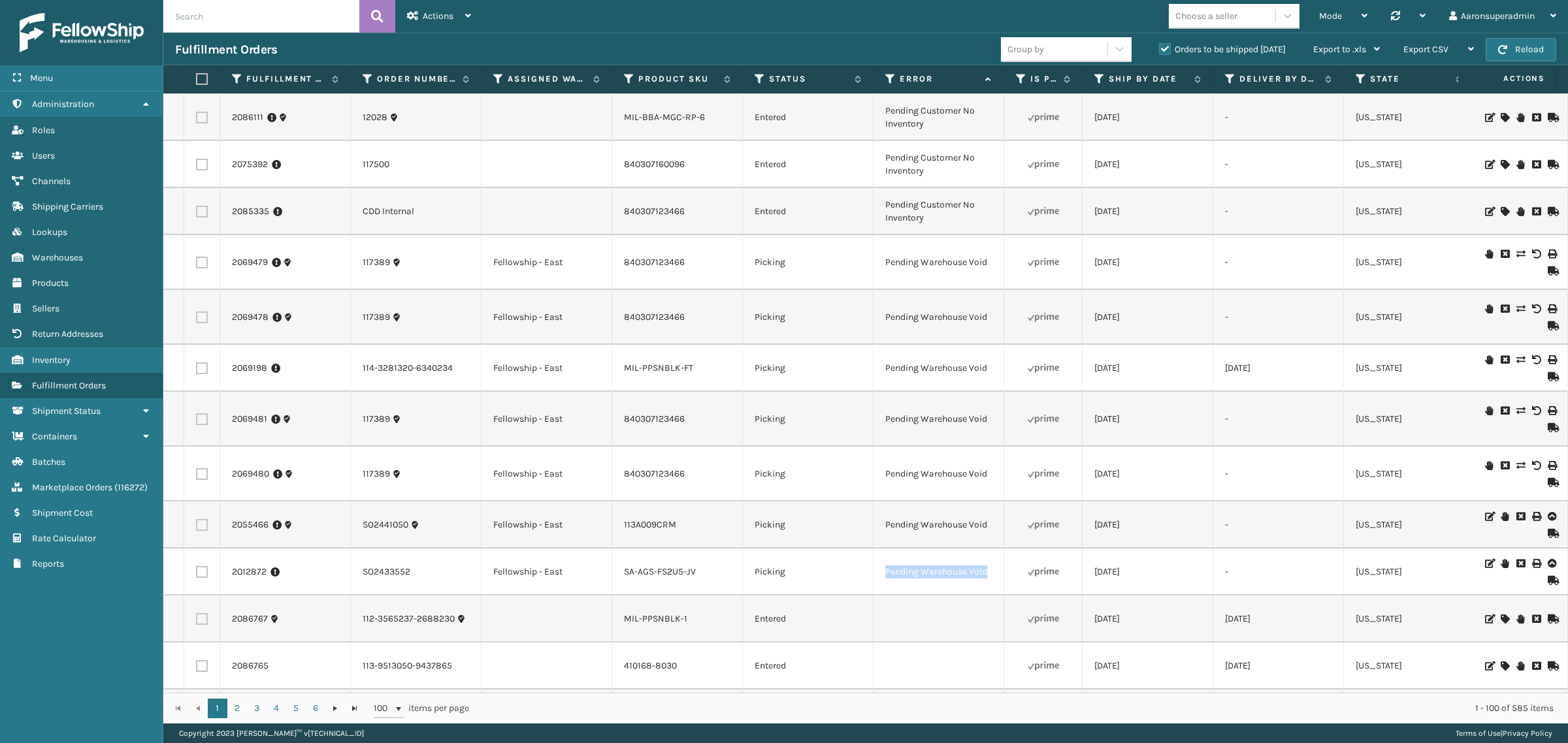
drag, startPoint x: 1002, startPoint y: 579, endPoint x: 844, endPoint y: 582, distance: 158.0
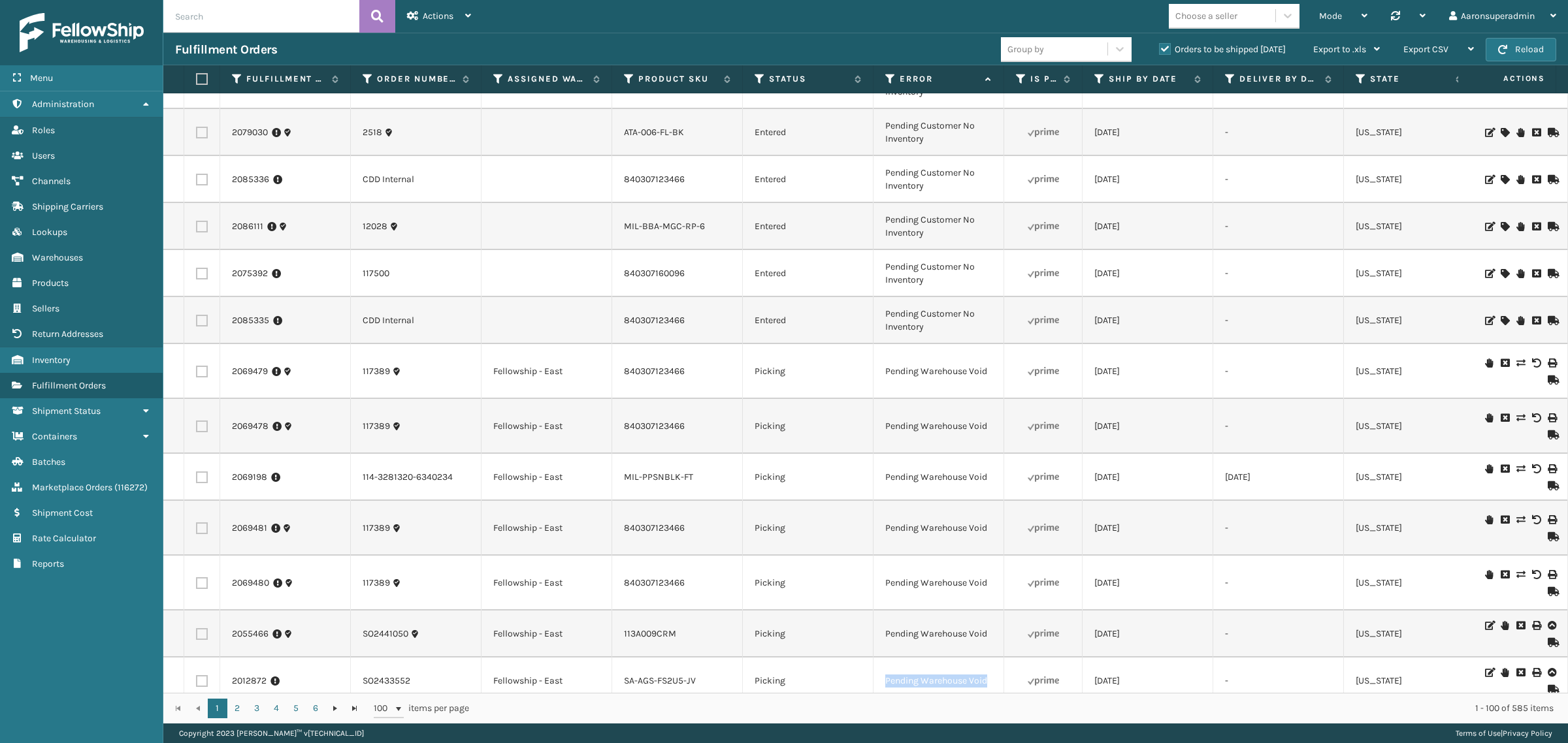
scroll to position [0, 0]
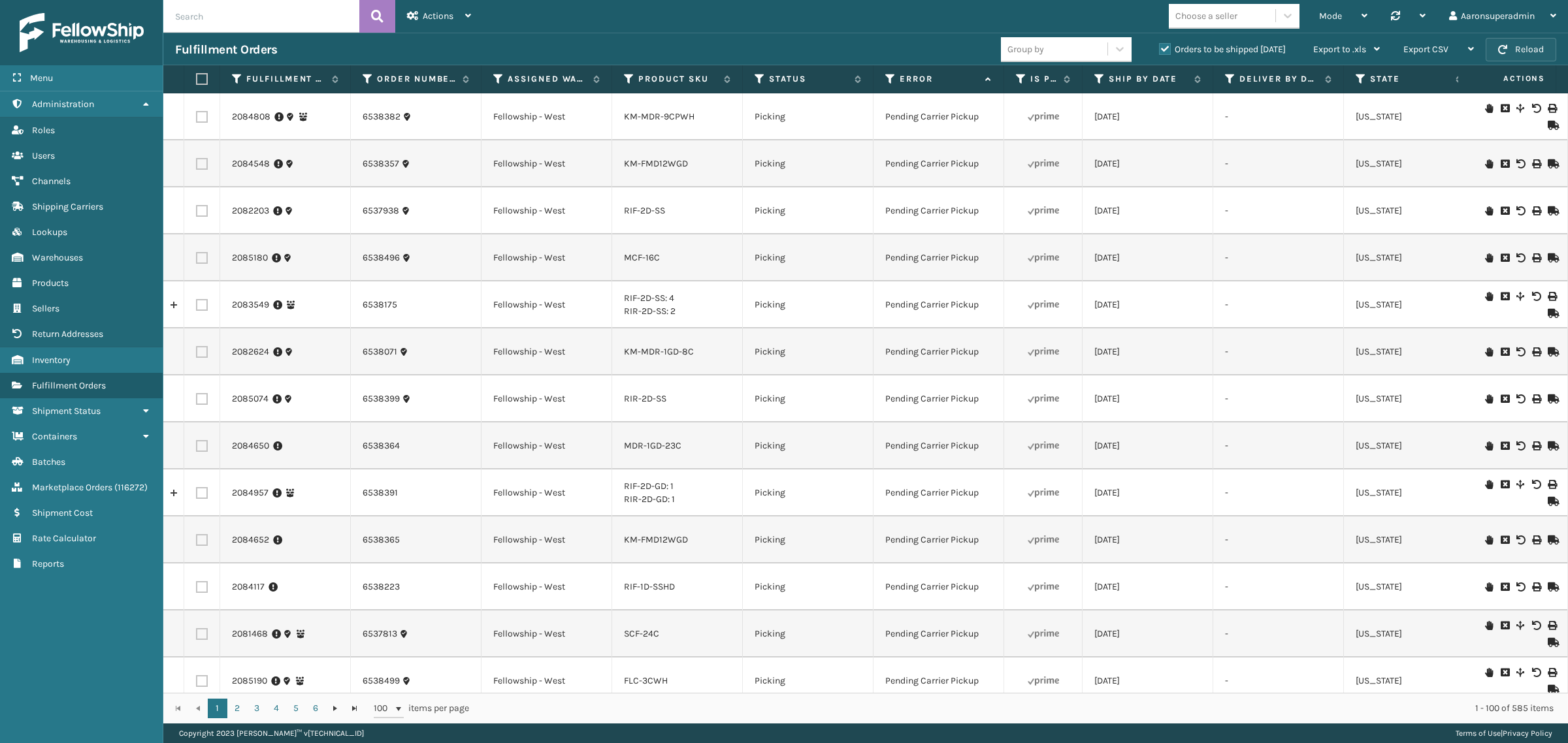
click at [1512, 51] on button "Reload" at bounding box center [1520, 50] width 70 height 24
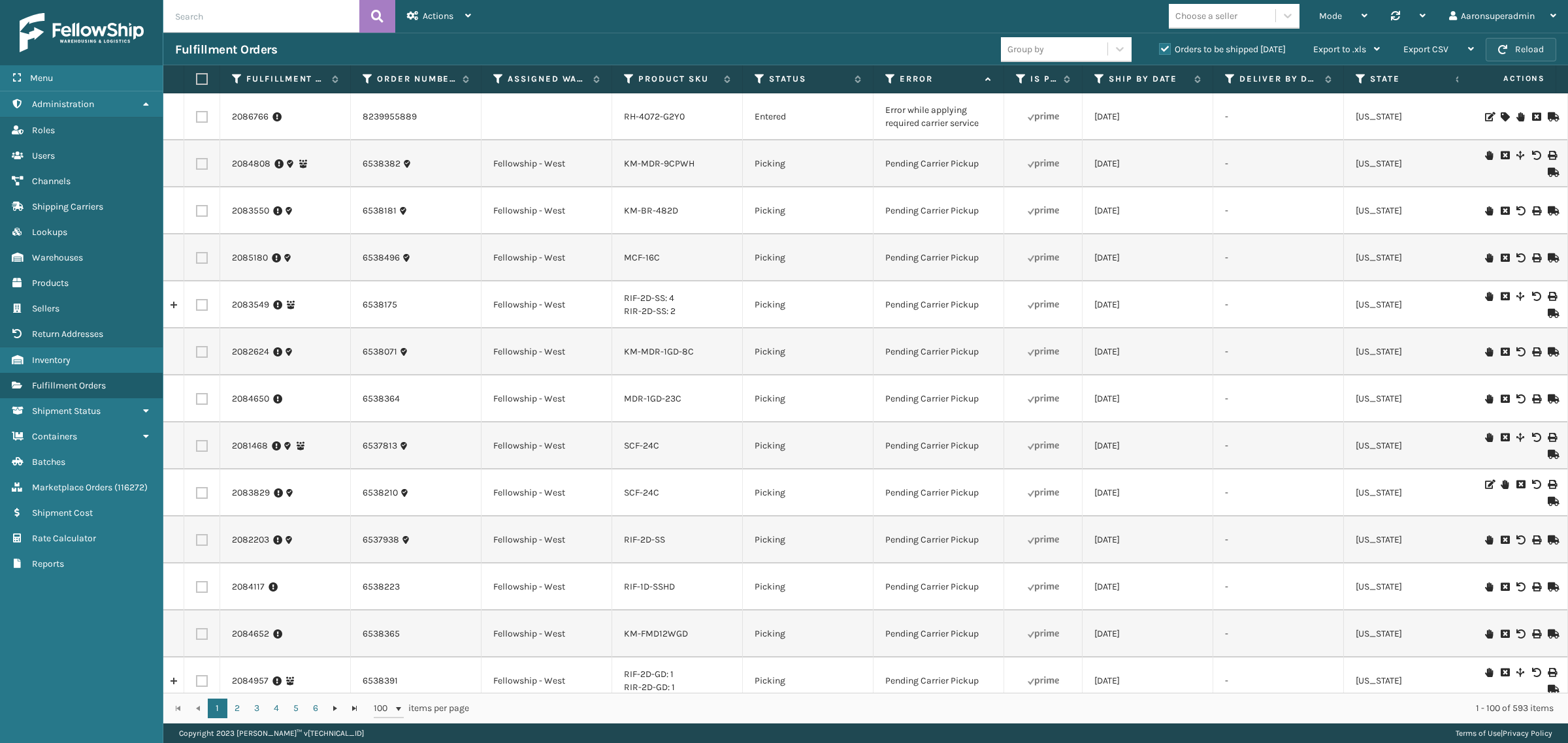
click at [1497, 58] on button "Reload" at bounding box center [1520, 50] width 70 height 24
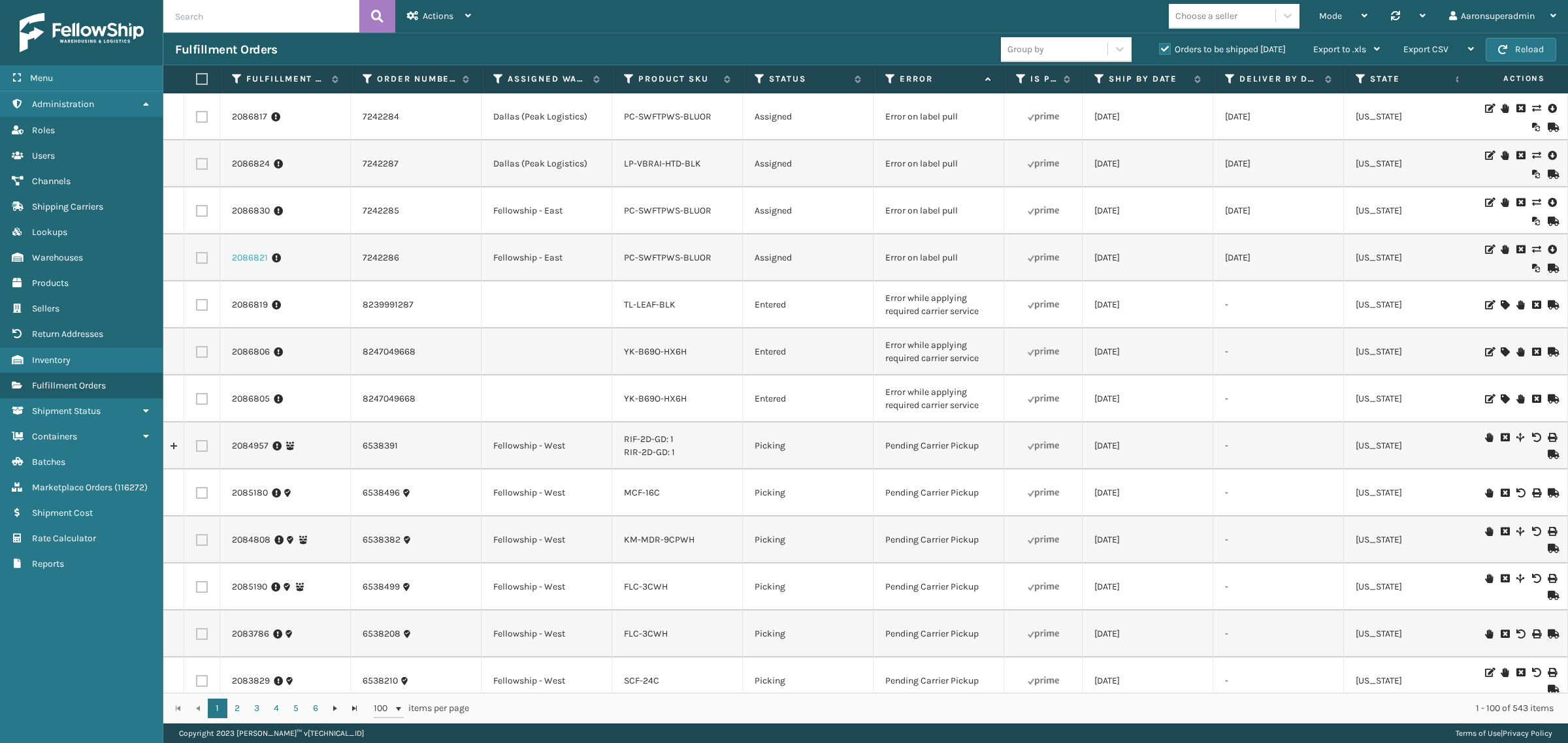
click at [249, 259] on link "2086821" at bounding box center [250, 258] width 36 height 13
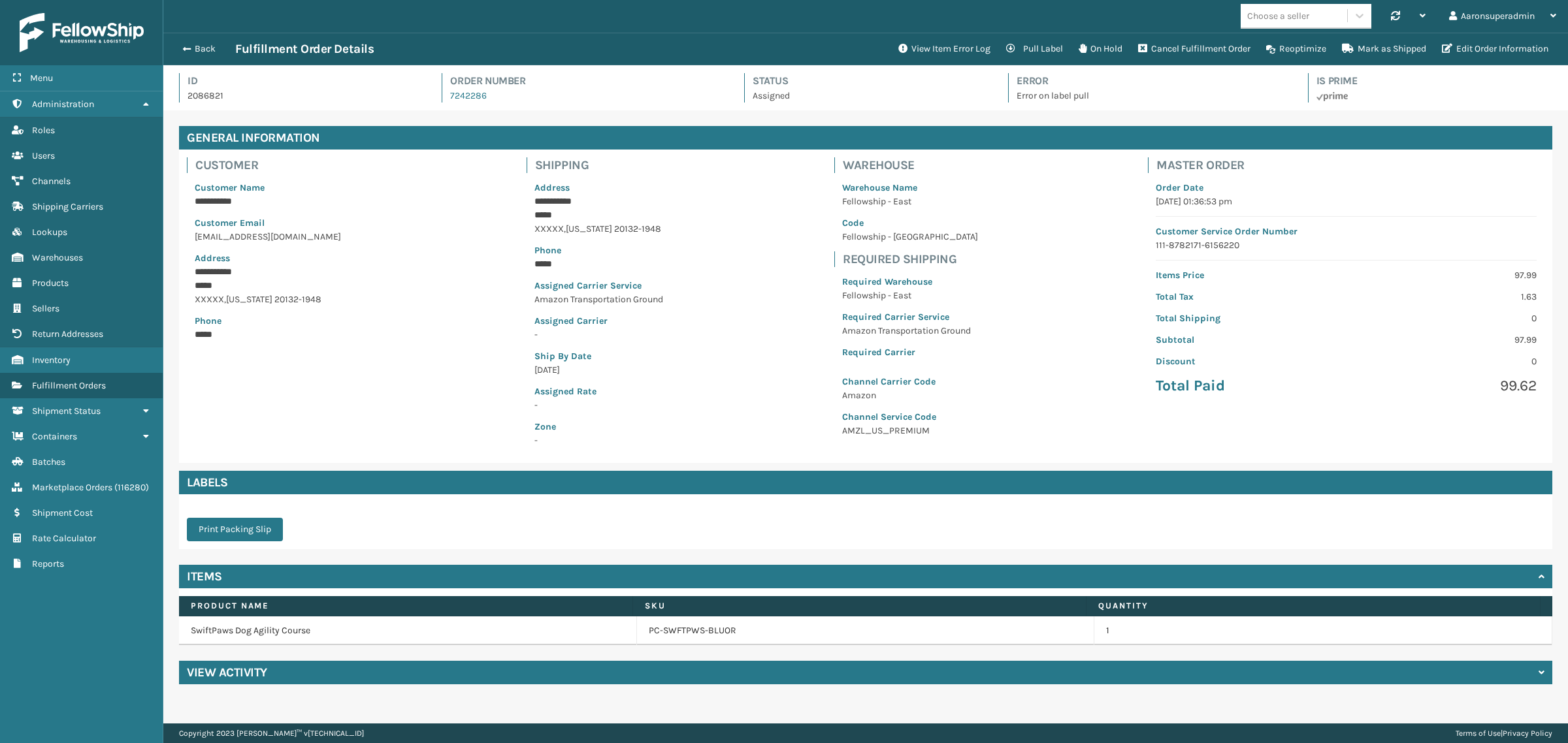
scroll to position [31, 1404]
click at [920, 41] on button "View Item Error Log" at bounding box center [945, 49] width 108 height 26
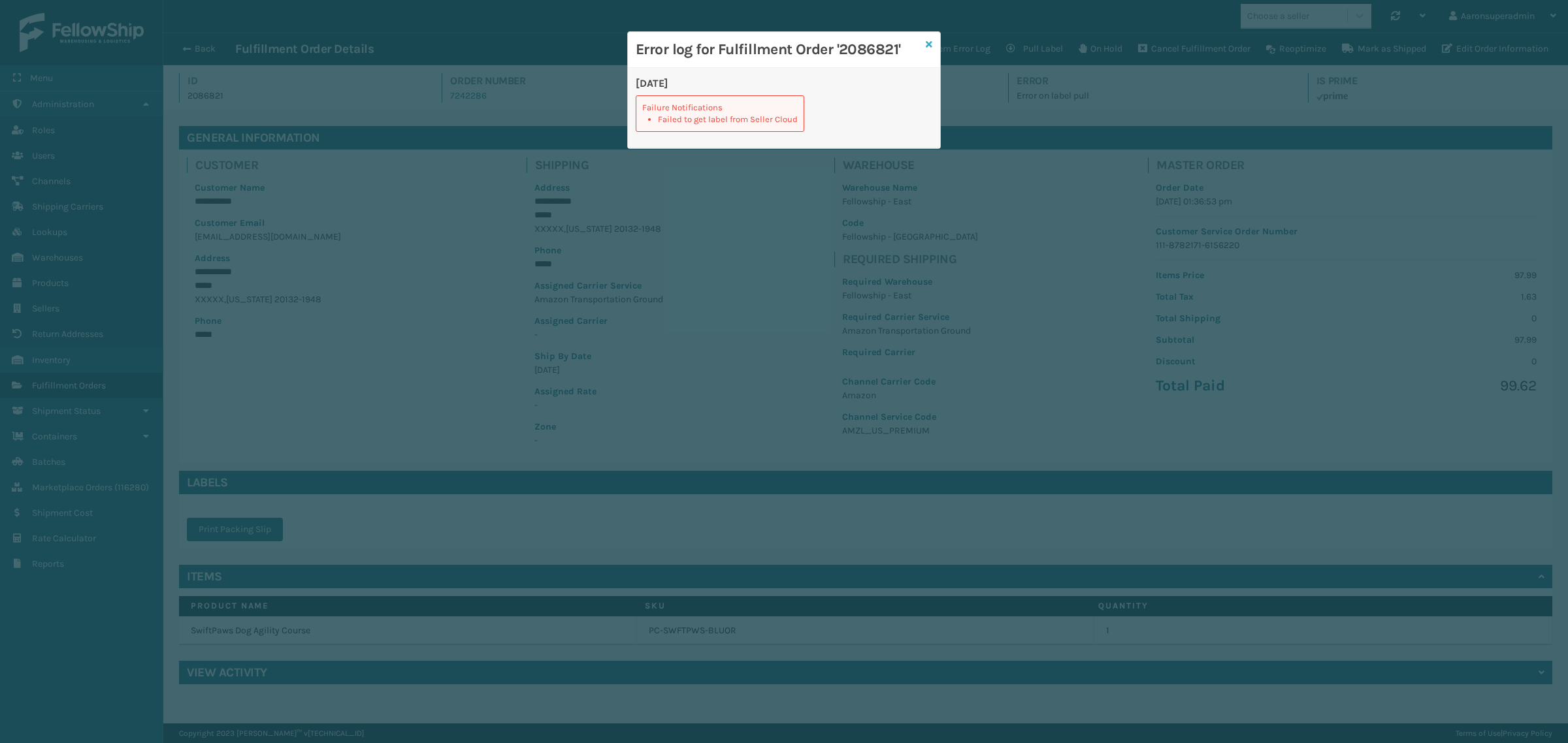
click at [927, 44] on icon at bounding box center [929, 44] width 7 height 9
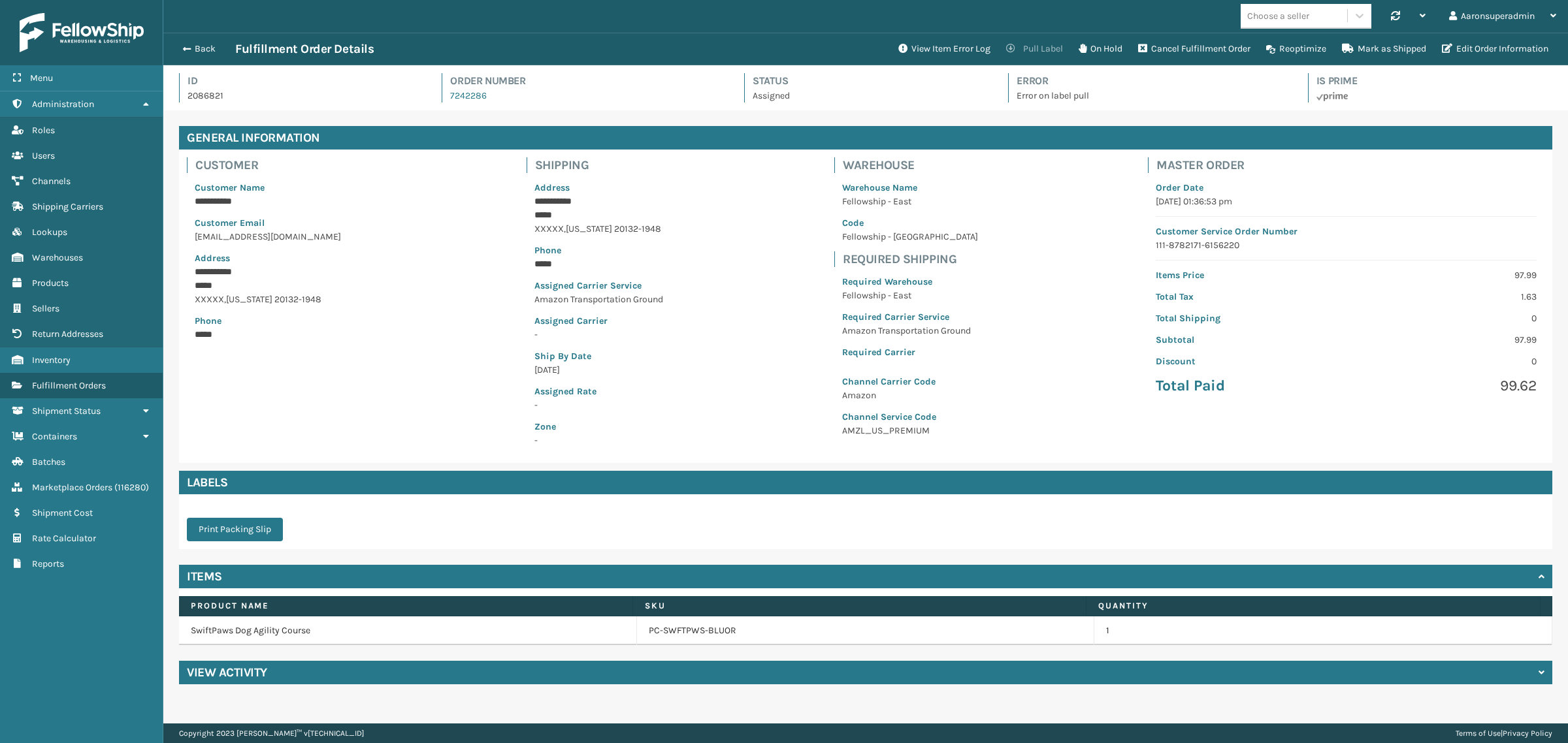
click at [1017, 47] on button "Pull Label" at bounding box center [1034, 49] width 72 height 26
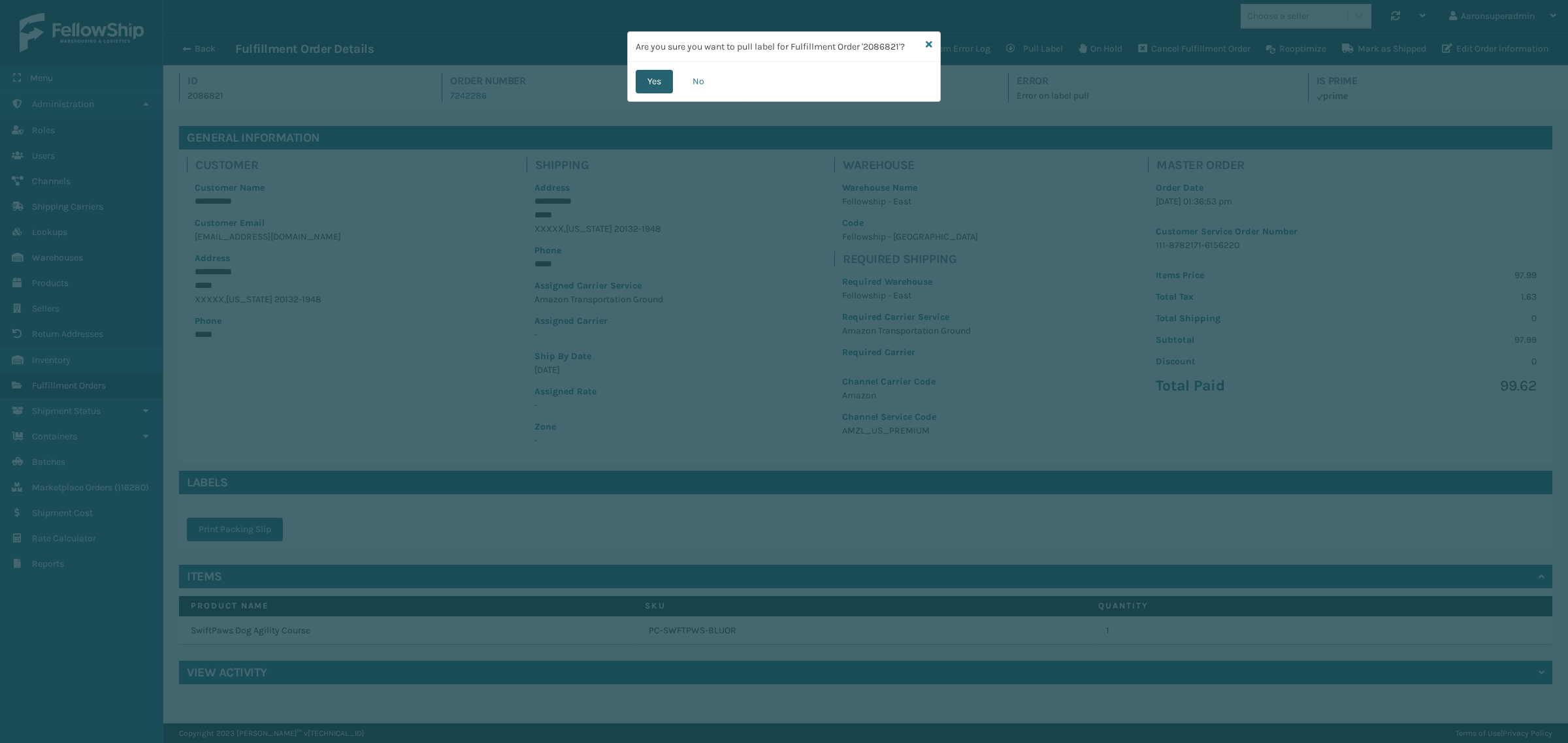
click at [663, 87] on button "Yes" at bounding box center [654, 82] width 38 height 24
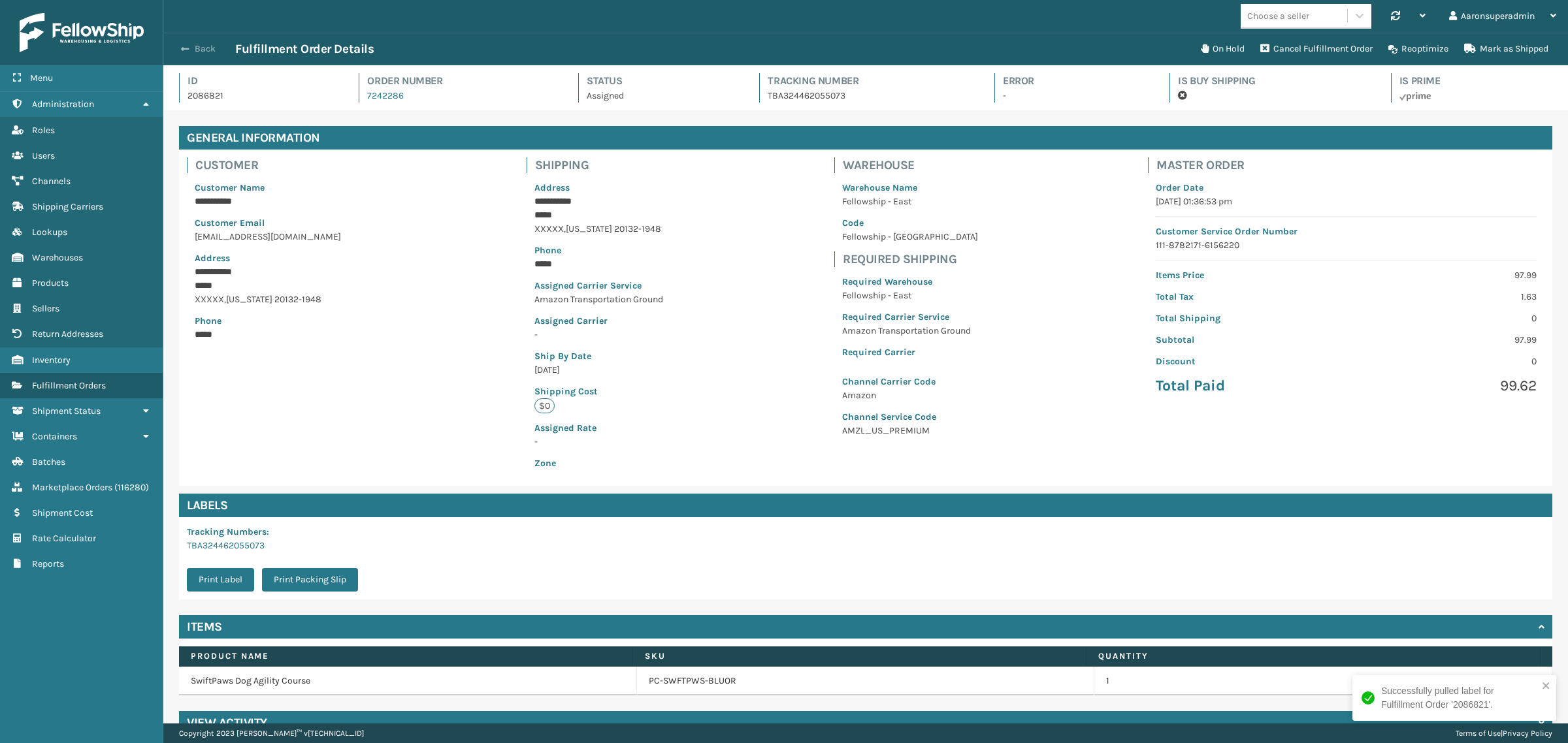
click at [201, 50] on button "Back" at bounding box center [205, 50] width 60 height 12
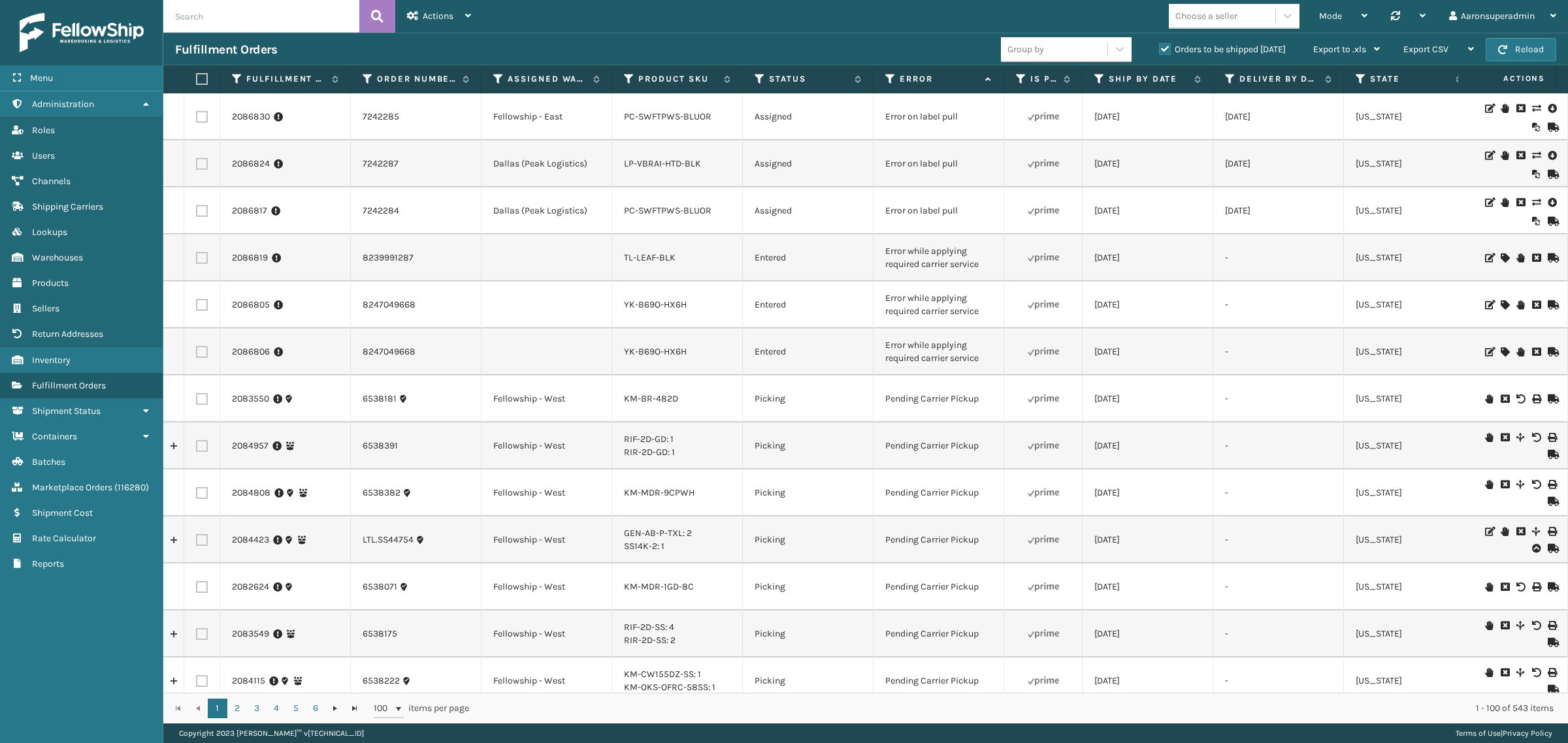
click at [199, 212] on label at bounding box center [202, 211] width 12 height 12
click at [196, 212] on input "checkbox" at bounding box center [196, 209] width 1 height 9
checkbox input "true"
click at [204, 165] on label at bounding box center [202, 164] width 12 height 12
click at [196, 165] on input "checkbox" at bounding box center [196, 162] width 1 height 9
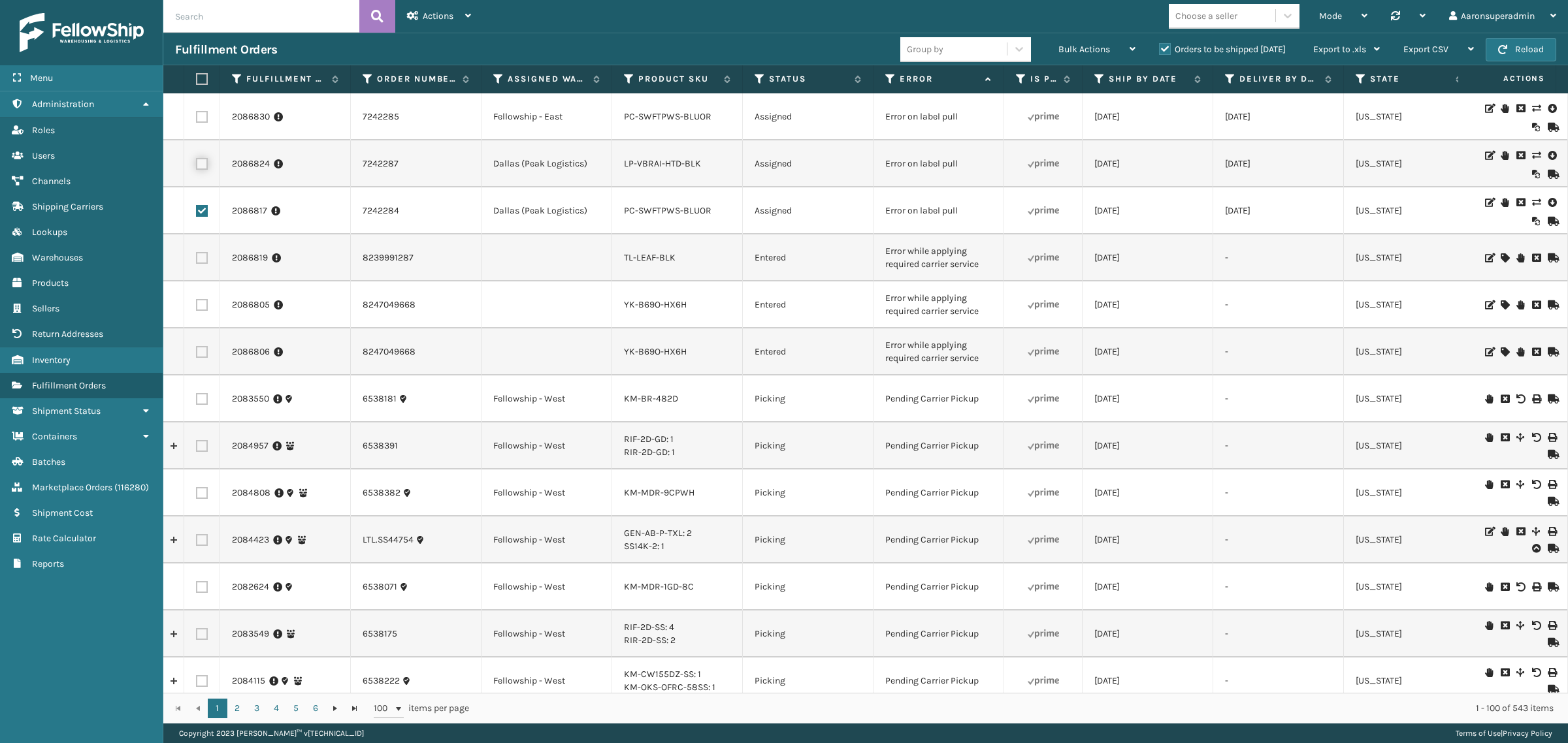
checkbox input "true"
click at [194, 116] on td at bounding box center [202, 116] width 36 height 47
drag, startPoint x: 198, startPoint y: 116, endPoint x: 231, endPoint y: 108, distance: 34.0
click at [199, 116] on label at bounding box center [202, 117] width 12 height 12
click at [196, 116] on input "checkbox" at bounding box center [196, 115] width 1 height 9
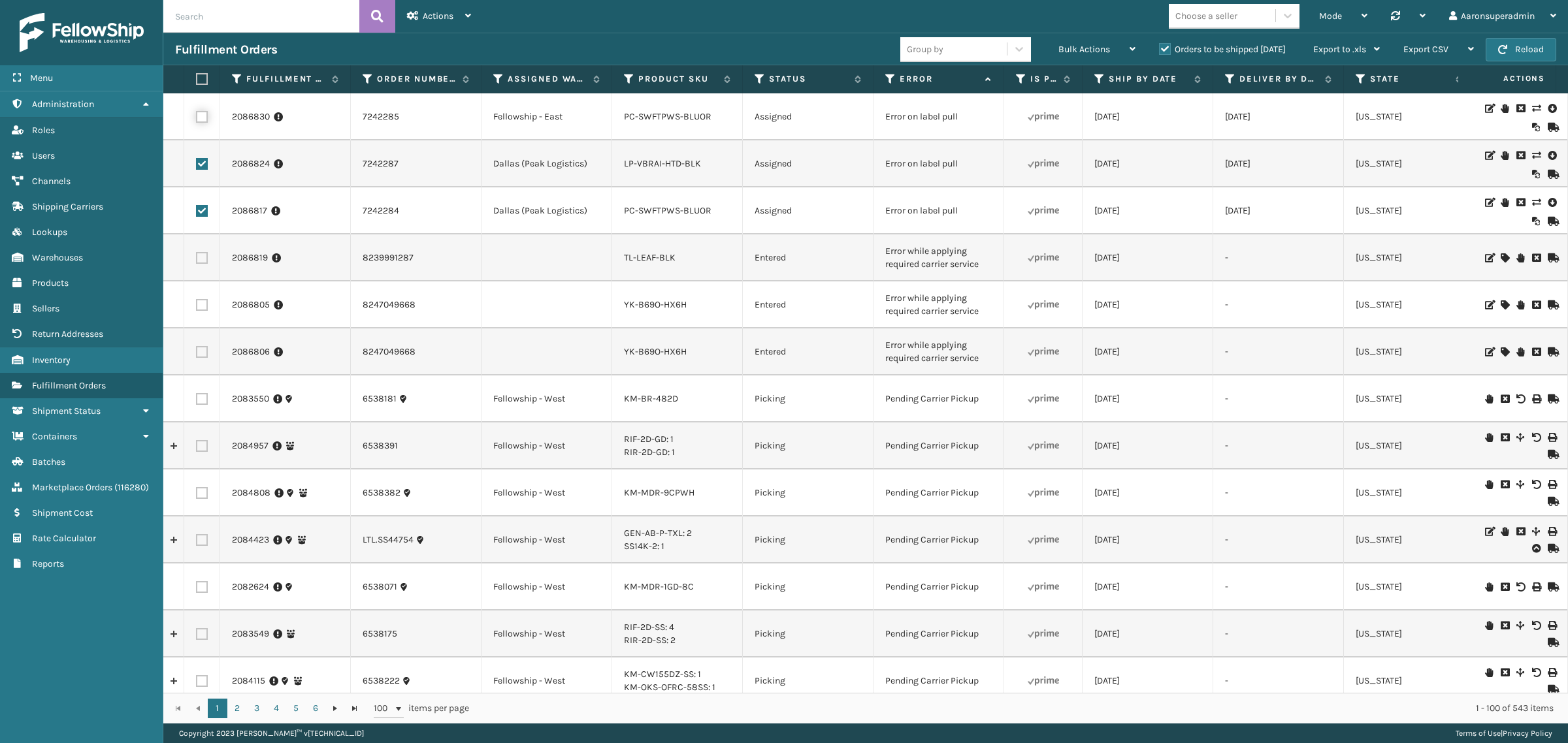
checkbox input "true"
click at [1108, 38] on div "Bulk Actions" at bounding box center [1097, 50] width 77 height 33
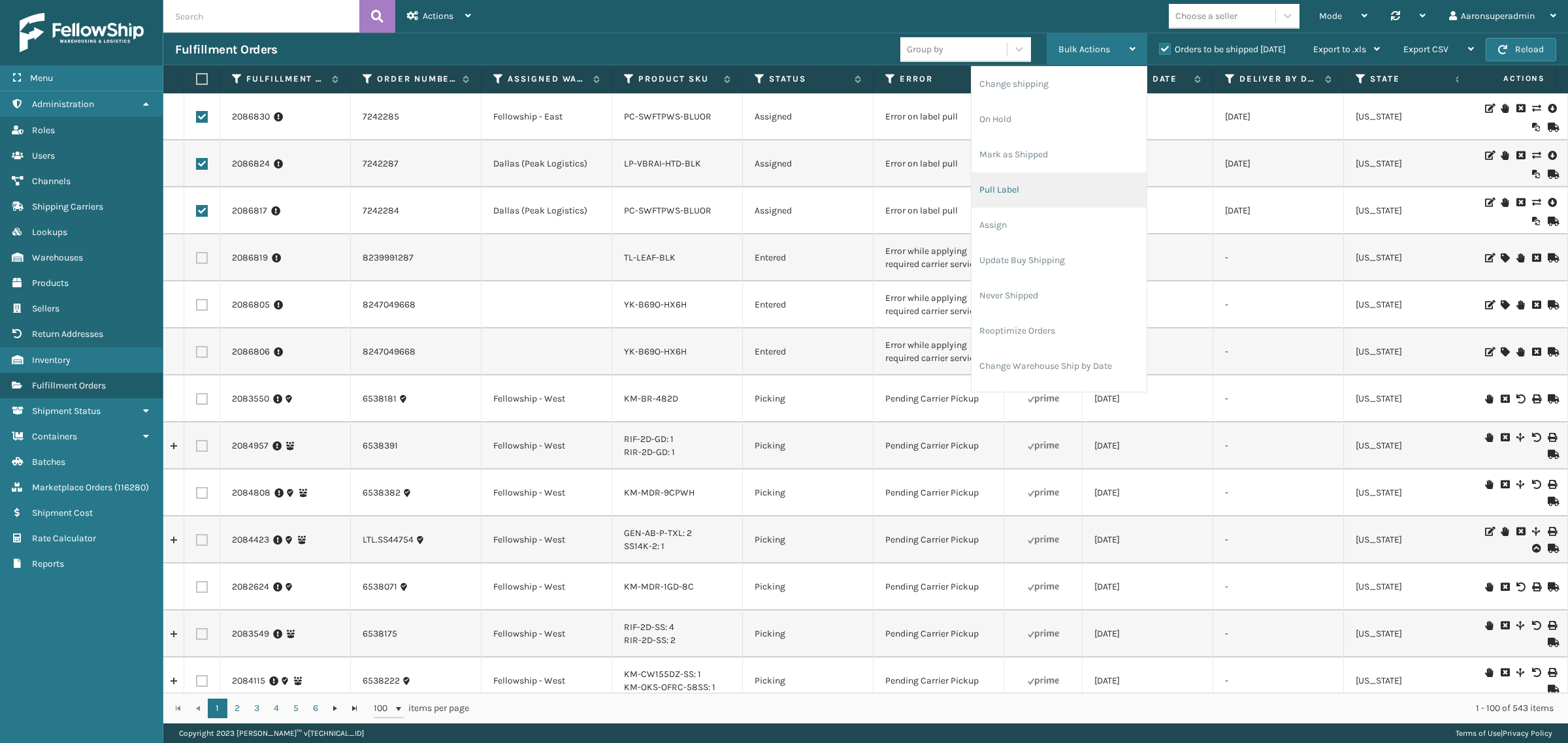
click at [1021, 197] on li "Pull Label" at bounding box center [1059, 190] width 175 height 36
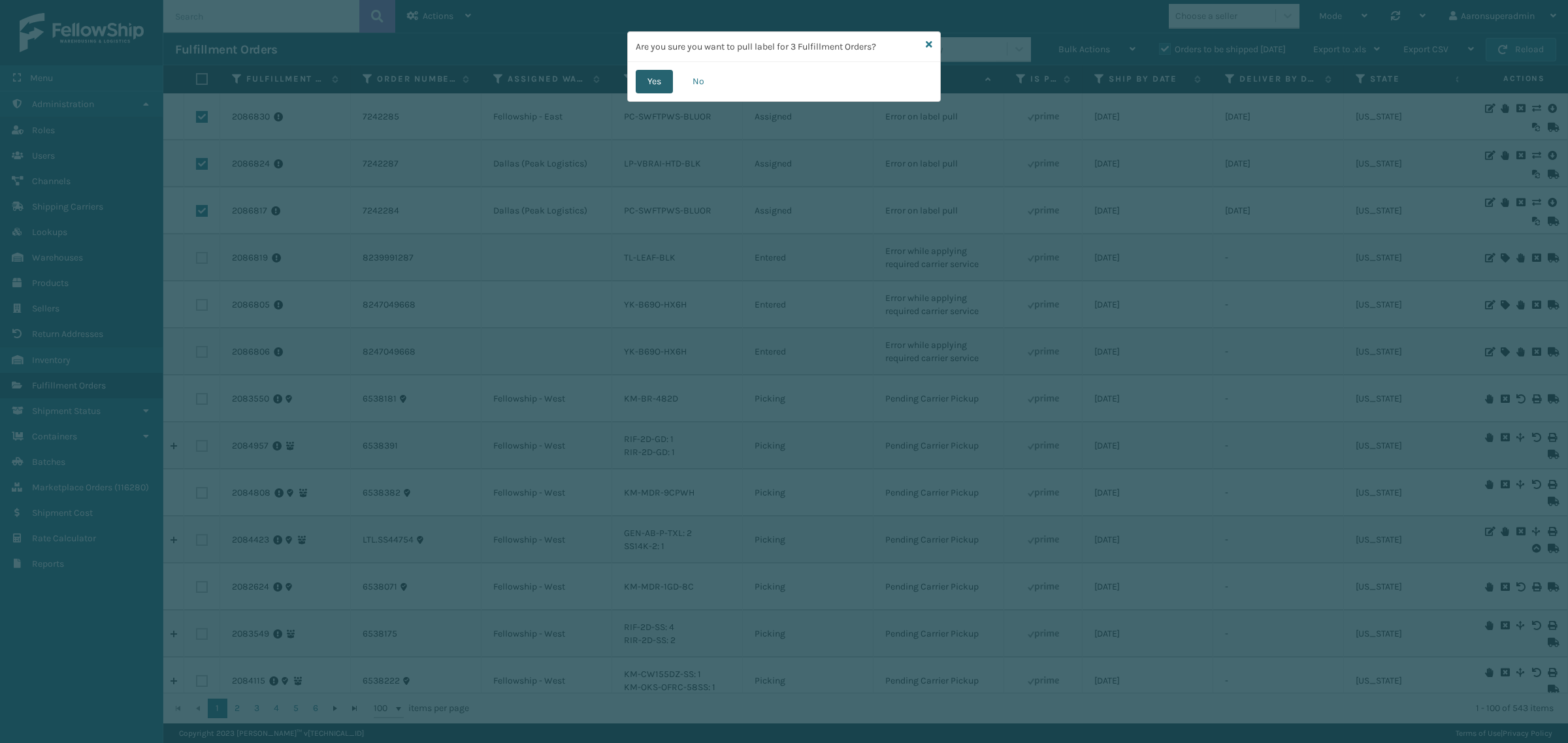
click at [657, 86] on button "Yes" at bounding box center [654, 82] width 38 height 24
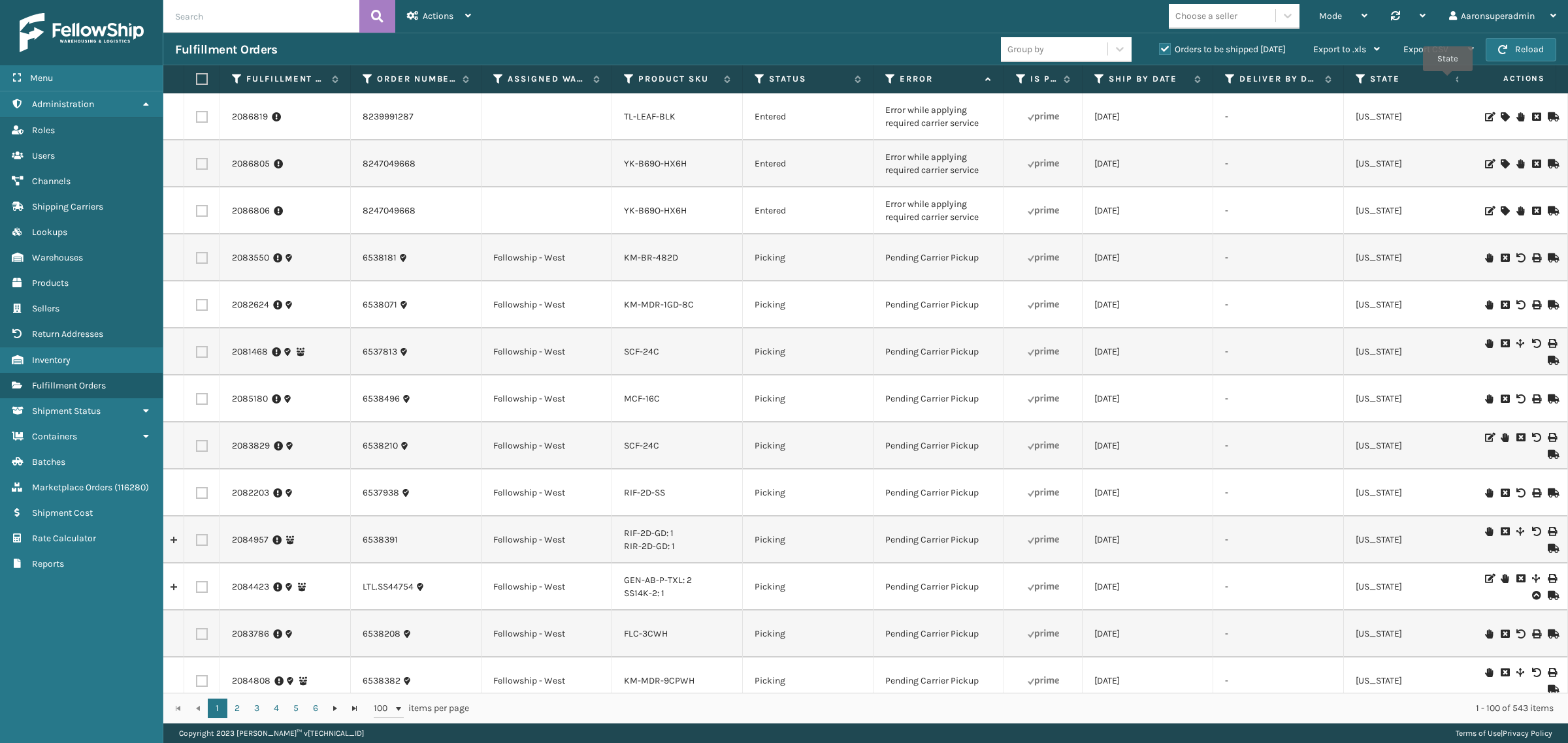
click at [304, 24] on input "text" at bounding box center [262, 16] width 196 height 33
paste input "11949"
type input "11949"
click at [383, 17] on icon at bounding box center [377, 17] width 13 height 20
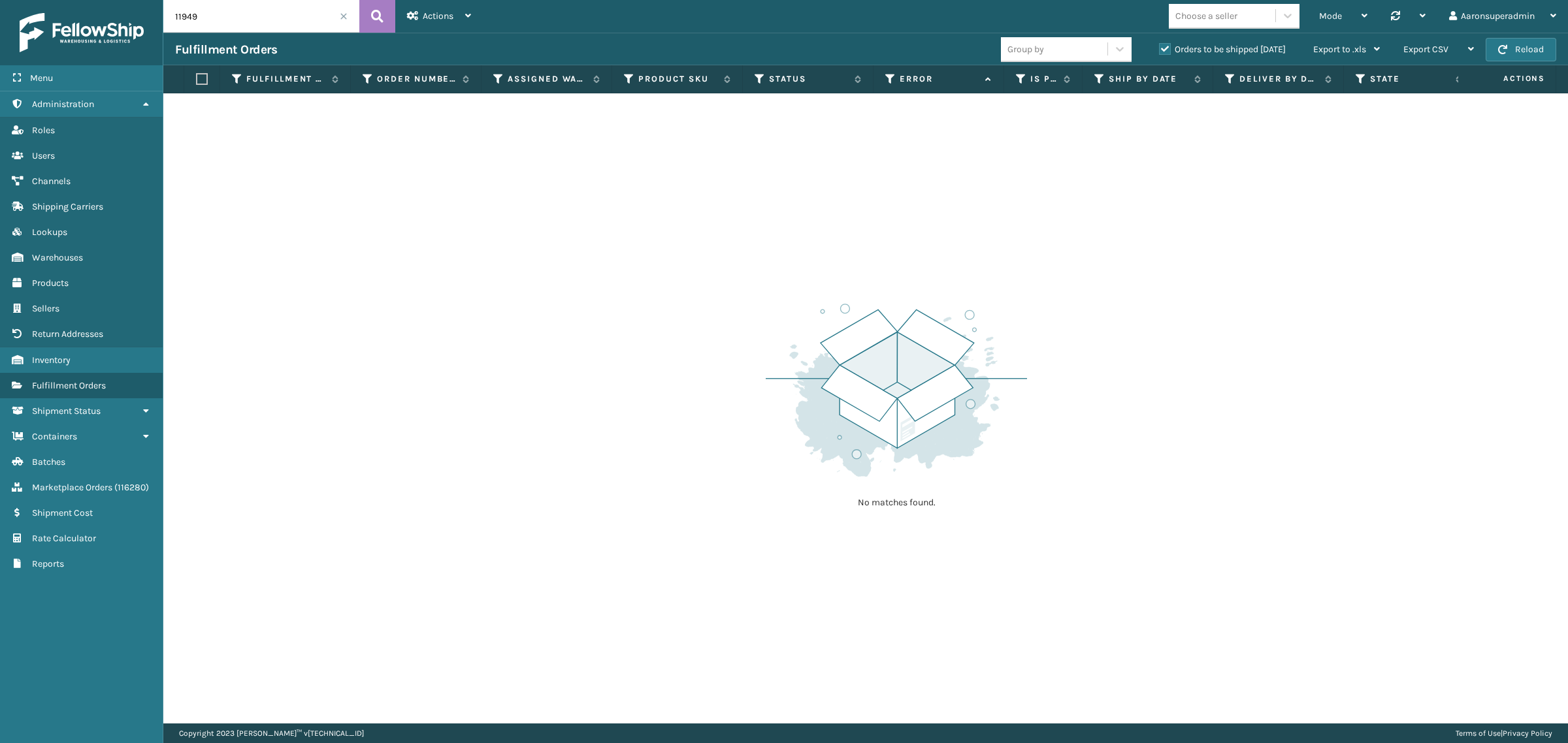
click at [1165, 50] on label "Orders to be shipped [DATE]" at bounding box center [1223, 49] width 127 height 11
click at [1160, 50] on input "Orders to be shipped [DATE]" at bounding box center [1160, 46] width 1 height 9
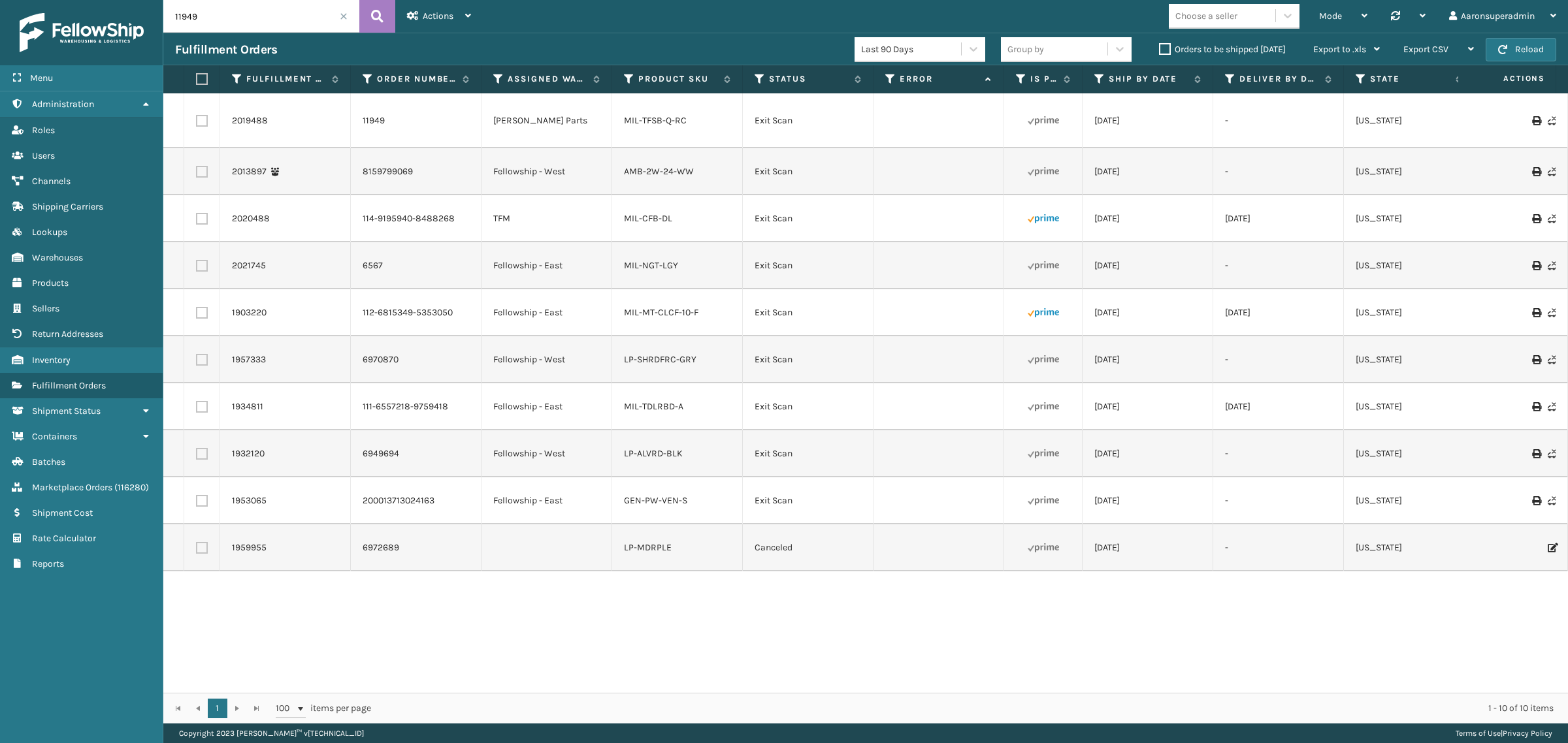
click at [1164, 51] on label "Orders to be shipped [DATE]" at bounding box center [1223, 49] width 127 height 11
click at [1160, 51] on input "Orders to be shipped [DATE]" at bounding box center [1160, 46] width 1 height 9
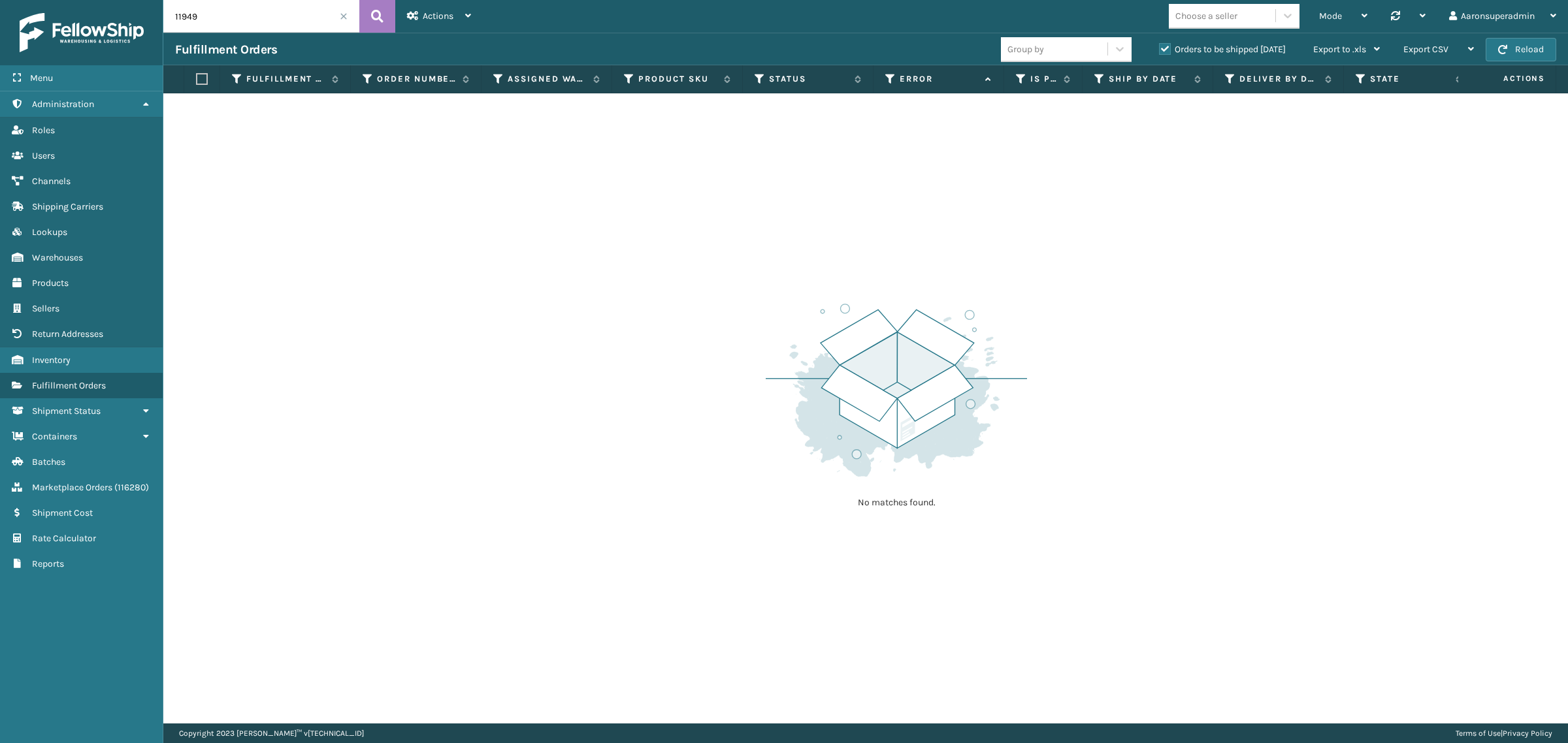
click at [1178, 47] on label "Orders to be shipped [DATE]" at bounding box center [1223, 49] width 127 height 11
click at [1160, 47] on input "Orders to be shipped [DATE]" at bounding box center [1160, 46] width 1 height 9
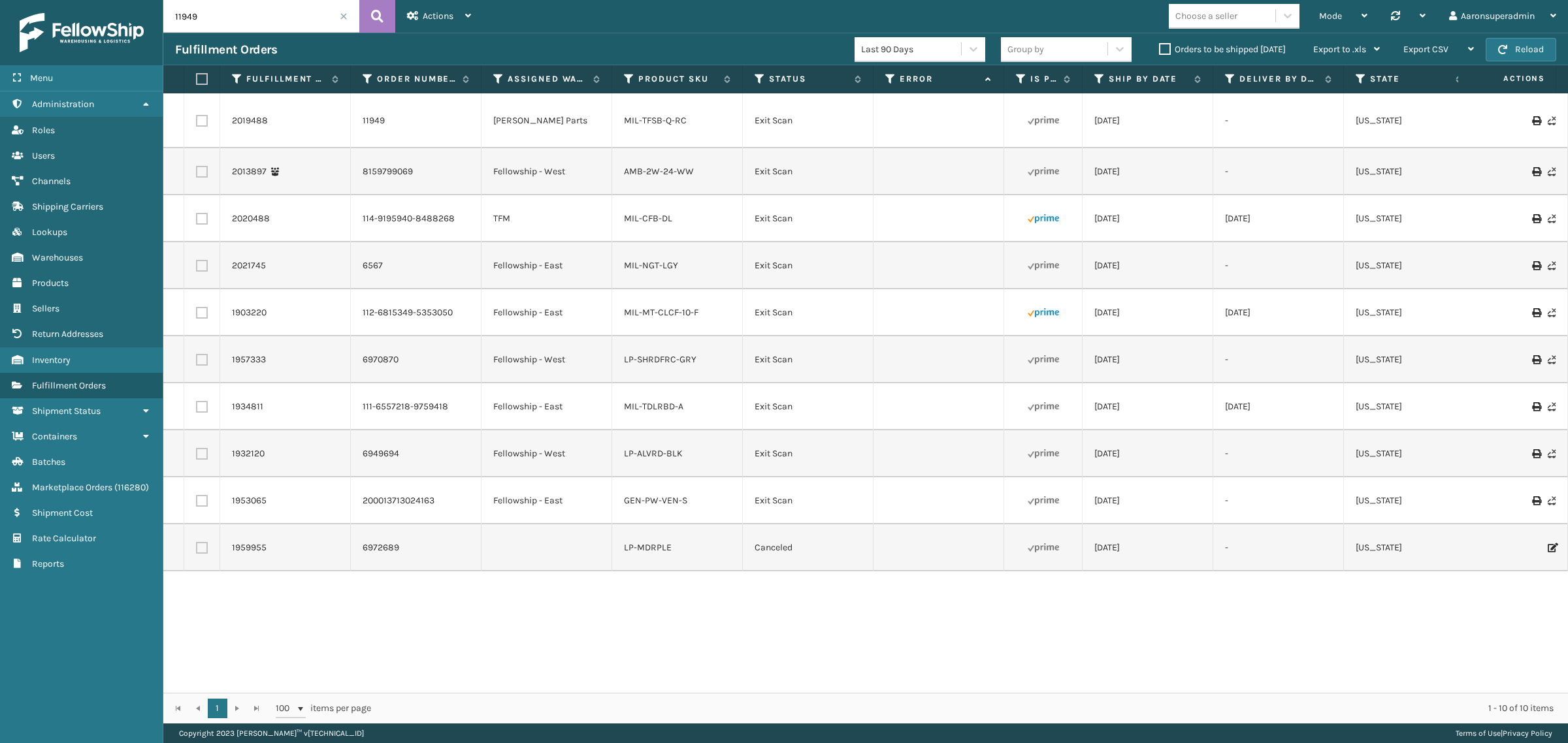
click at [1532, 122] on icon at bounding box center [1536, 120] width 8 height 9
click at [1214, 47] on label "Orders to be shipped [DATE]" at bounding box center [1223, 49] width 127 height 11
click at [1160, 47] on input "Orders to be shipped [DATE]" at bounding box center [1160, 46] width 1 height 9
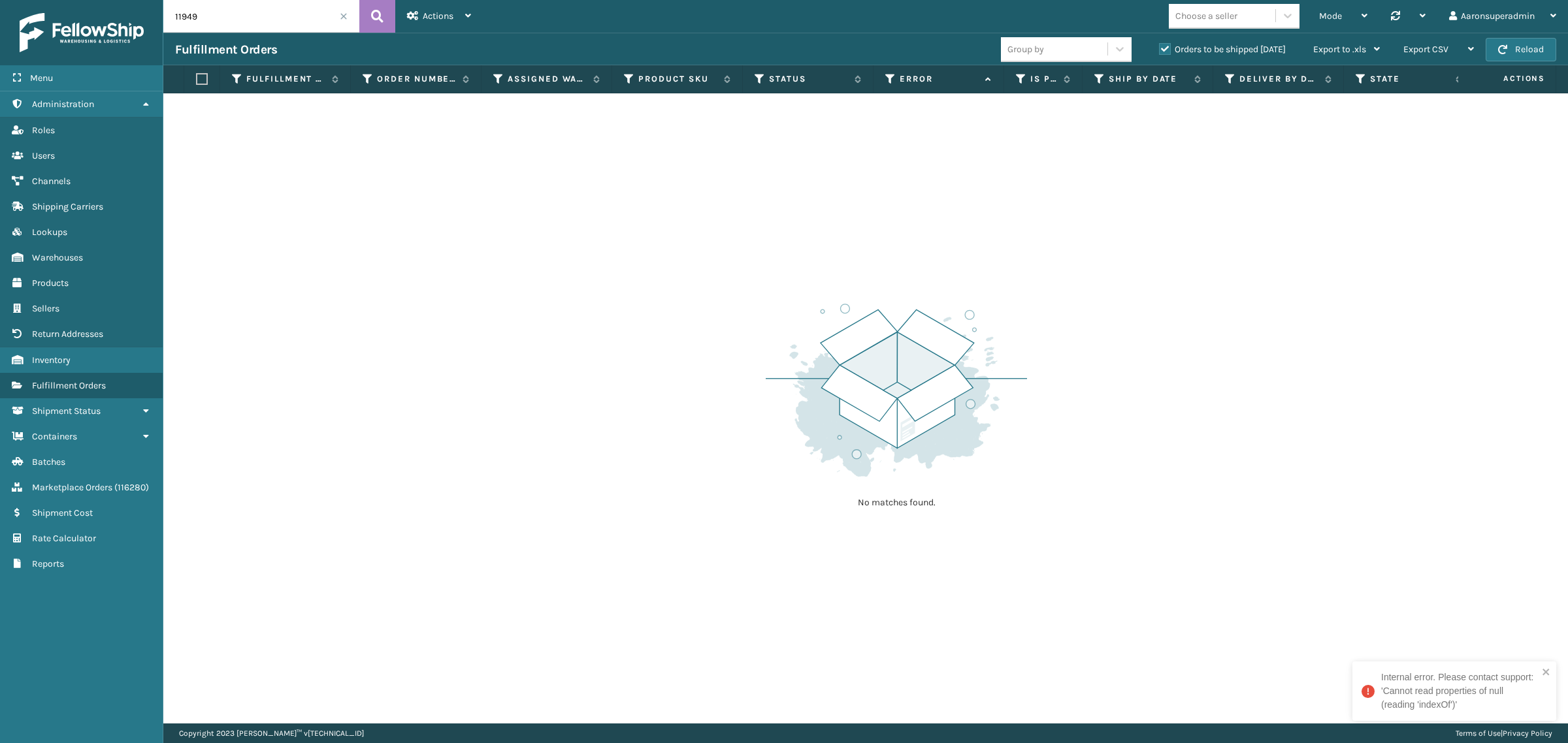
click at [344, 17] on span at bounding box center [344, 17] width 8 height 8
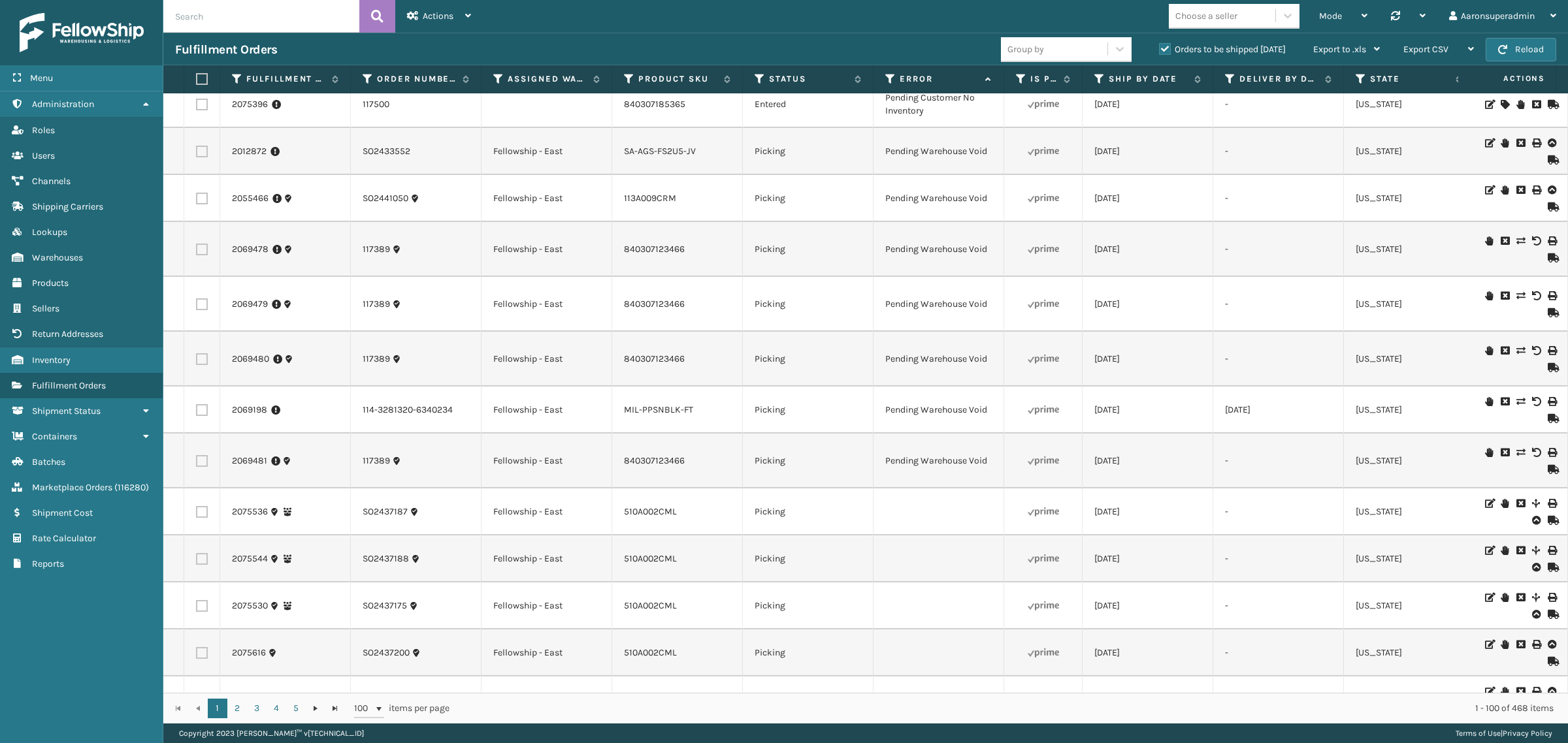
scroll to position [1524, 0]
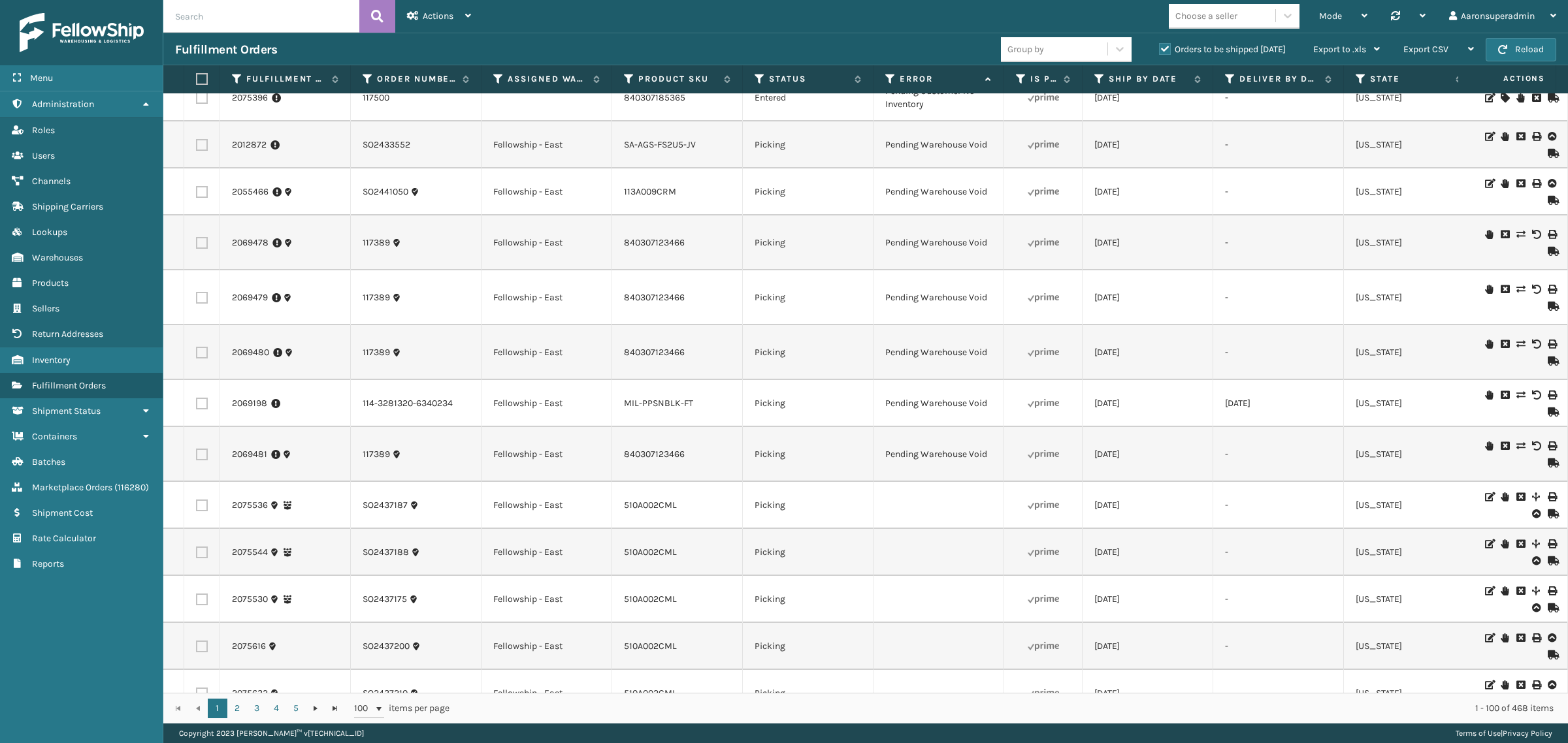
click at [193, 17] on input "text" at bounding box center [262, 16] width 196 height 33
type input "2086665"
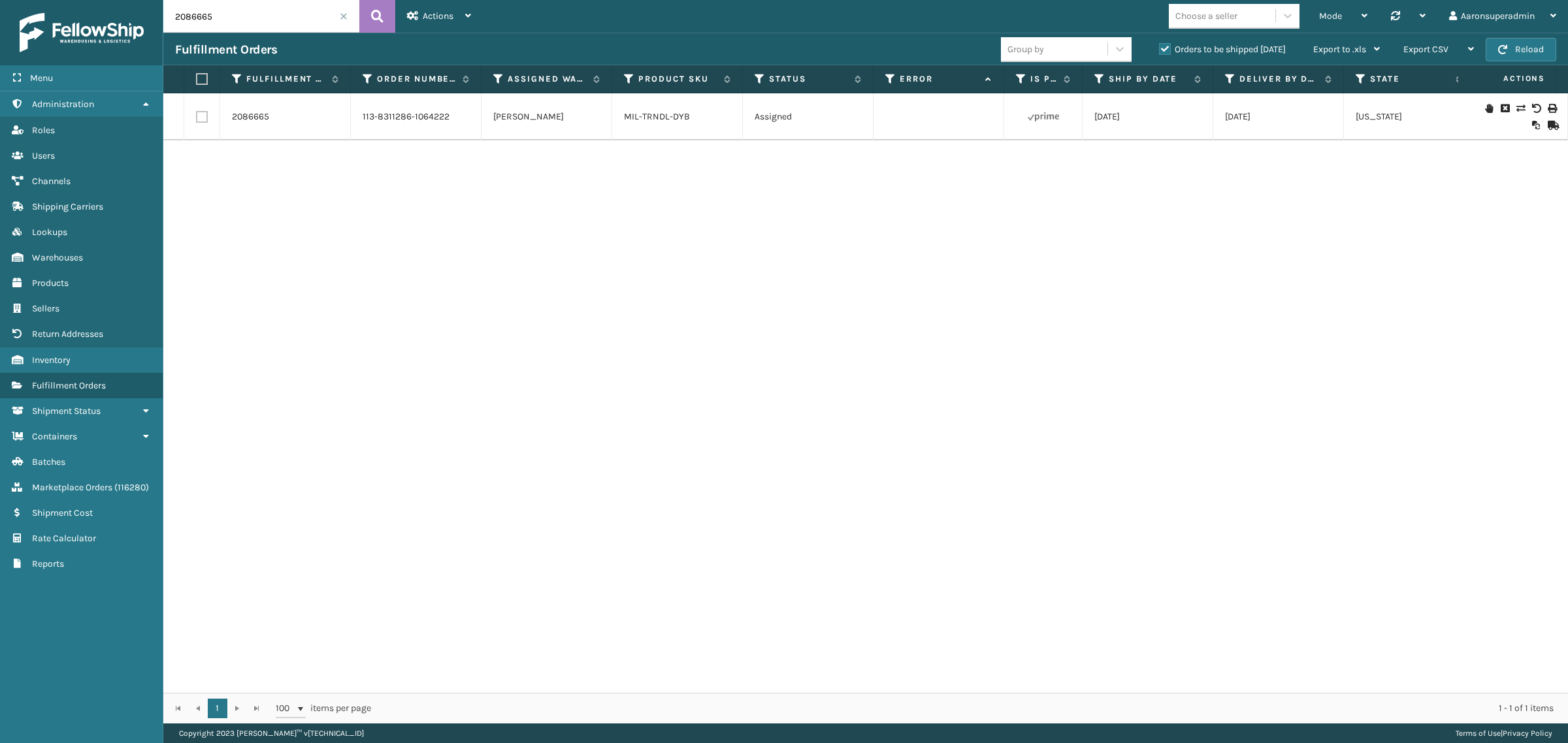
click at [1516, 106] on icon at bounding box center [1520, 108] width 8 height 9
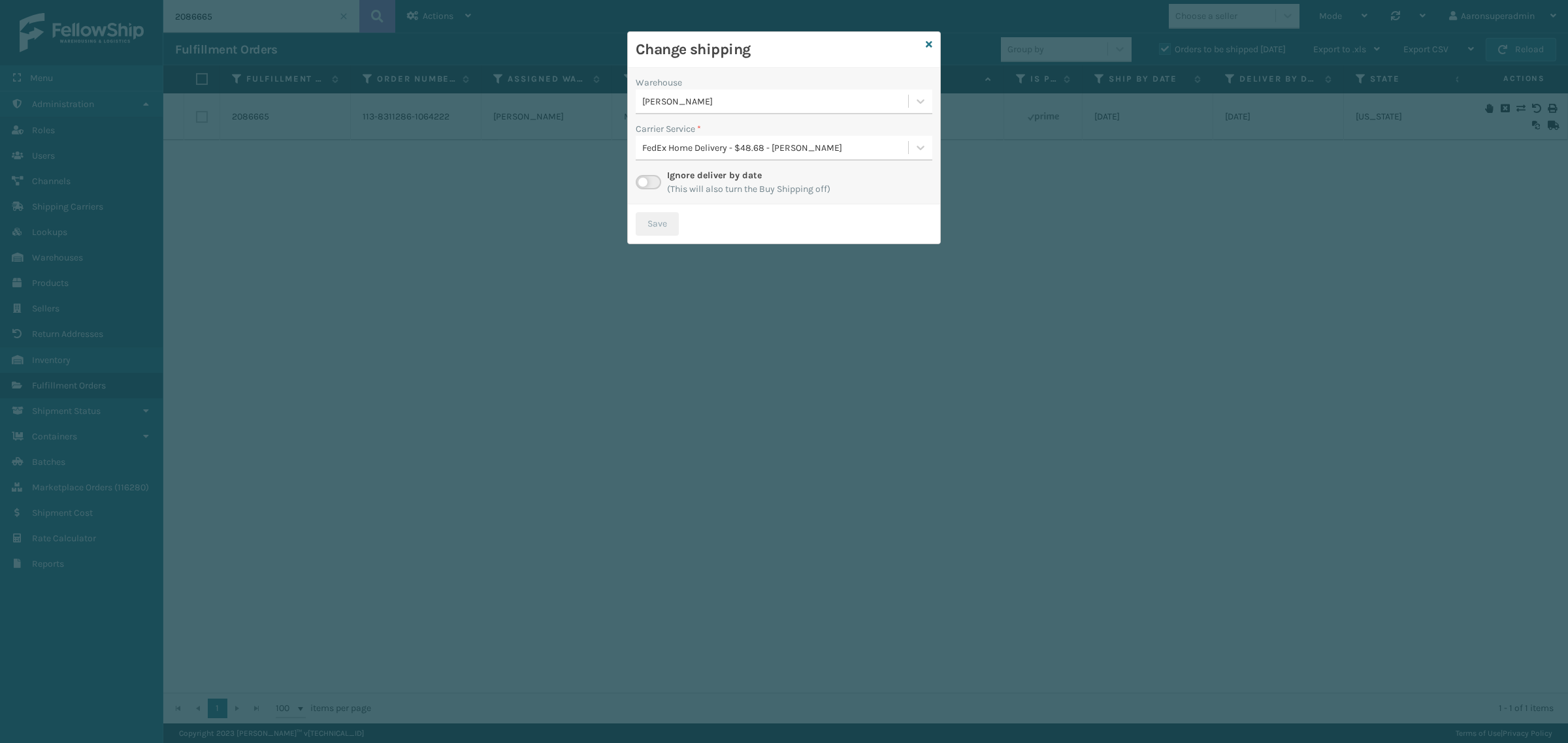
click at [786, 99] on div "[PERSON_NAME]" at bounding box center [776, 102] width 268 height 14
click at [929, 45] on icon at bounding box center [929, 44] width 7 height 9
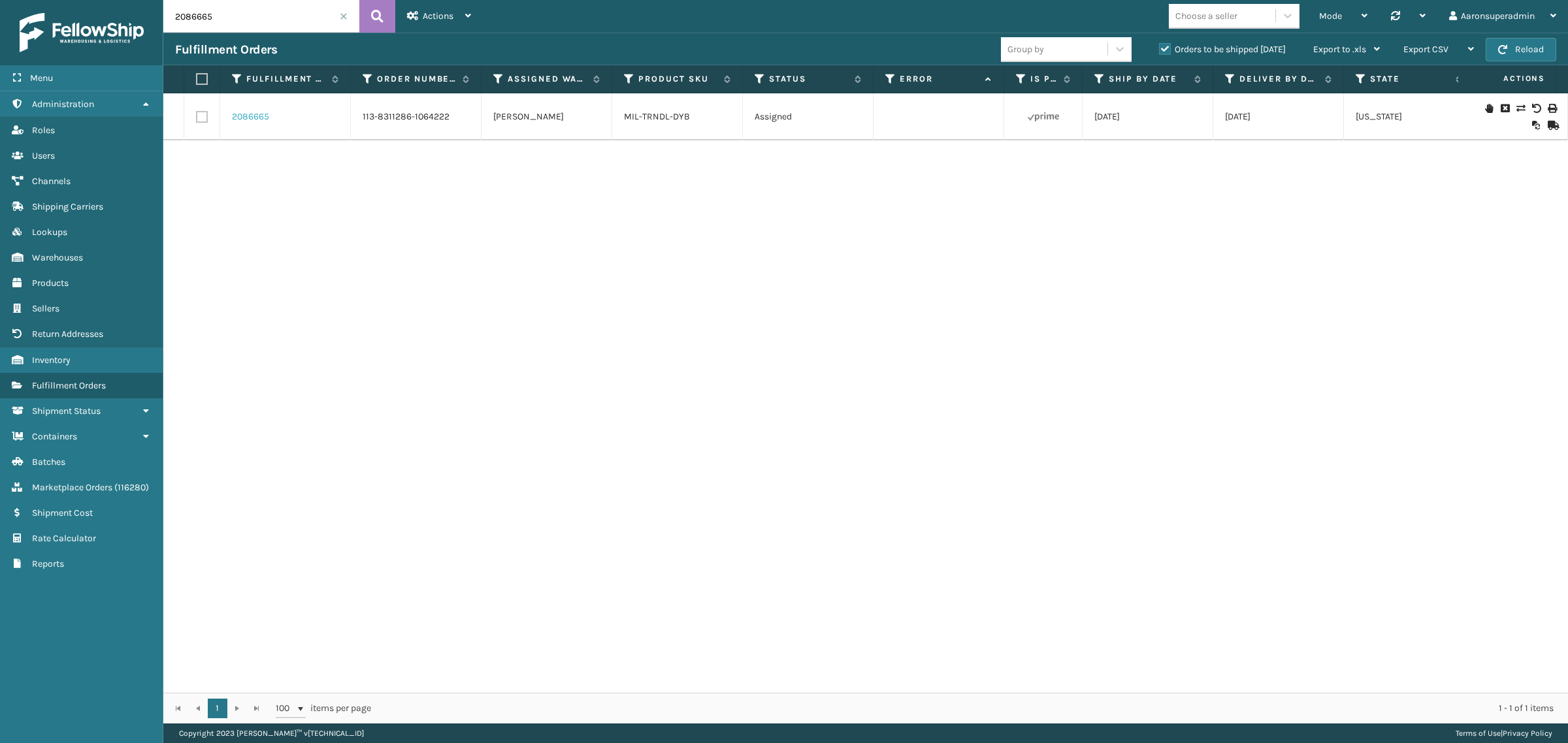
click at [253, 119] on link "2086665" at bounding box center [251, 116] width 38 height 13
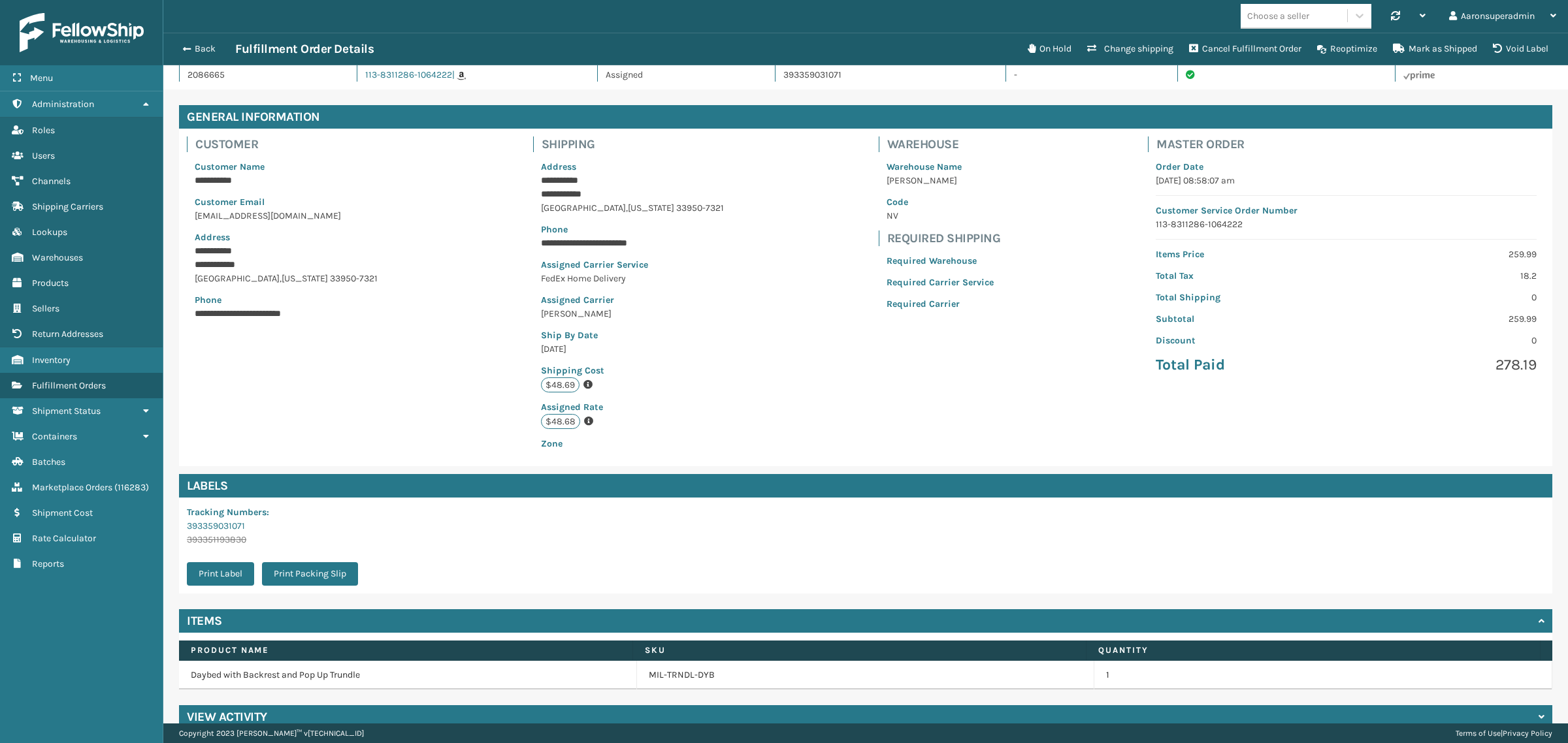
scroll to position [44, 0]
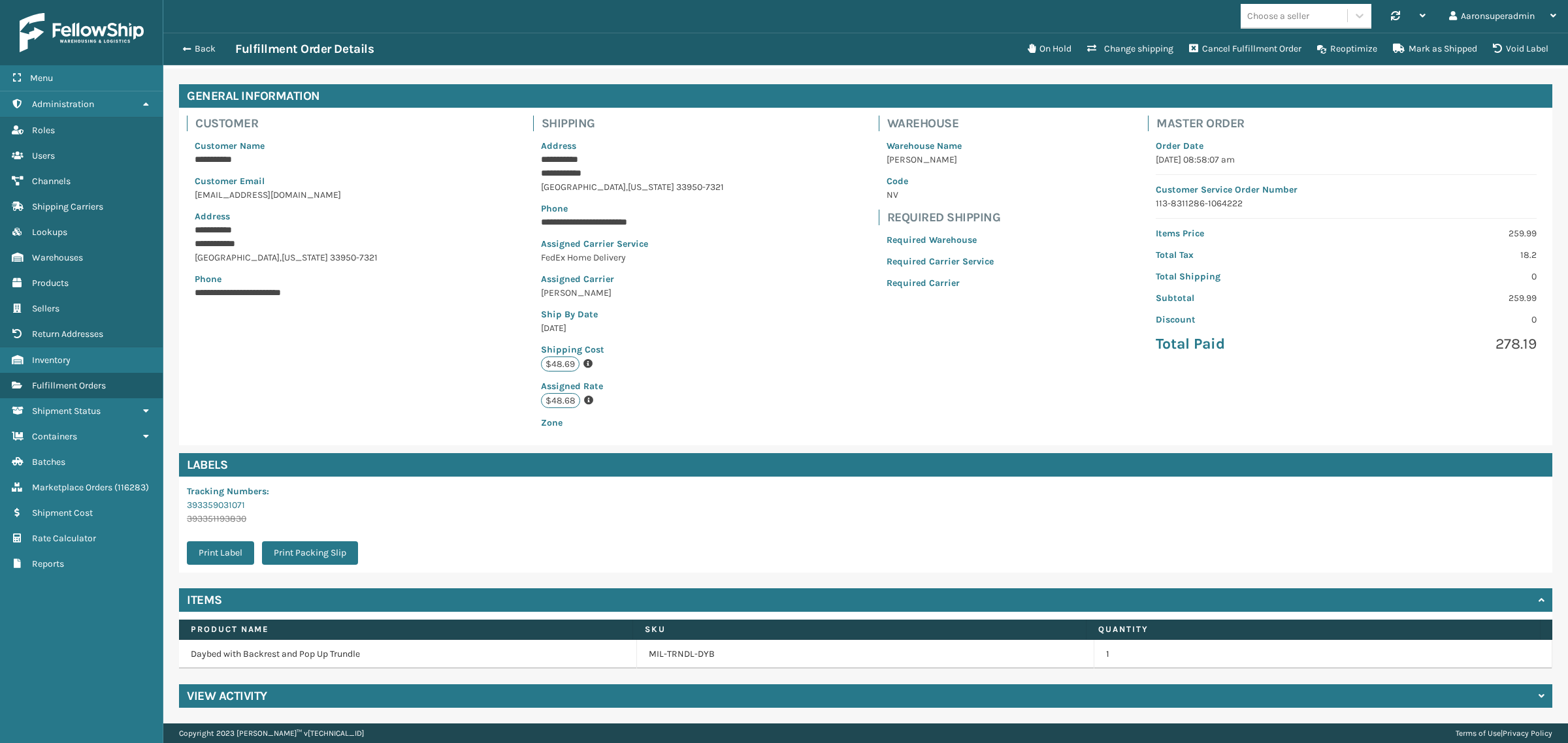
click at [257, 695] on h4 "View Activity" at bounding box center [227, 696] width 80 height 16
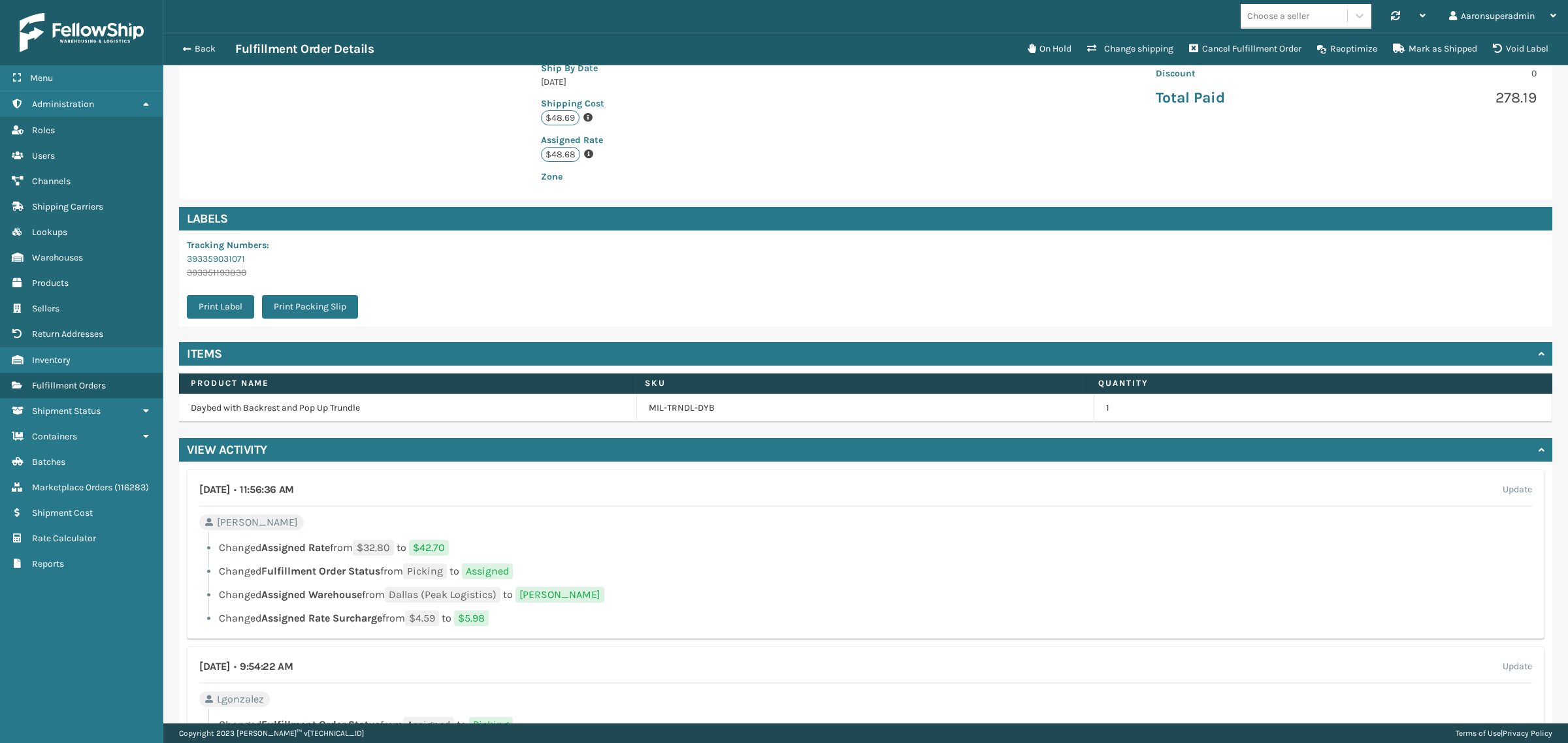
scroll to position [425, 0]
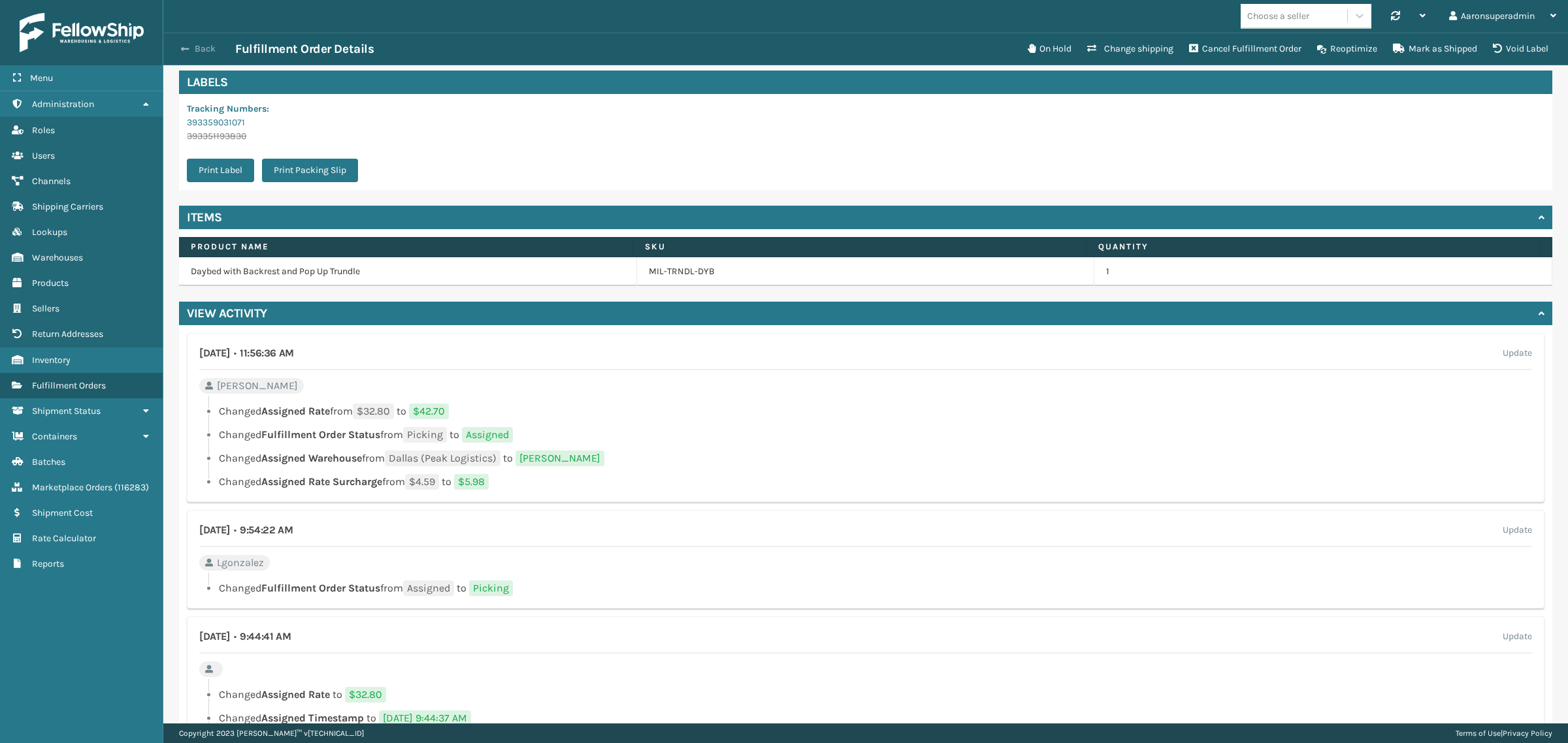
click at [206, 44] on button "Back" at bounding box center [205, 50] width 60 height 12
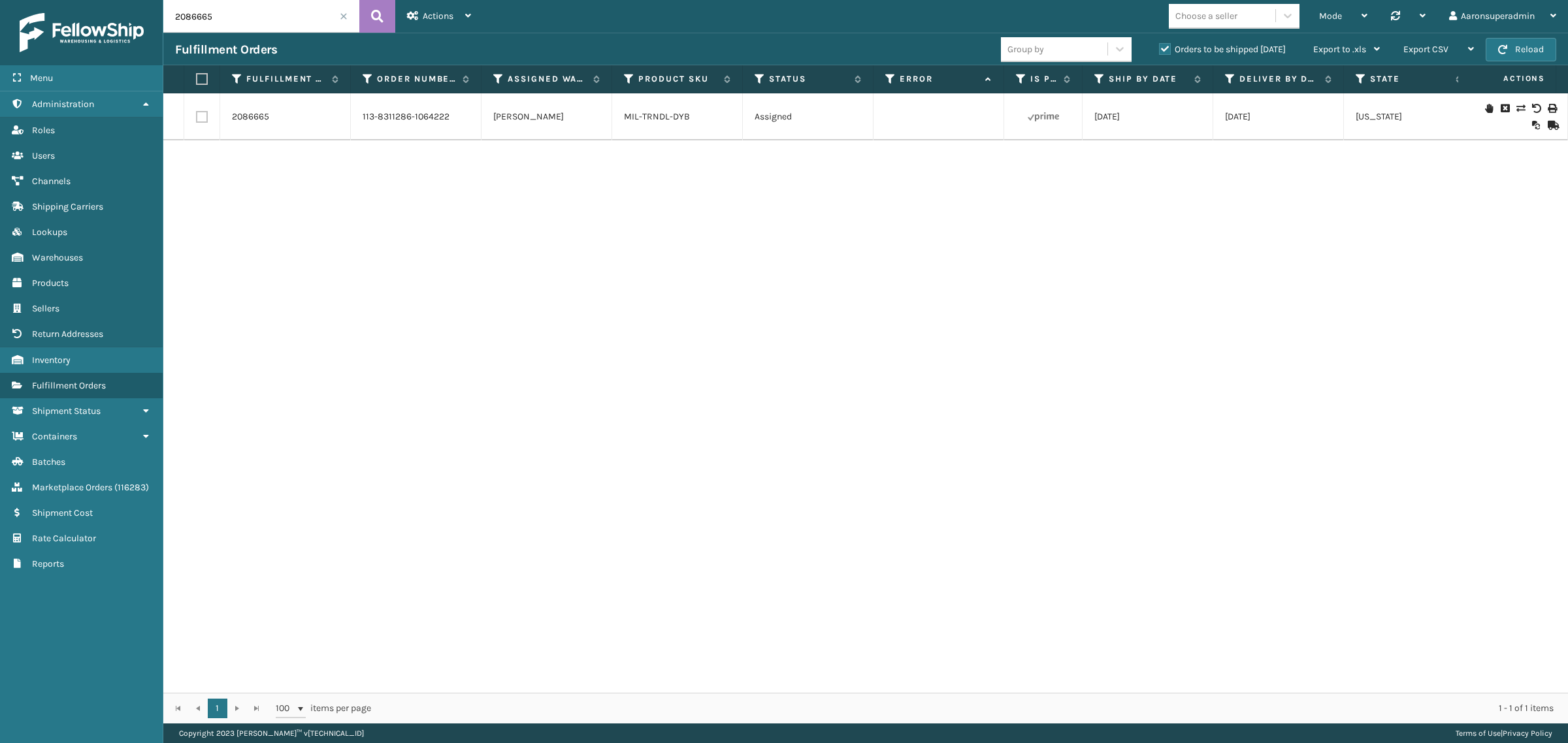
click at [270, 31] on input "2086665" at bounding box center [262, 16] width 196 height 33
